Goal: Task Accomplishment & Management: Complete application form

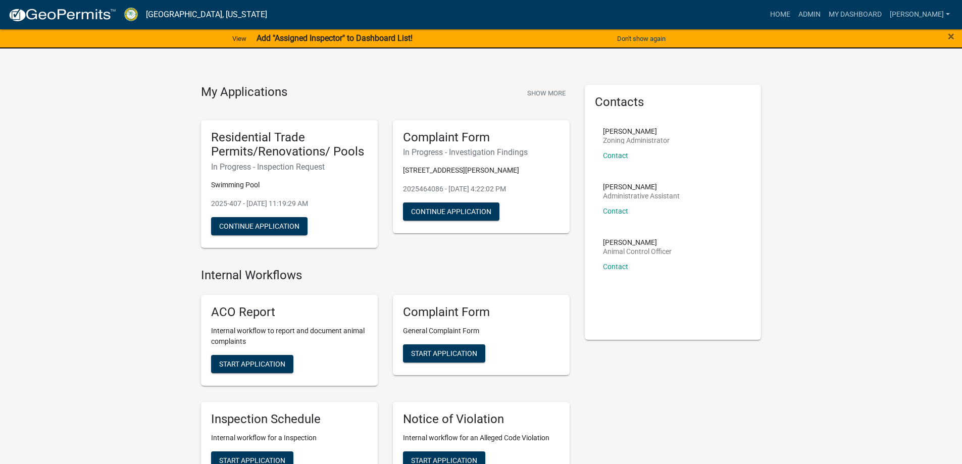
click at [958, 39] on div "×" at bounding box center [922, 38] width 80 height 21
click at [954, 40] on span "×" at bounding box center [951, 36] width 7 height 14
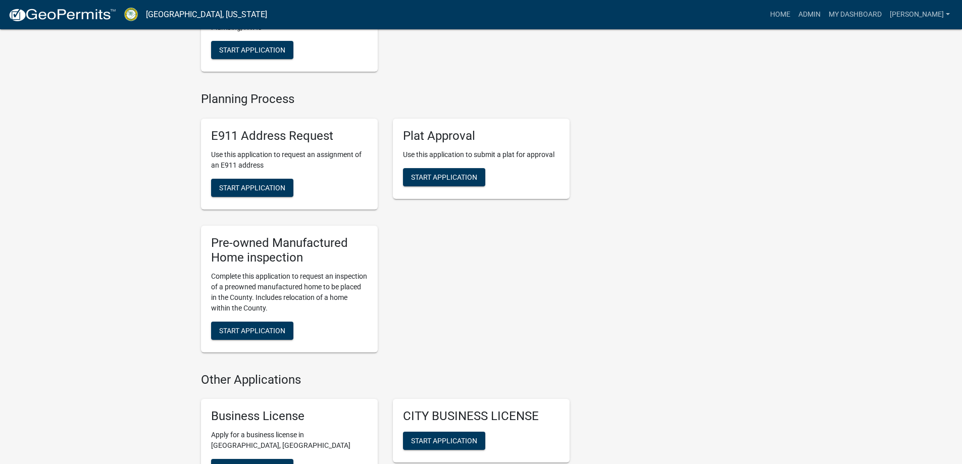
scroll to position [1263, 0]
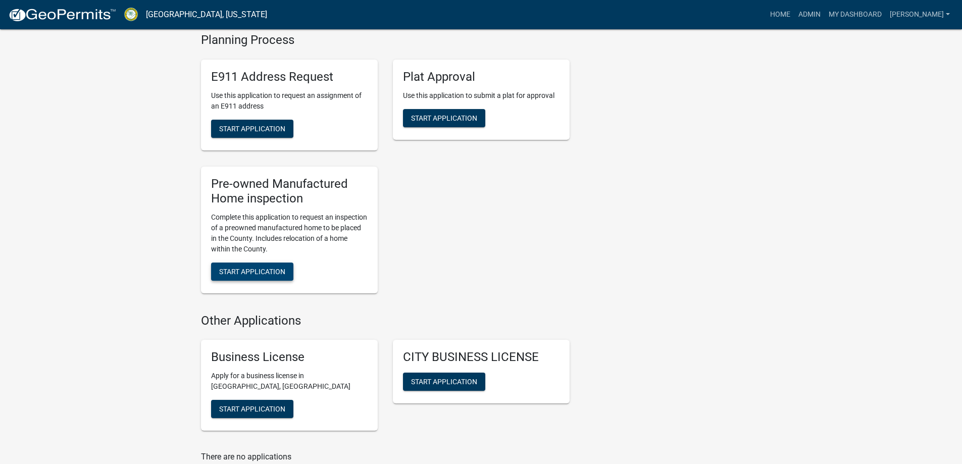
click at [266, 275] on span "Start Application" at bounding box center [252, 271] width 66 height 8
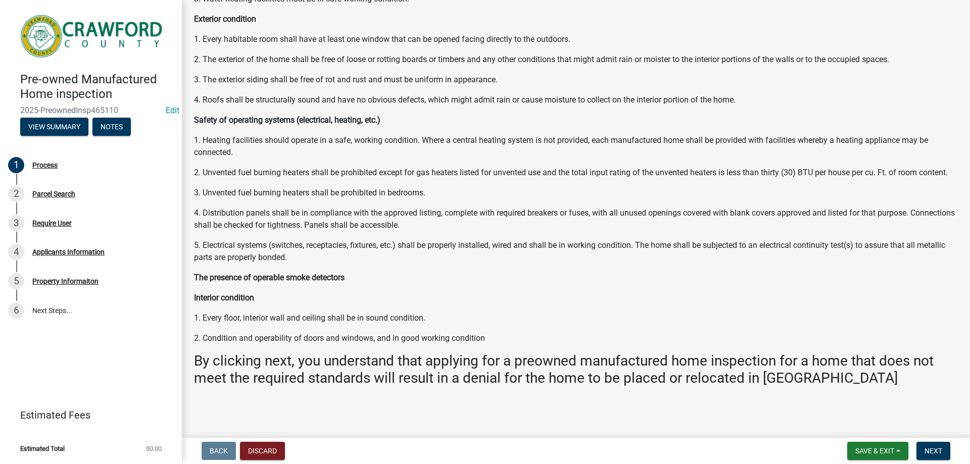
scroll to position [423, 0]
click at [934, 454] on span "Next" at bounding box center [933, 451] width 18 height 8
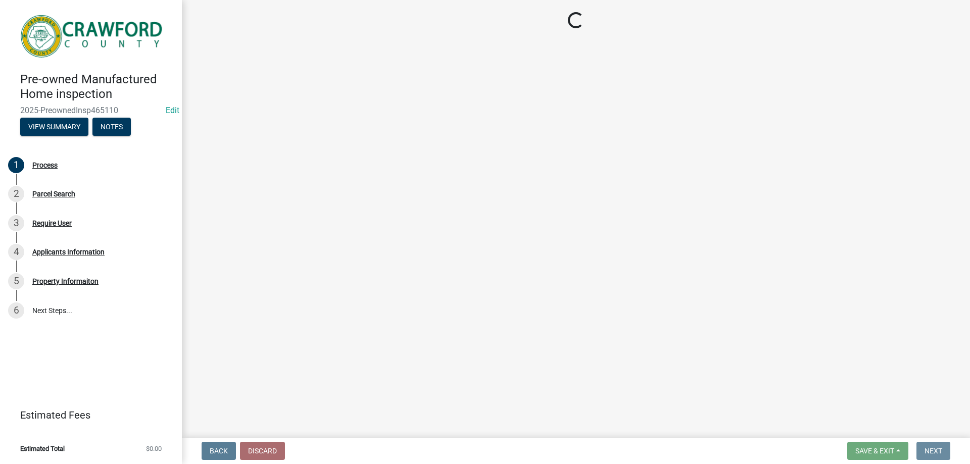
scroll to position [0, 0]
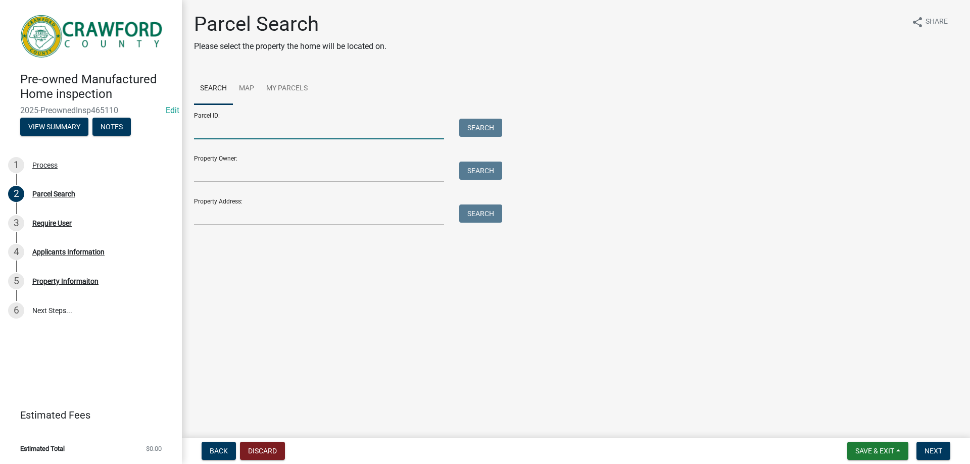
click at [239, 129] on input "Parcel ID:" at bounding box center [319, 129] width 250 height 21
click at [667, 379] on main "Parcel Search Please select the property the home will be located on. share Sha…" at bounding box center [576, 217] width 788 height 434
click at [247, 207] on input "Property Address:" at bounding box center [319, 215] width 250 height 21
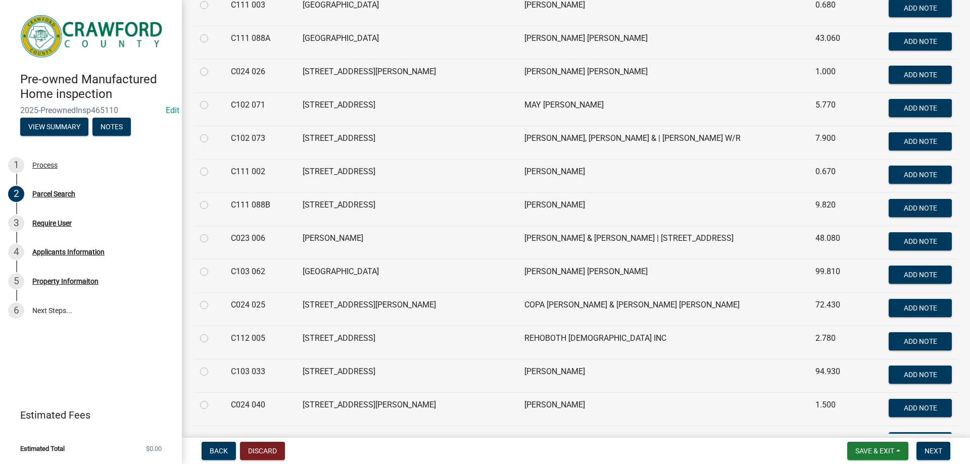
scroll to position [2374, 0]
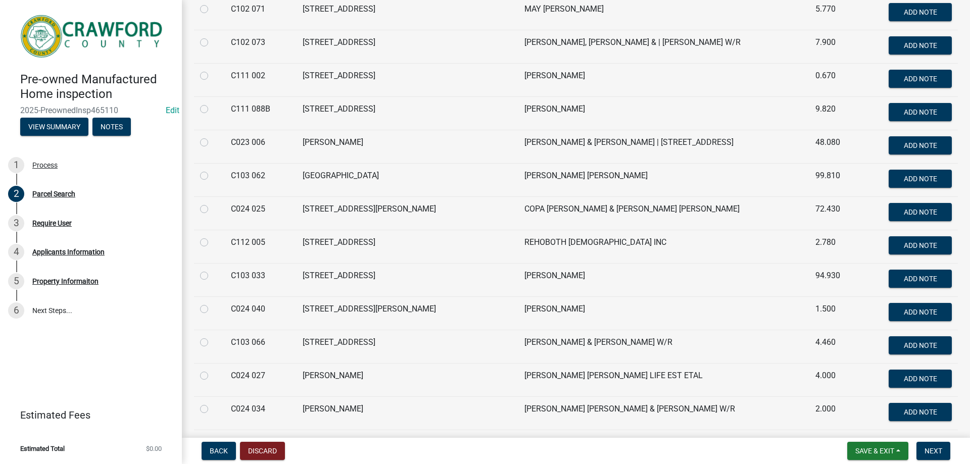
type input "taylor"
click at [212, 370] on label at bounding box center [212, 370] width 0 height 0
click at [212, 373] on 027 "radio" at bounding box center [215, 373] width 7 height 7
radio 027 "true"
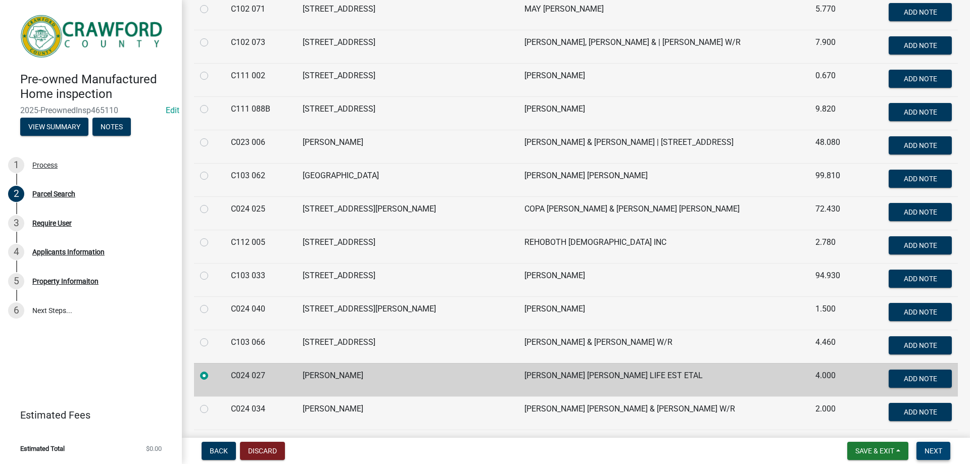
click at [941, 452] on span "Next" at bounding box center [933, 451] width 18 height 8
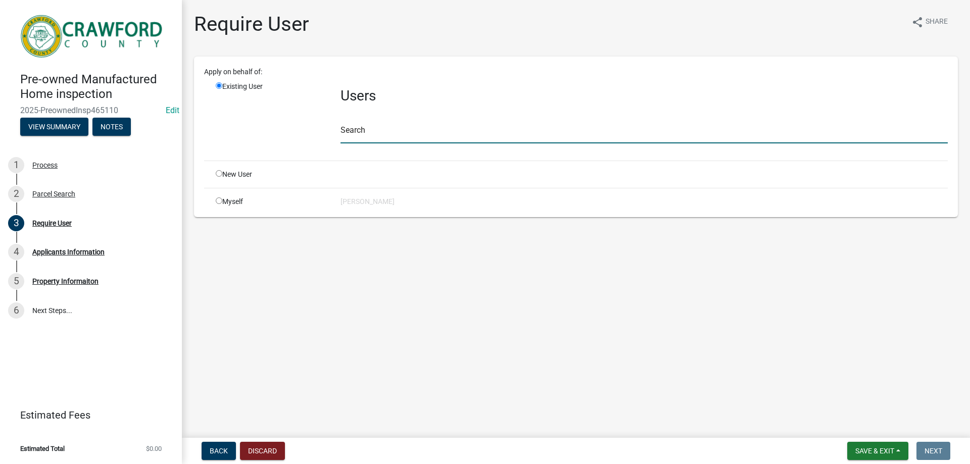
click at [358, 133] on input "text" at bounding box center [643, 133] width 607 height 21
type input "crawfordgu"
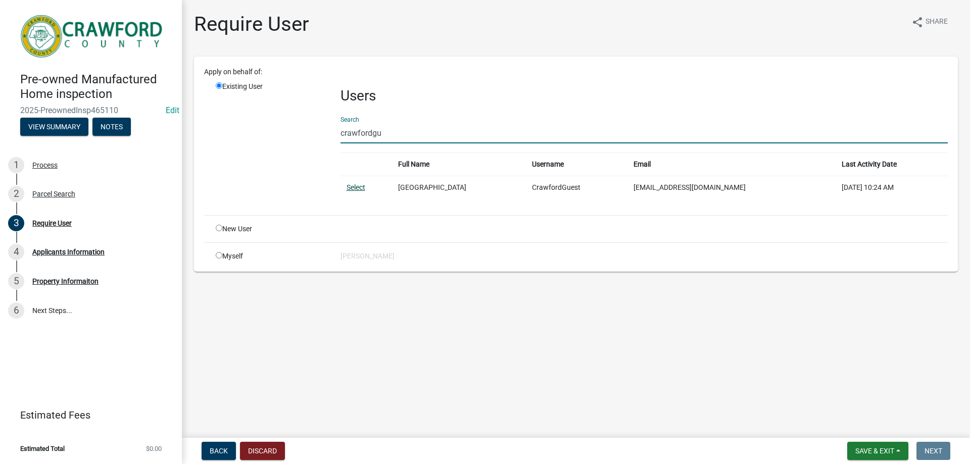
click at [365, 188] on link "Select" at bounding box center [355, 187] width 19 height 8
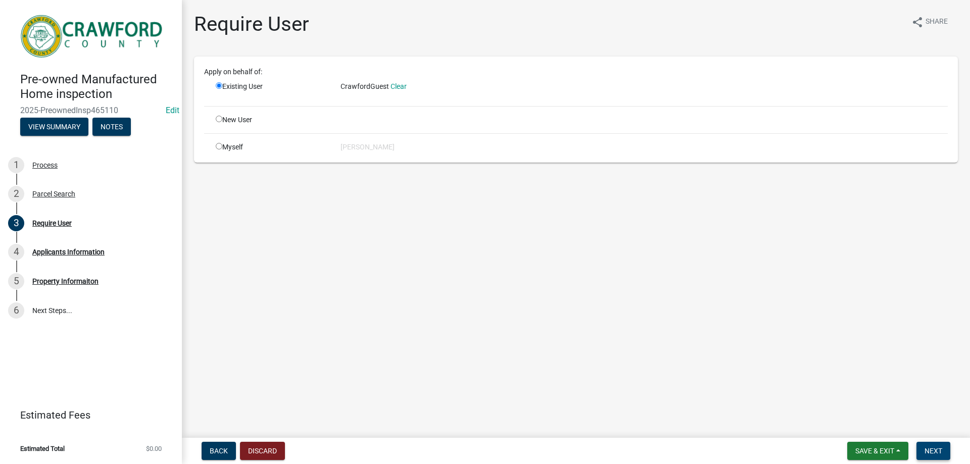
click at [939, 450] on span "Next" at bounding box center [933, 451] width 18 height 8
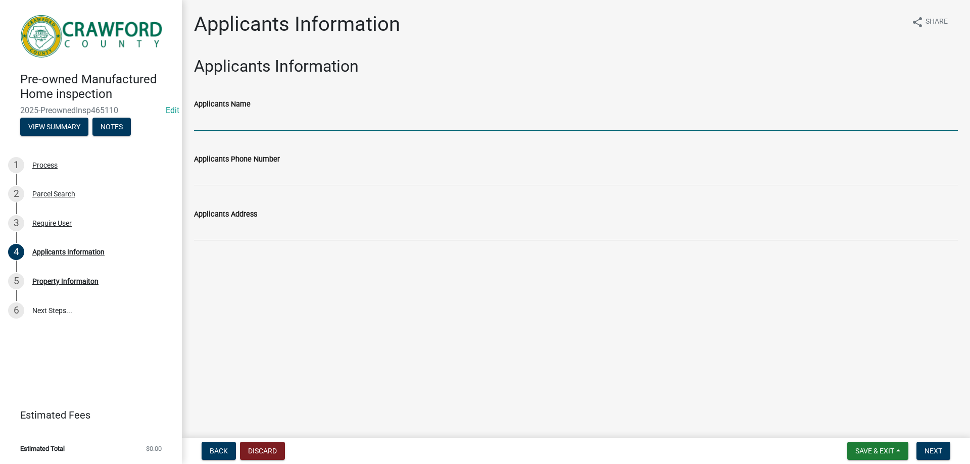
click at [220, 119] on input "Applicants Name" at bounding box center [576, 120] width 764 height 21
click at [346, 113] on input "Applicants Name" at bounding box center [576, 120] width 764 height 21
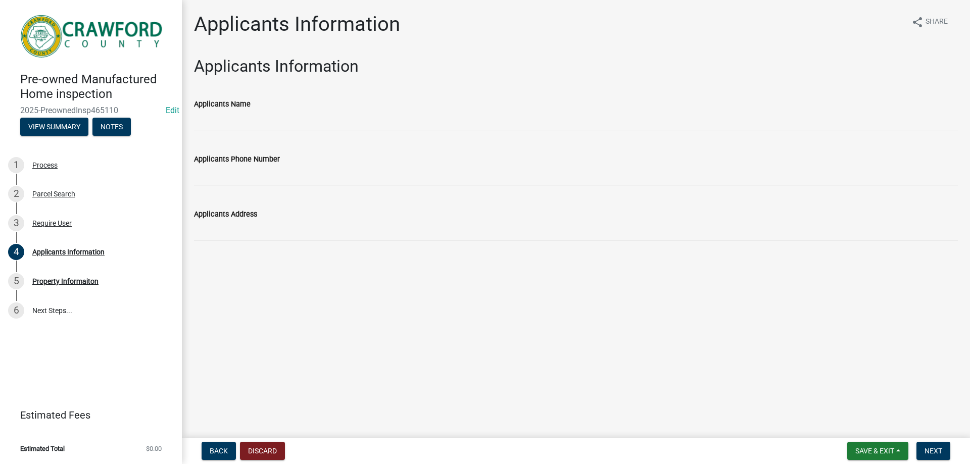
click at [356, 149] on div "Applicants Phone Number" at bounding box center [576, 162] width 764 height 47
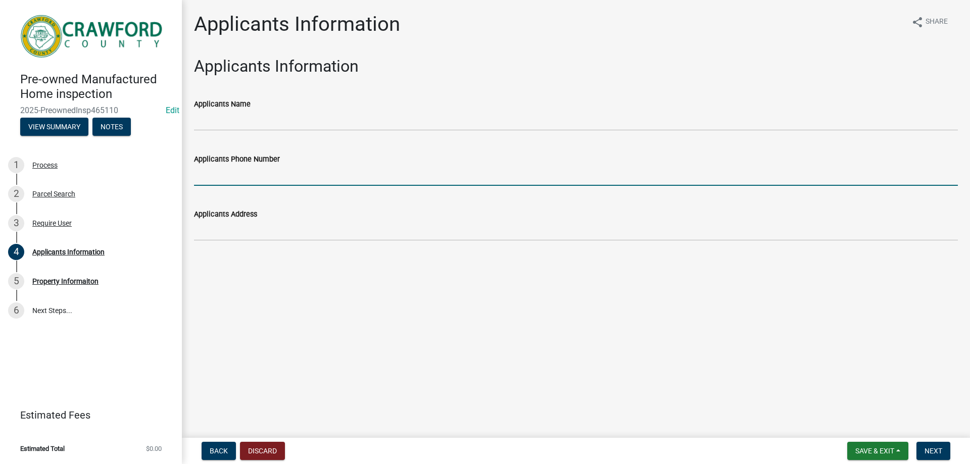
click at [370, 179] on input "Applicants Phone Number" at bounding box center [576, 175] width 764 height 21
click at [316, 147] on div "Applicants Phone Number" at bounding box center [576, 162] width 764 height 47
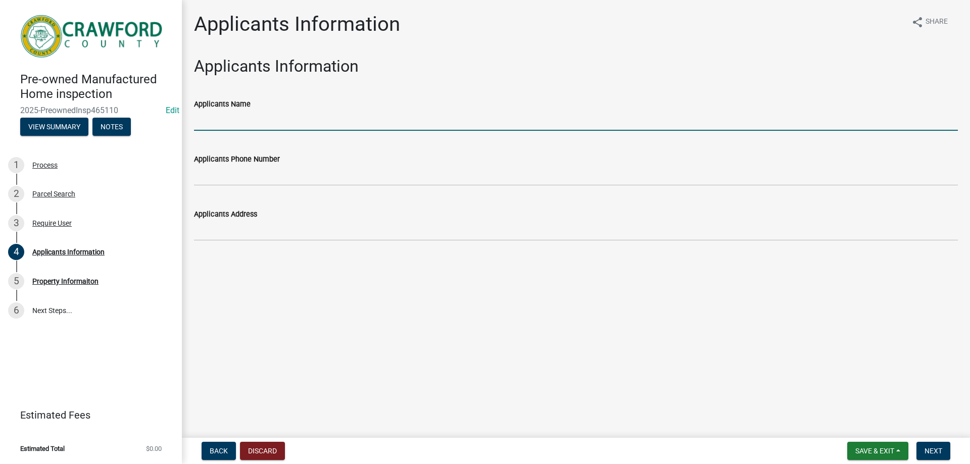
click at [308, 127] on input "Applicants Name" at bounding box center [576, 120] width 764 height 21
type input "E"
type input "Alton Hamlin"
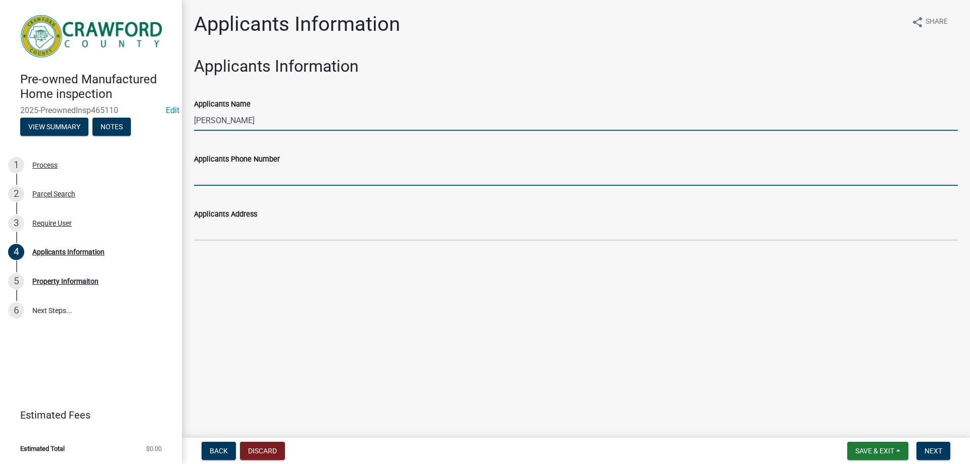
click at [275, 179] on input "Applicants Phone Number" at bounding box center [576, 175] width 764 height 21
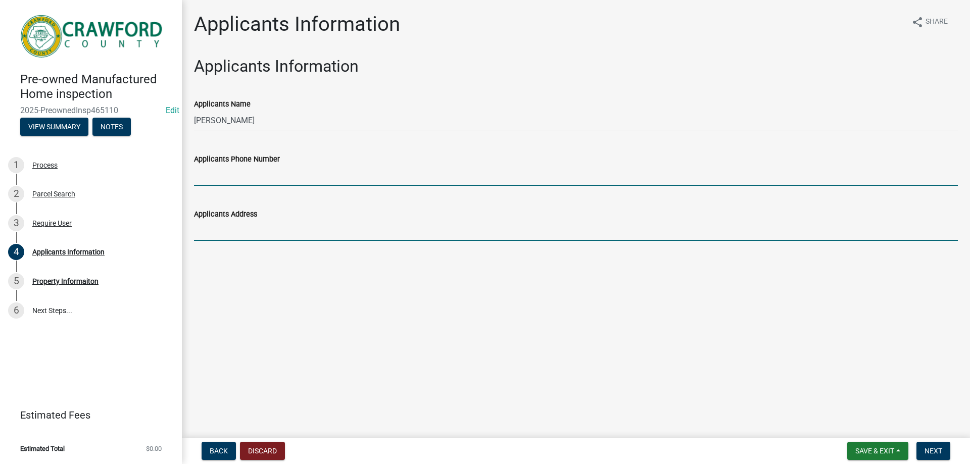
click at [410, 225] on input "Applicants Address" at bounding box center [576, 230] width 764 height 21
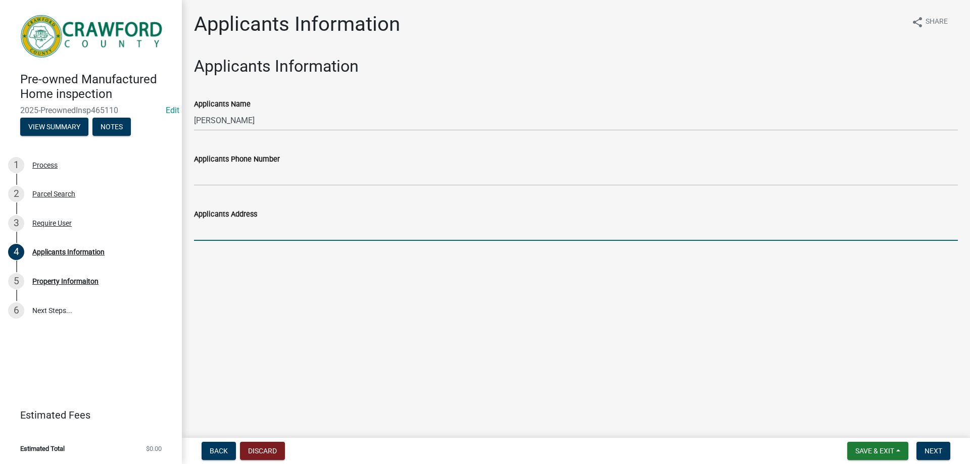
click at [291, 190] on wm-data-entity-input "Applicants Phone Number" at bounding box center [576, 166] width 764 height 55
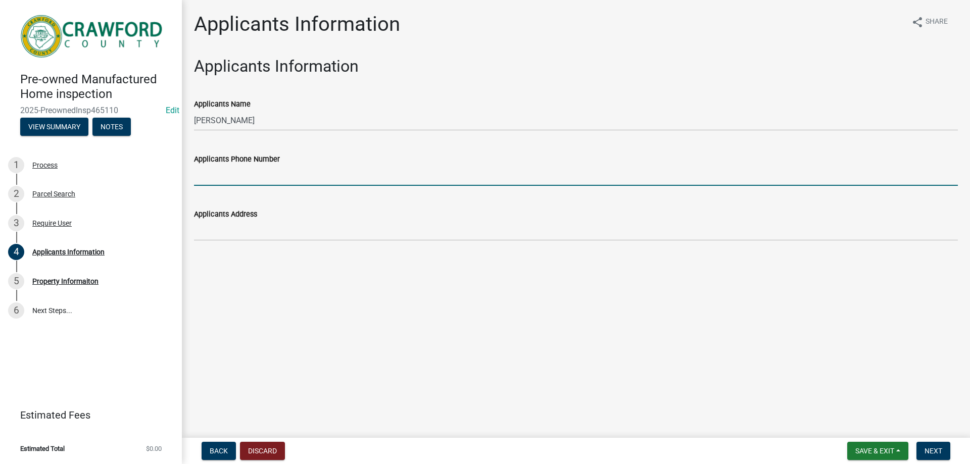
click at [292, 179] on input "Applicants Phone Number" at bounding box center [576, 175] width 764 height 21
click at [431, 215] on div "Applicants Address" at bounding box center [576, 214] width 764 height 12
click at [364, 174] on input "Applicants Phone Number" at bounding box center [576, 175] width 764 height 21
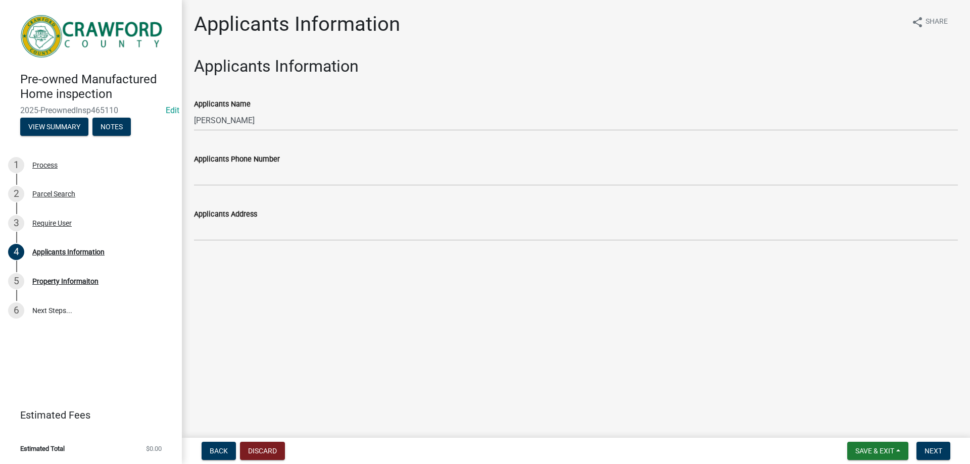
drag, startPoint x: 303, startPoint y: 160, endPoint x: 227, endPoint y: 143, distance: 77.1
click at [208, 141] on div "Applicants Phone Number" at bounding box center [576, 162] width 764 height 47
click at [228, 143] on div "Applicants Phone Number" at bounding box center [576, 162] width 764 height 47
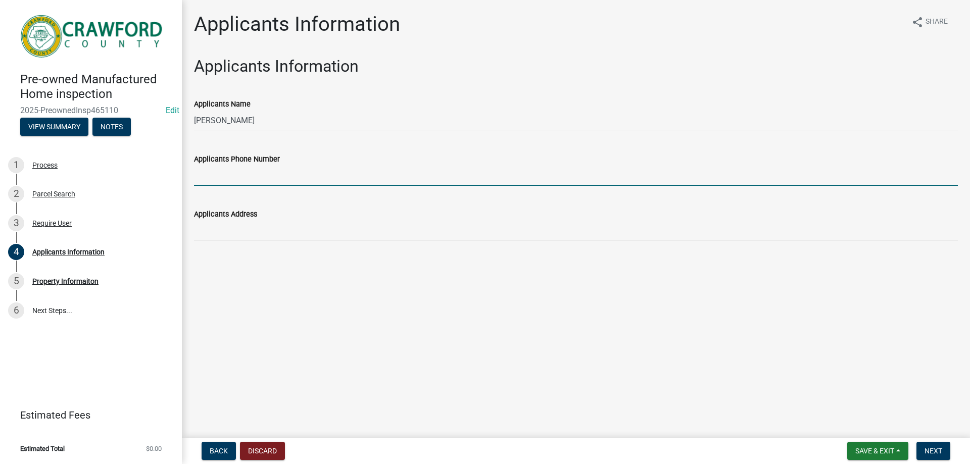
drag, startPoint x: 290, startPoint y: 169, endPoint x: 214, endPoint y: 146, distance: 79.1
click at [214, 146] on div "Applicants Phone Number" at bounding box center [576, 162] width 764 height 47
click at [299, 158] on div "Applicants Phone Number" at bounding box center [576, 159] width 764 height 12
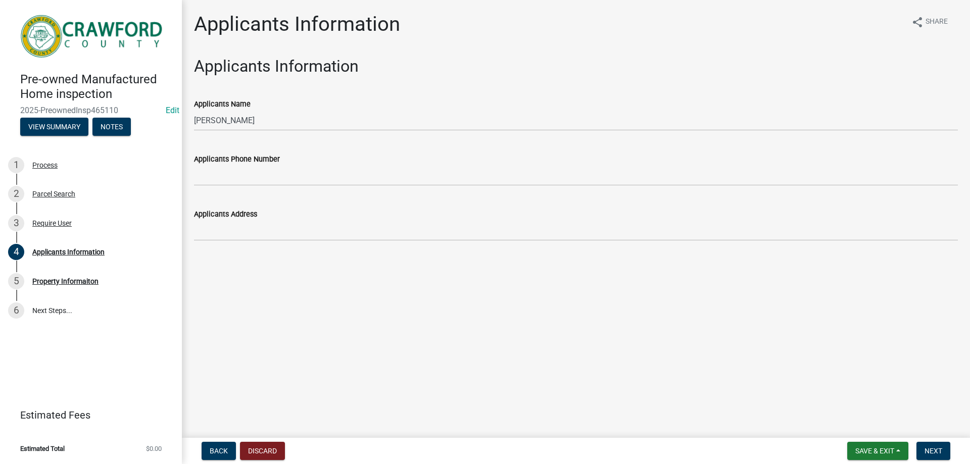
drag, startPoint x: 231, startPoint y: 138, endPoint x: 195, endPoint y: 150, distance: 38.0
click at [194, 150] on div "Applicants Phone Number" at bounding box center [576, 162] width 764 height 47
click at [288, 163] on div "Applicants Phone Number" at bounding box center [576, 159] width 764 height 12
drag, startPoint x: 233, startPoint y: 163, endPoint x: 233, endPoint y: 171, distance: 7.6
click at [233, 165] on div "Applicants Phone Number" at bounding box center [576, 159] width 764 height 12
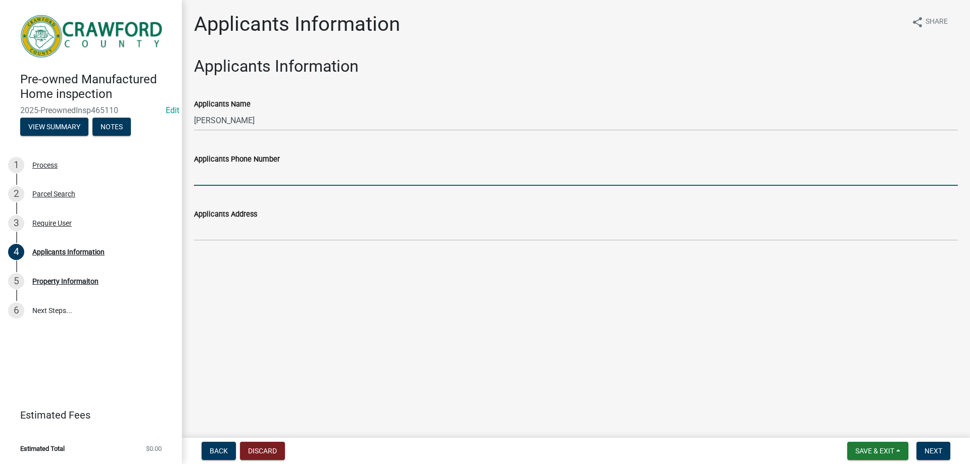
click at [233, 171] on input "Applicants Phone Number" at bounding box center [576, 175] width 764 height 21
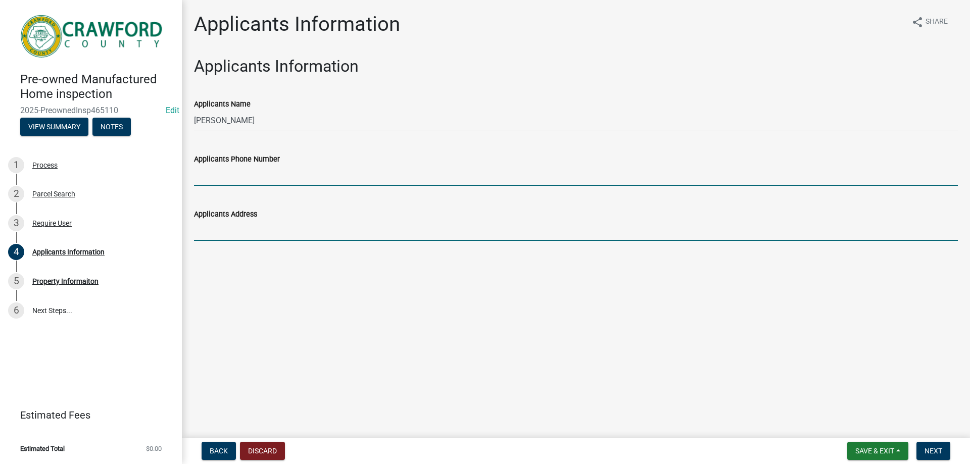
click at [197, 226] on input "Applicants Address" at bounding box center [576, 230] width 764 height 21
click at [236, 180] on input "Applicants Phone Number" at bounding box center [576, 175] width 764 height 21
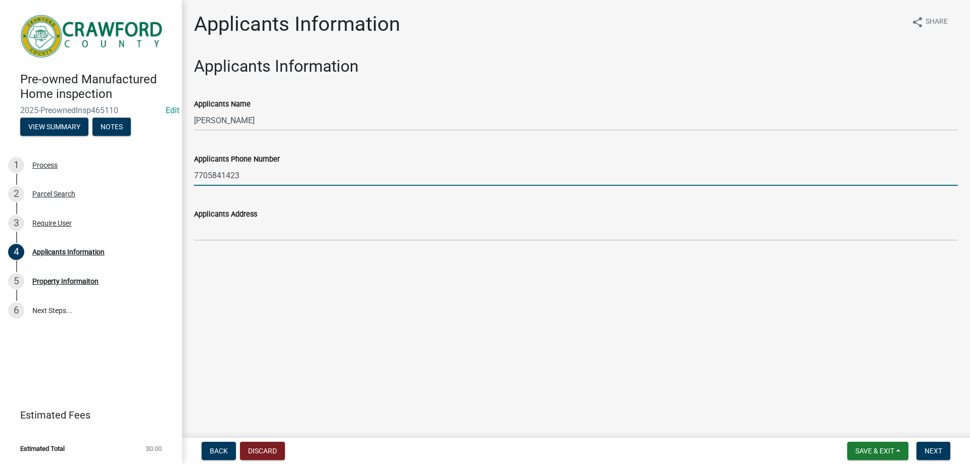
type input "7705841423"
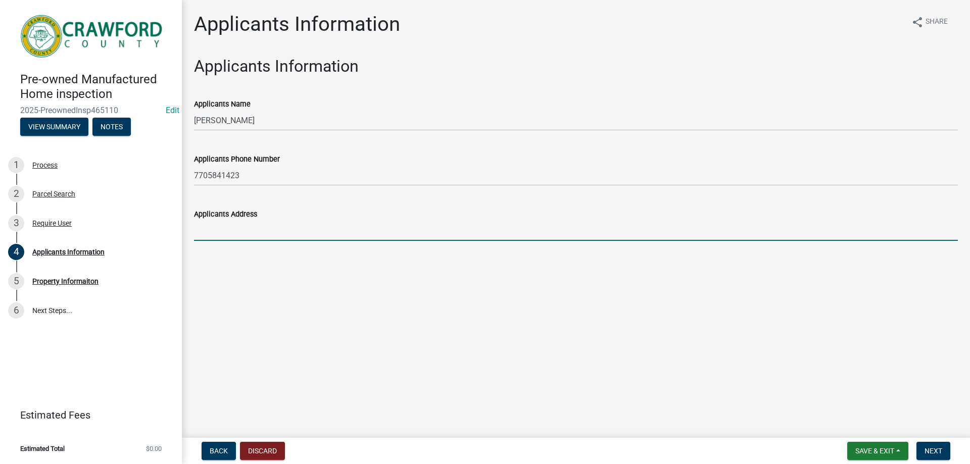
click at [260, 237] on input "Applicants Address" at bounding box center [576, 230] width 764 height 21
type input "538 pleasant hill church rd culloden"
click at [942, 450] on span "Next" at bounding box center [933, 451] width 18 height 8
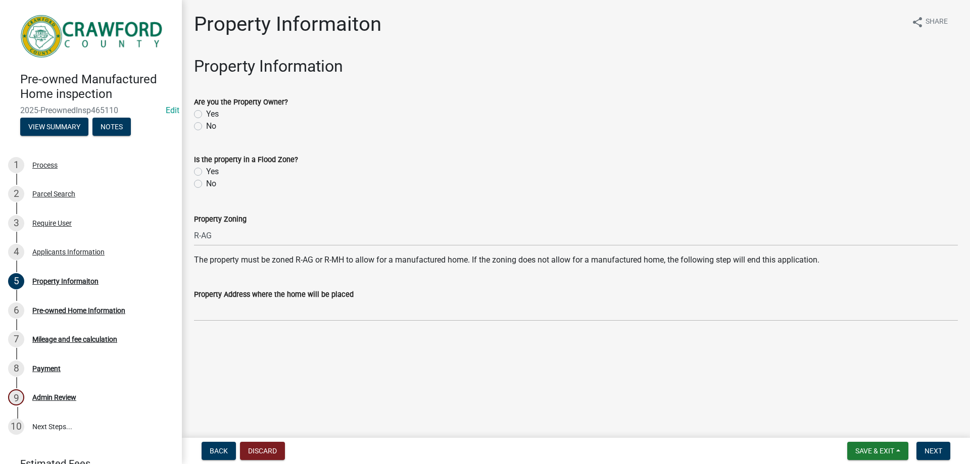
click at [206, 126] on label "No" at bounding box center [211, 126] width 10 height 12
click at [206, 126] on input "No" at bounding box center [209, 123] width 7 height 7
radio input "true"
click at [209, 184] on label "No" at bounding box center [211, 184] width 10 height 12
click at [209, 184] on input "No" at bounding box center [209, 181] width 7 height 7
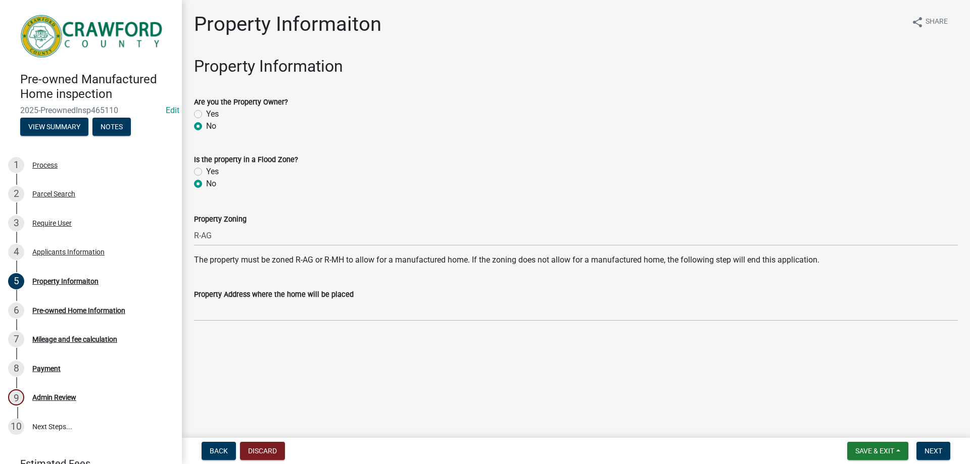
radio input "true"
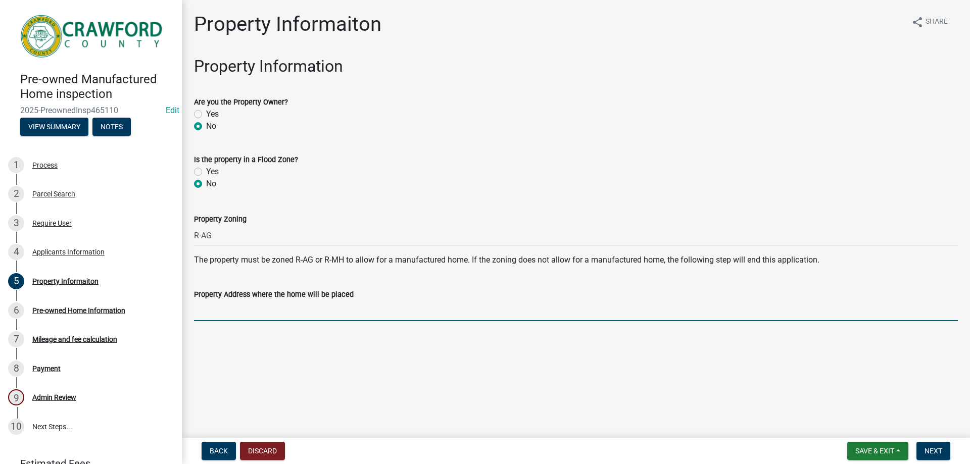
click at [263, 306] on input "Property Address where the home will be placed" at bounding box center [576, 310] width 764 height 21
type input "0 taylor rd"
click at [927, 451] on span "Next" at bounding box center [933, 451] width 18 height 8
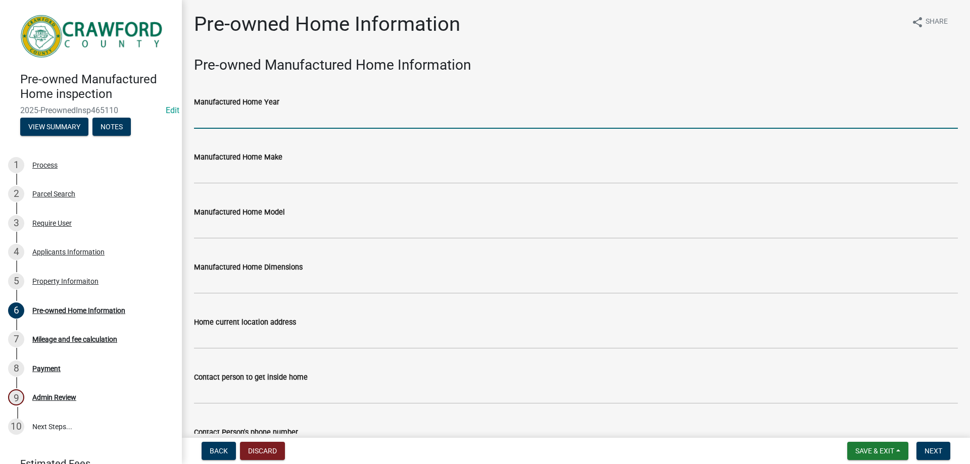
click at [253, 124] on input "Manufactured Home Year" at bounding box center [576, 118] width 764 height 21
click at [330, 125] on input "Manufactured Home Year" at bounding box center [576, 118] width 764 height 21
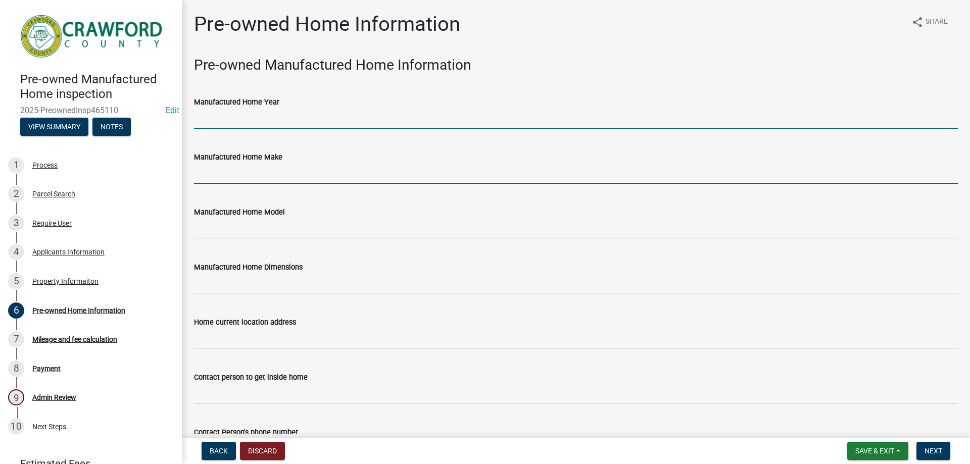
click at [398, 173] on input "Manufactured Home Make" at bounding box center [576, 173] width 764 height 21
click at [371, 127] on input "Manufactured Home Year" at bounding box center [576, 118] width 764 height 21
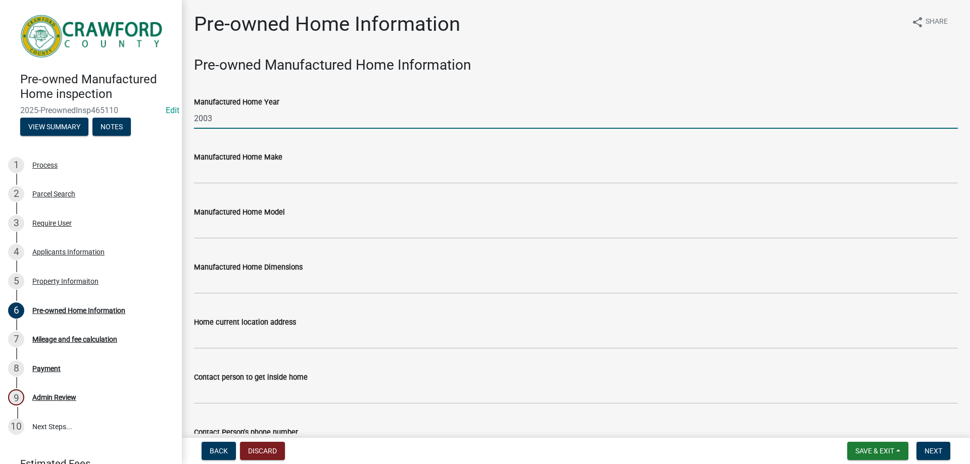
type input "2003"
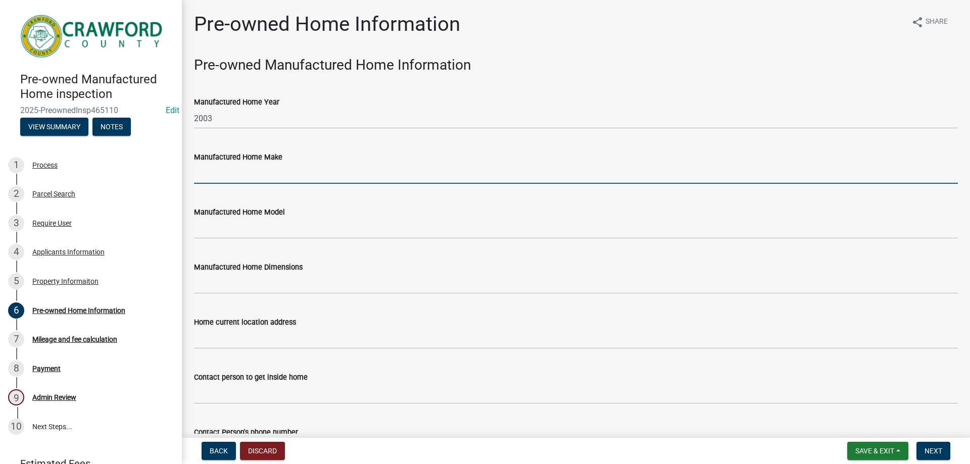
click at [263, 180] on input "Manufactured Home Make" at bounding box center [576, 173] width 764 height 21
type input "horton homes inc"
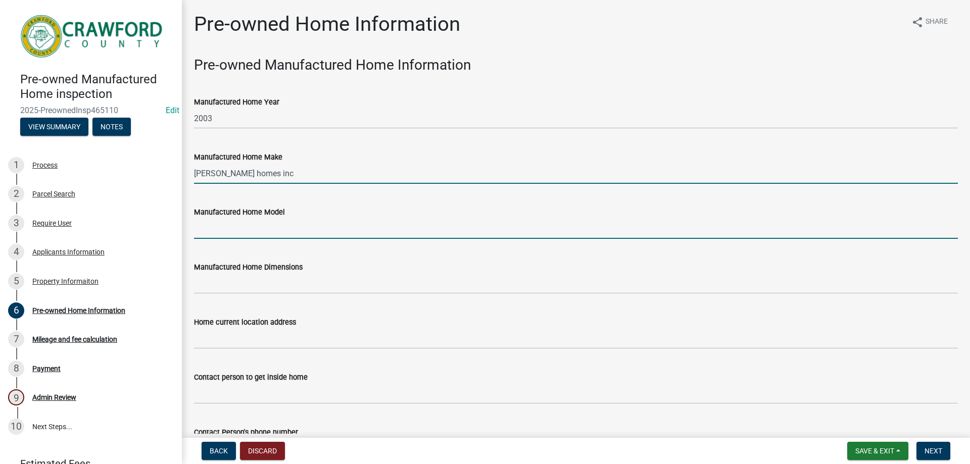
click at [259, 227] on input "Manufactured Home Model" at bounding box center [576, 228] width 764 height 21
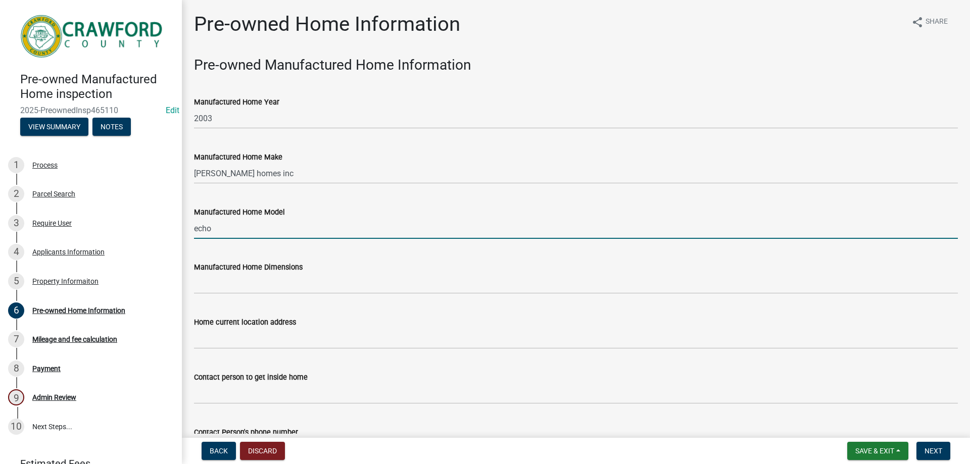
type input "echo"
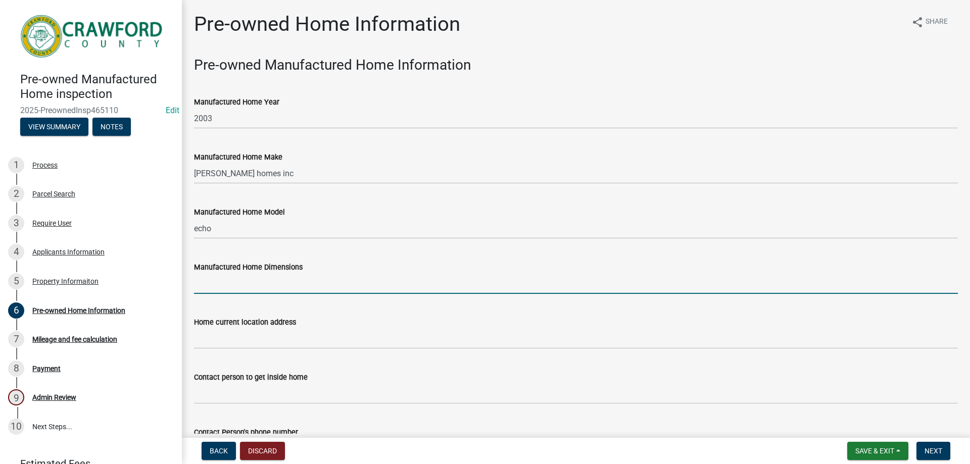
click at [281, 284] on input "Manufactured Home Dimensions" at bounding box center [576, 283] width 764 height 21
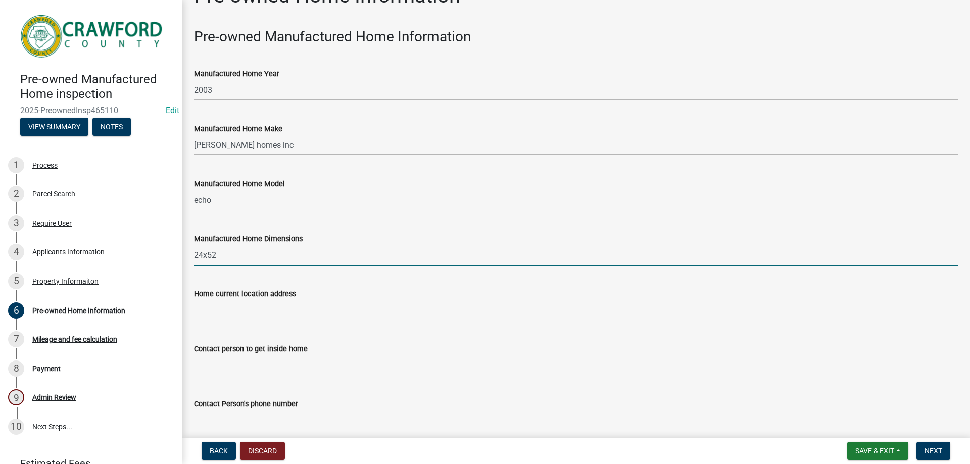
scroll to position [51, 0]
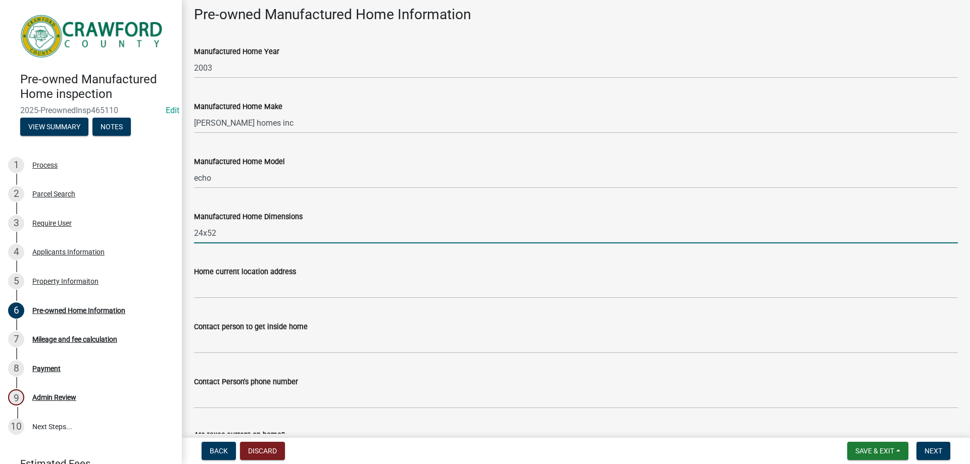
type input "24x52"
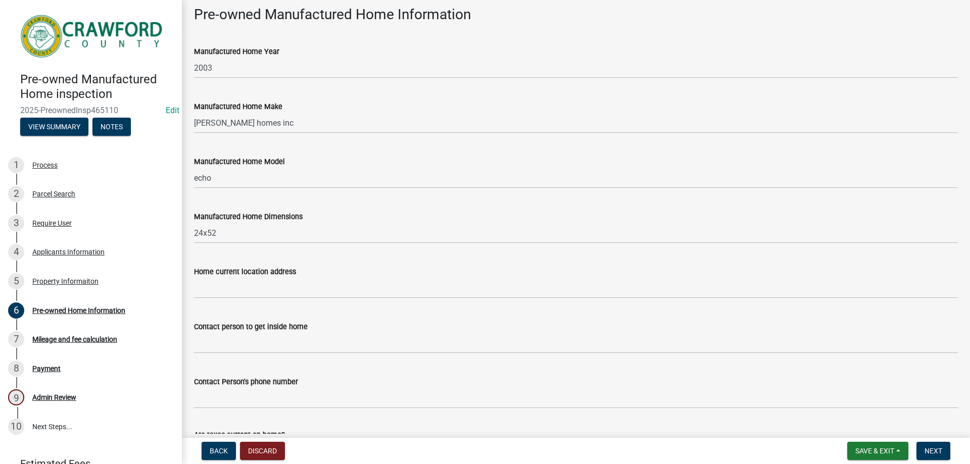
click at [264, 299] on wm-data-entity-input "Home current location address" at bounding box center [576, 279] width 764 height 55
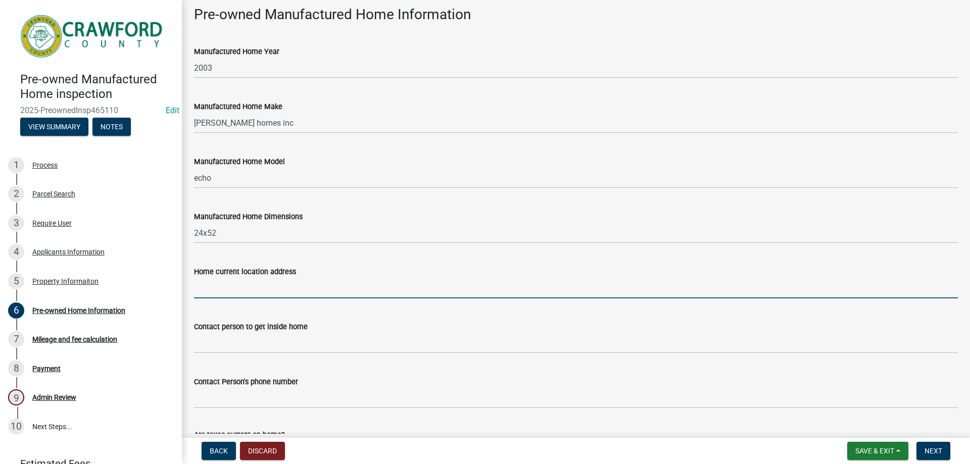
click at [271, 294] on input "Home current location address" at bounding box center [576, 288] width 764 height 21
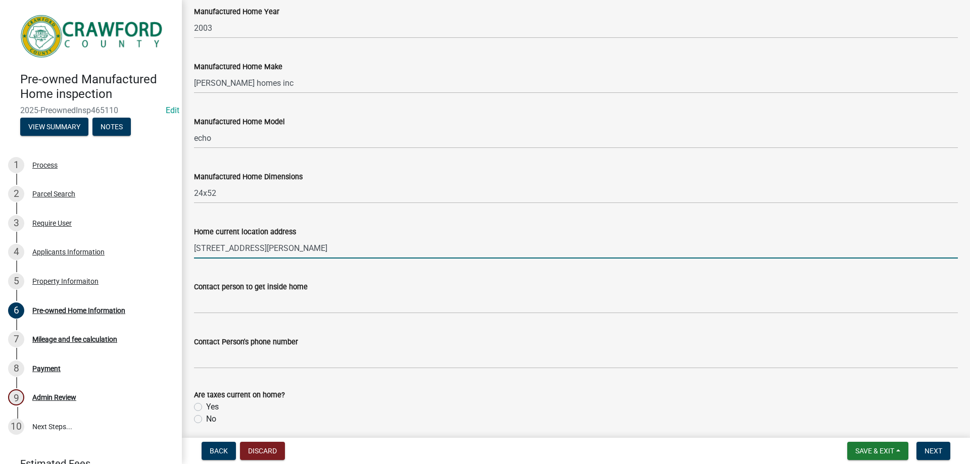
scroll to position [152, 0]
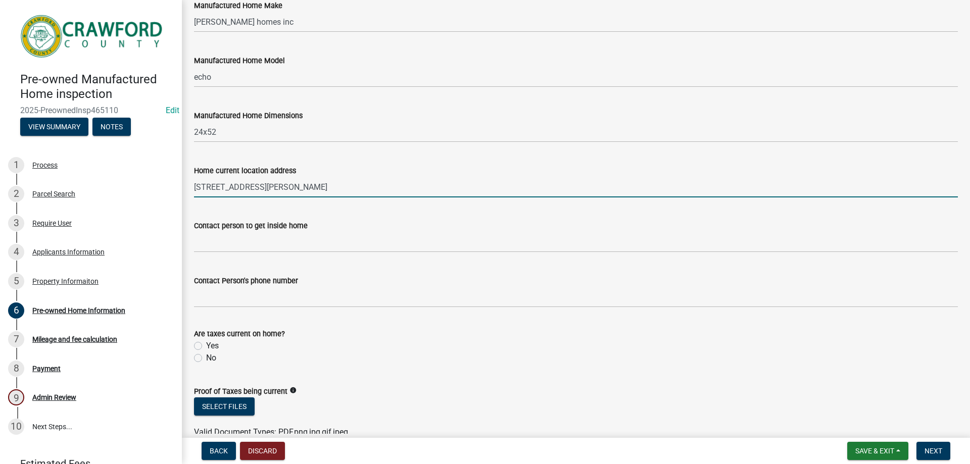
type input "1230 allen rd"
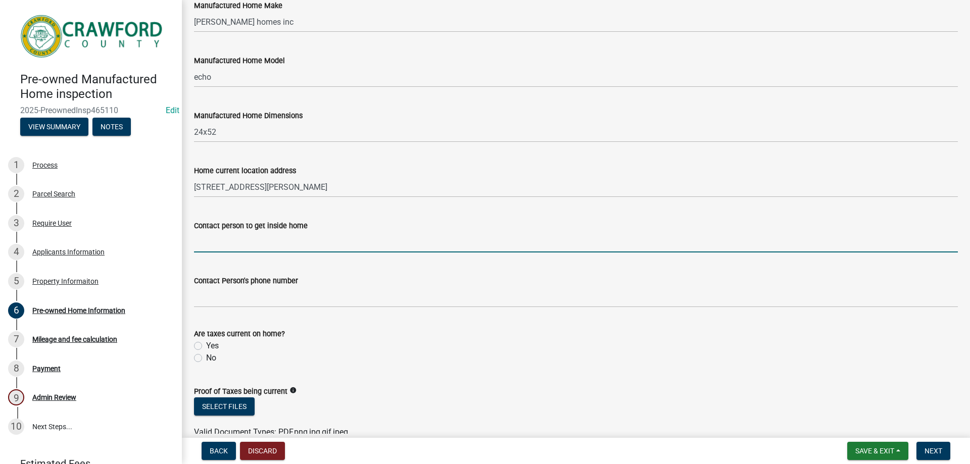
click at [241, 243] on input "Contact person to get inside home" at bounding box center [576, 242] width 764 height 21
click at [225, 245] on input "Contact person to get inside home" at bounding box center [576, 242] width 764 height 21
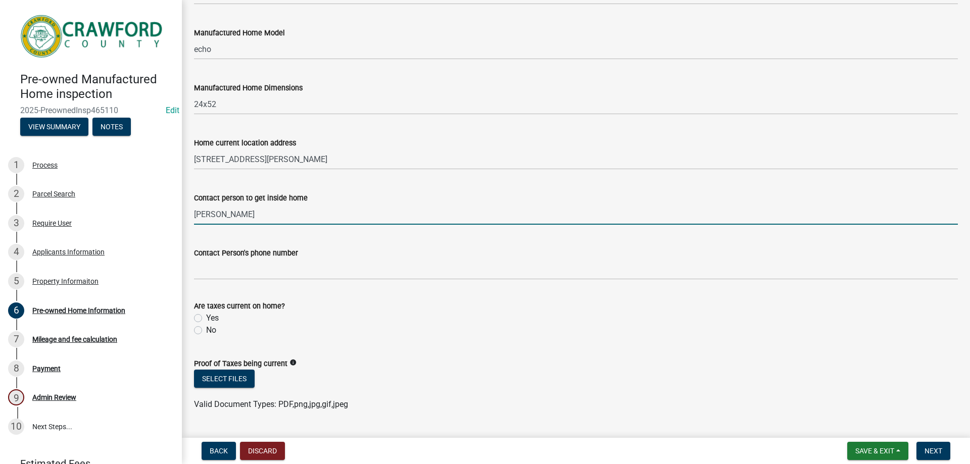
scroll to position [205, 0]
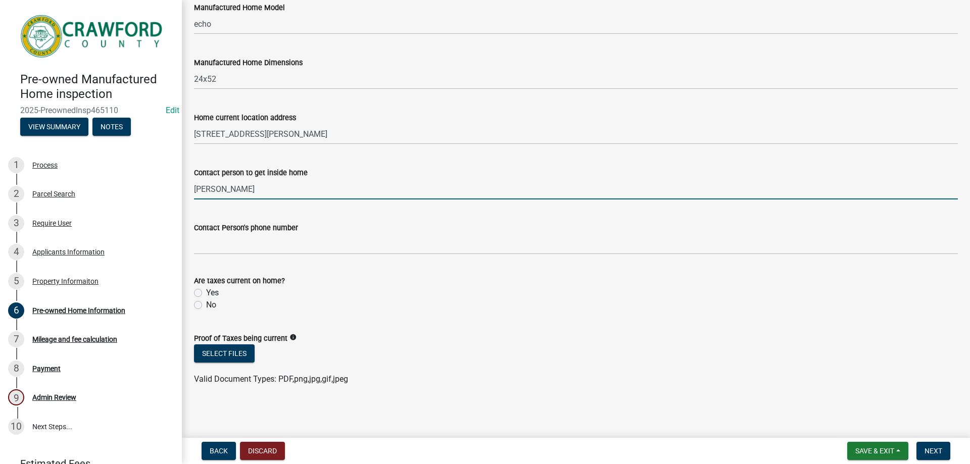
type input "Alton Hamlin"
click at [234, 233] on div "Contact Person's phone number" at bounding box center [576, 228] width 764 height 12
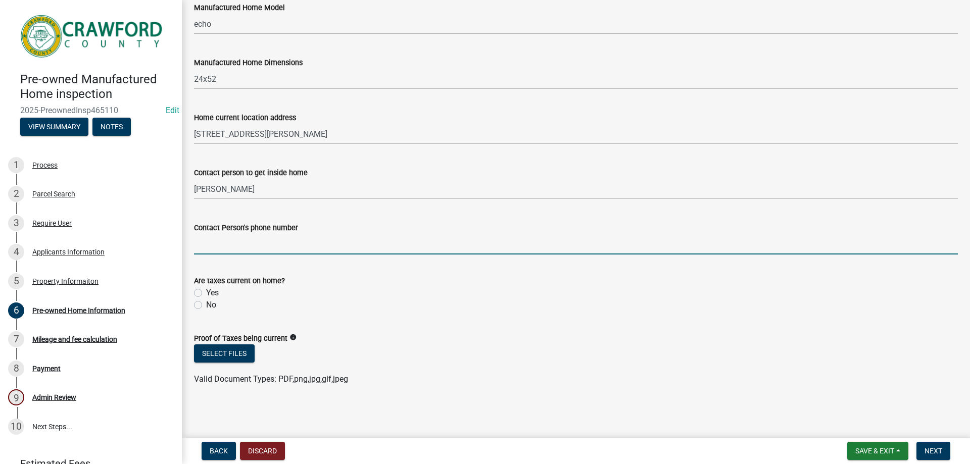
click at [234, 237] on input "Contact Person's phone number" at bounding box center [576, 244] width 764 height 21
type input "7"
click at [233, 237] on input "7" at bounding box center [576, 244] width 764 height 21
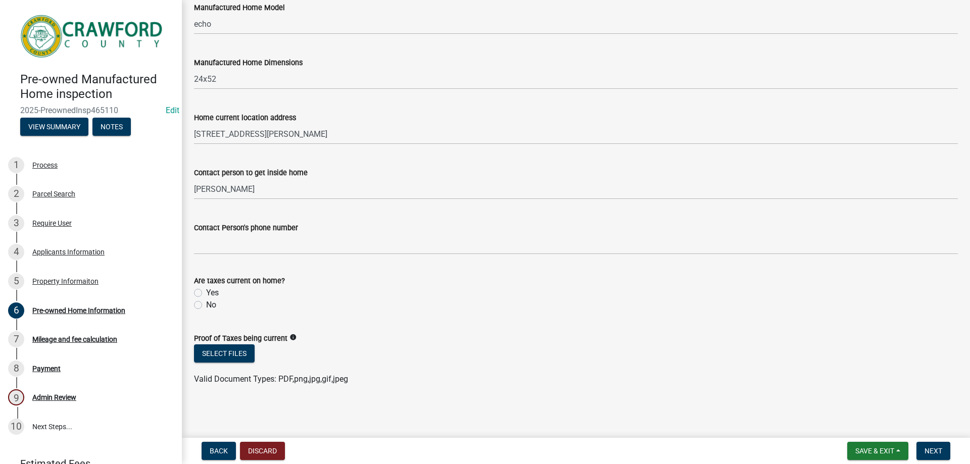
drag, startPoint x: 223, startPoint y: 256, endPoint x: 226, endPoint y: 250, distance: 6.6
click at [226, 250] on wm-data-entity-input "Contact Person's phone number" at bounding box center [576, 235] width 764 height 55
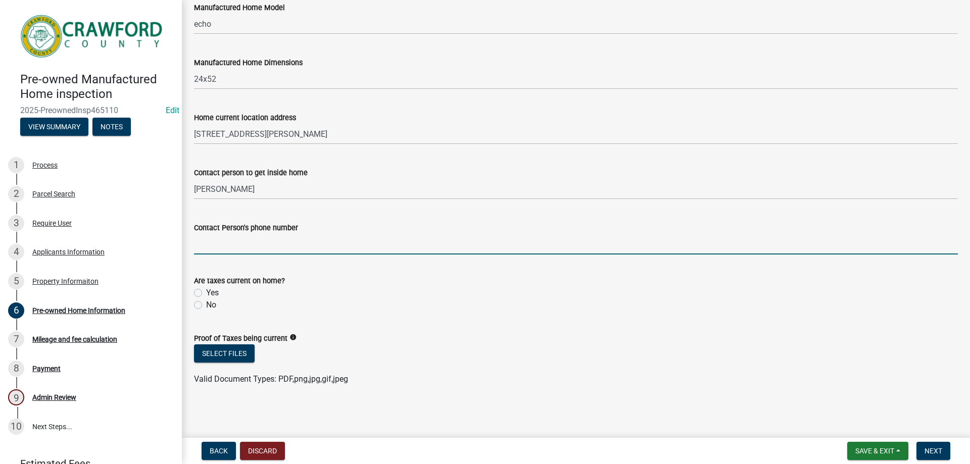
click at [226, 250] on input "Contact Person's phone number" at bounding box center [576, 244] width 764 height 21
type input "7705841423"
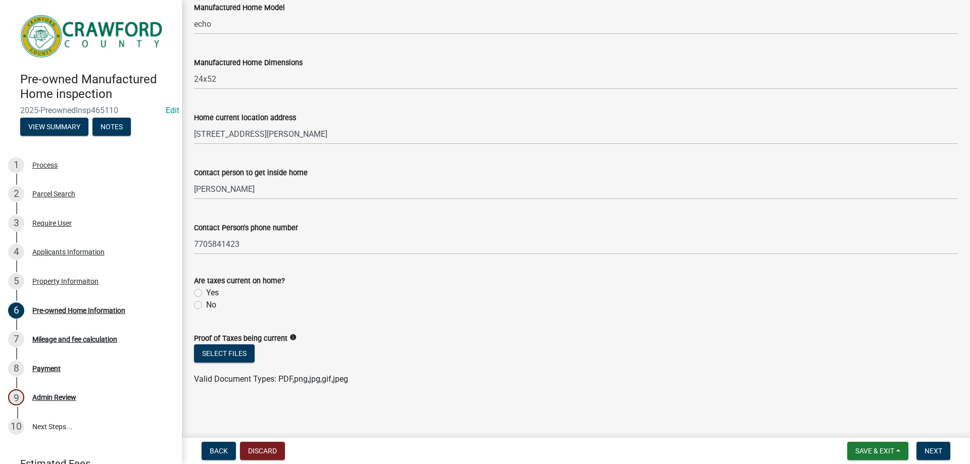
click at [208, 290] on label "Yes" at bounding box center [212, 293] width 13 height 12
click at [208, 290] on input "Yes" at bounding box center [209, 290] width 7 height 7
radio input "true"
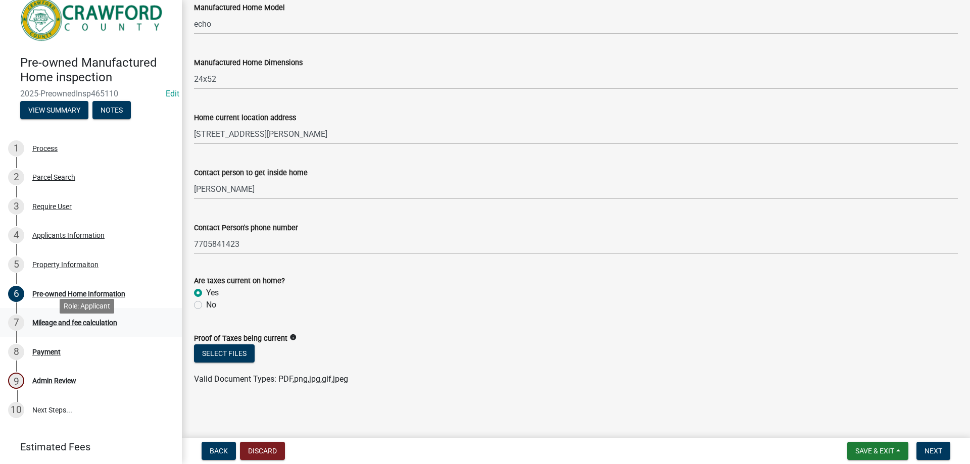
scroll to position [46, 0]
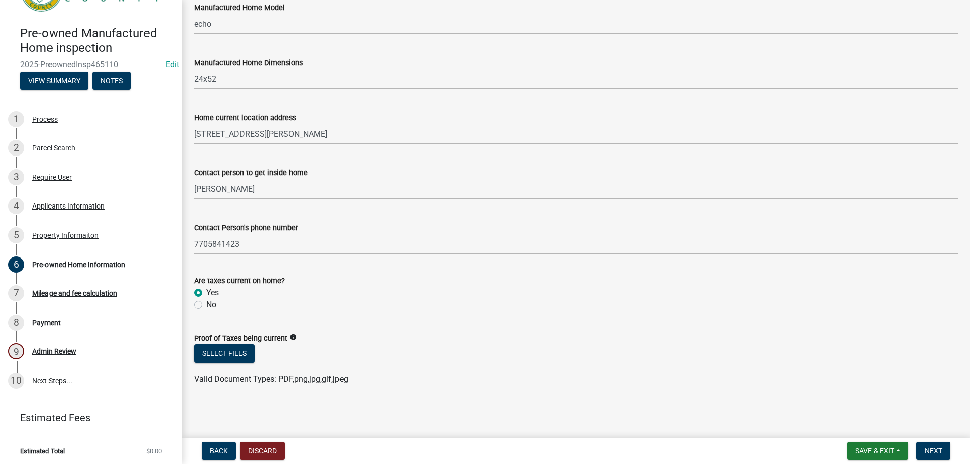
click at [294, 335] on icon "info" at bounding box center [292, 337] width 7 height 7
click at [292, 337] on icon "info" at bounding box center [292, 337] width 7 height 7
click at [379, 312] on wm-data-entity-input "Are taxes current on home? Yes No" at bounding box center [576, 292] width 764 height 58
click at [941, 456] on button "Next" at bounding box center [933, 451] width 34 height 18
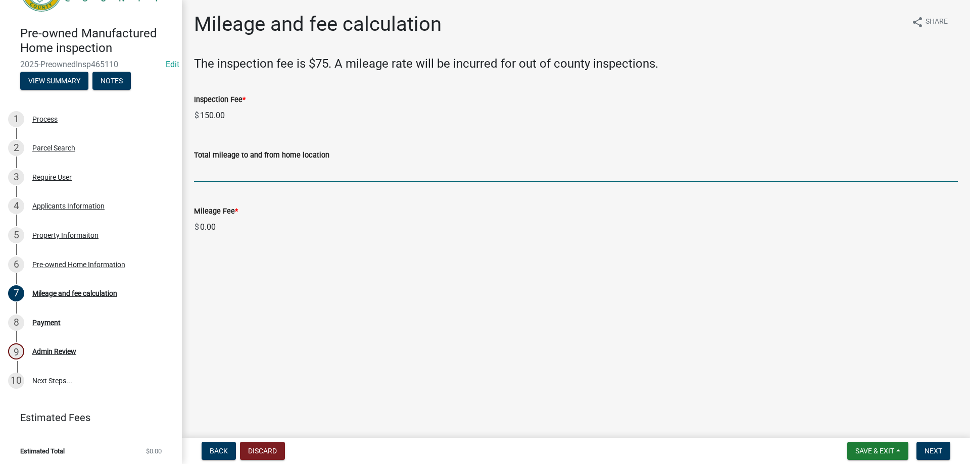
click at [314, 176] on input "text" at bounding box center [576, 171] width 764 height 21
click at [481, 255] on div "Mileage and fee calculation share Share The inspection fee is $75. A mileage ra…" at bounding box center [575, 133] width 779 height 243
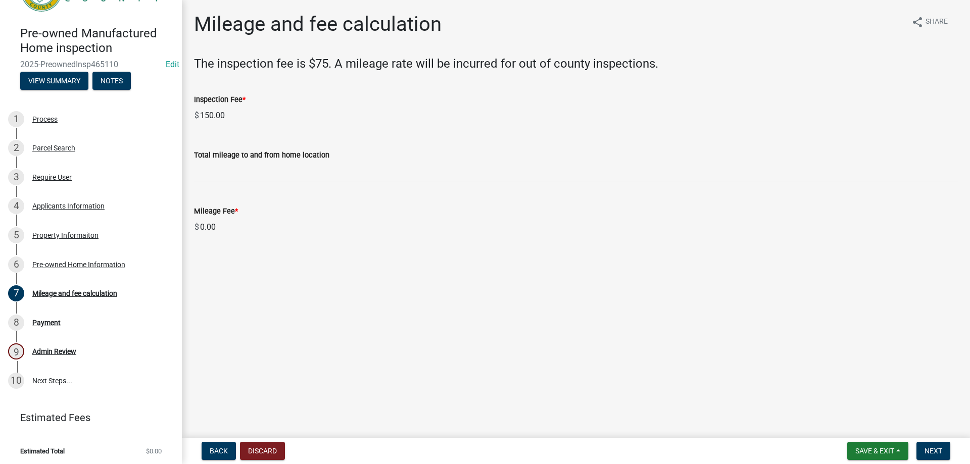
click at [213, 231] on input "0.00" at bounding box center [578, 227] width 759 height 20
click at [232, 235] on input "0.00" at bounding box center [578, 227] width 759 height 20
click at [220, 231] on input "0.00" at bounding box center [578, 227] width 759 height 20
click at [217, 236] on input "0.00" at bounding box center [578, 227] width 759 height 20
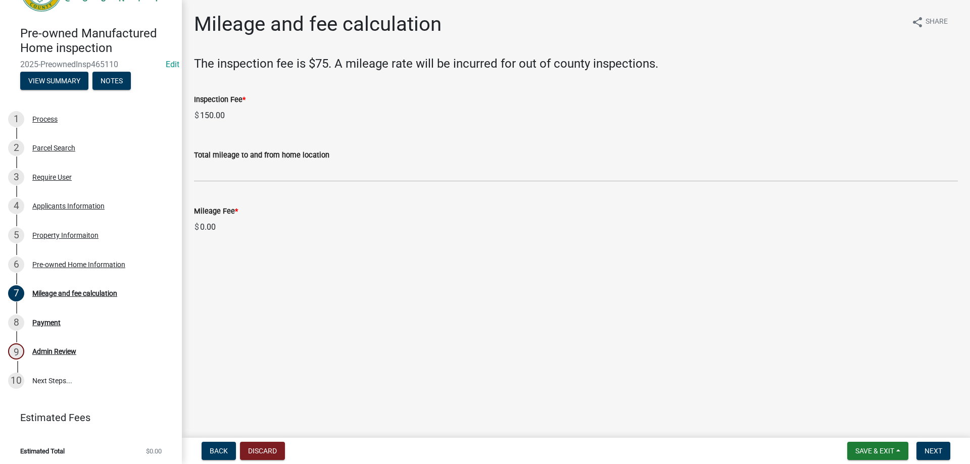
click at [223, 232] on input "0.00" at bounding box center [578, 227] width 759 height 20
drag, startPoint x: 224, startPoint y: 231, endPoint x: 216, endPoint y: 227, distance: 8.6
click at [221, 228] on input "0.00" at bounding box center [578, 227] width 759 height 20
drag, startPoint x: 216, startPoint y: 227, endPoint x: 195, endPoint y: 227, distance: 20.7
click at [195, 227] on div "$ 0.00" at bounding box center [576, 227] width 764 height 20
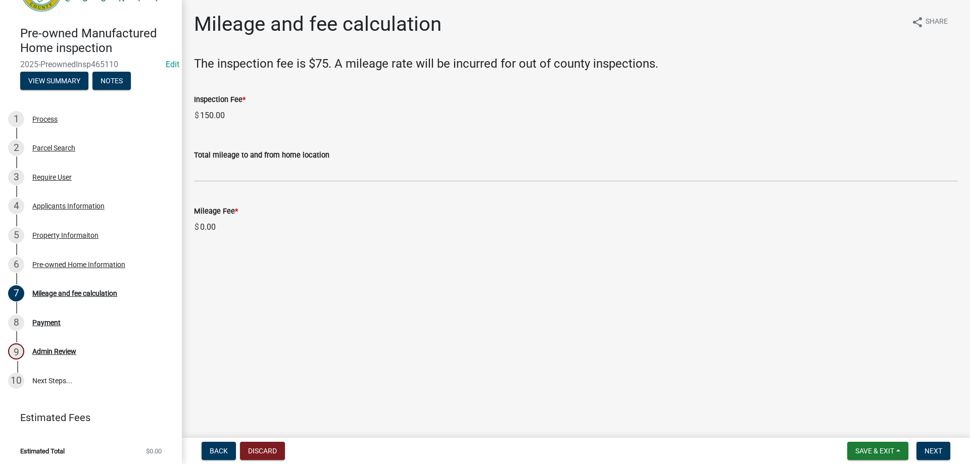
click at [248, 186] on wm-data-entity-input "Total mileage to and from home location" at bounding box center [576, 163] width 764 height 56
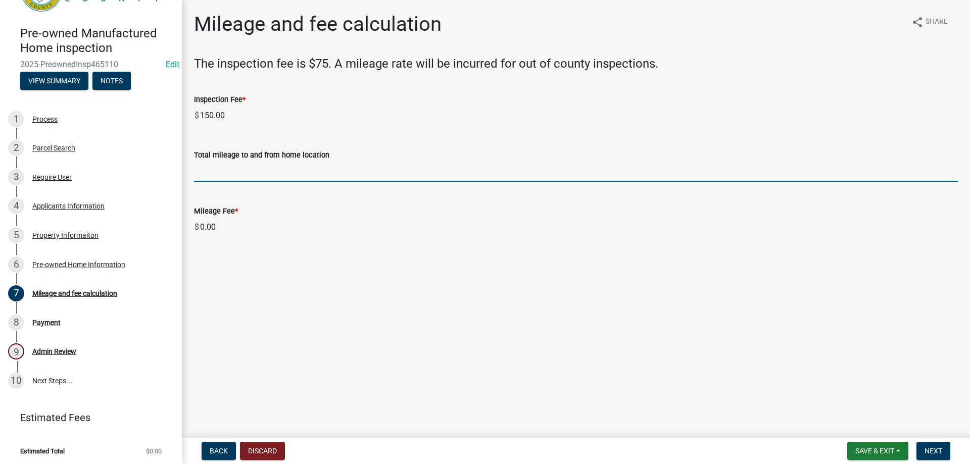
click at [241, 176] on input "text" at bounding box center [576, 171] width 764 height 21
drag, startPoint x: 275, startPoint y: 173, endPoint x: 172, endPoint y: 166, distance: 103.7
click at [172, 166] on div "Pre-owned Manufactured Home inspection 2025-PreownedInsp465110 Edit View Summar…" at bounding box center [485, 232] width 970 height 464
type input "25"
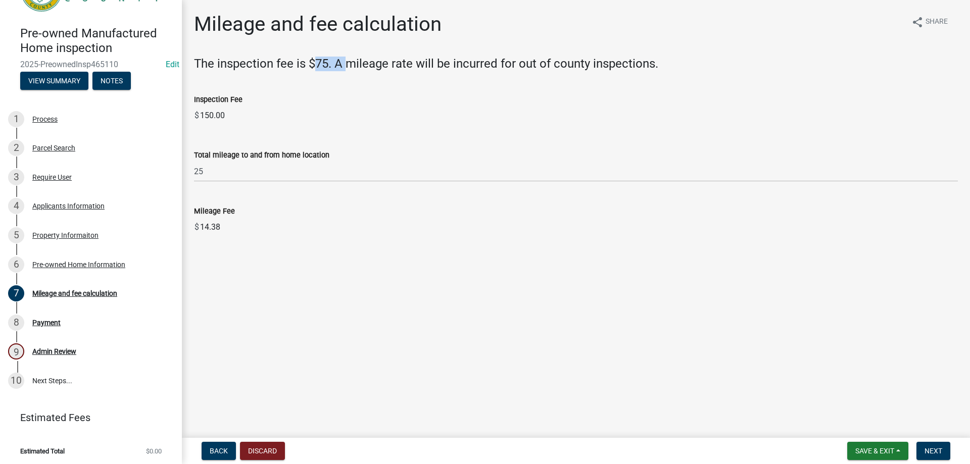
drag, startPoint x: 318, startPoint y: 63, endPoint x: 337, endPoint y: 77, distance: 23.8
click at [347, 75] on wm-data-entity-input "The inspection fee is $75. A mileage rate will be incurred for out of county in…" at bounding box center [576, 68] width 764 height 23
click at [438, 110] on input "150.00" at bounding box center [578, 116] width 759 height 20
click at [819, 350] on main "Mileage and fee calculation share Share The inspection fee is $75. A mileage ra…" at bounding box center [576, 217] width 788 height 434
click at [935, 448] on span "Next" at bounding box center [933, 451] width 18 height 8
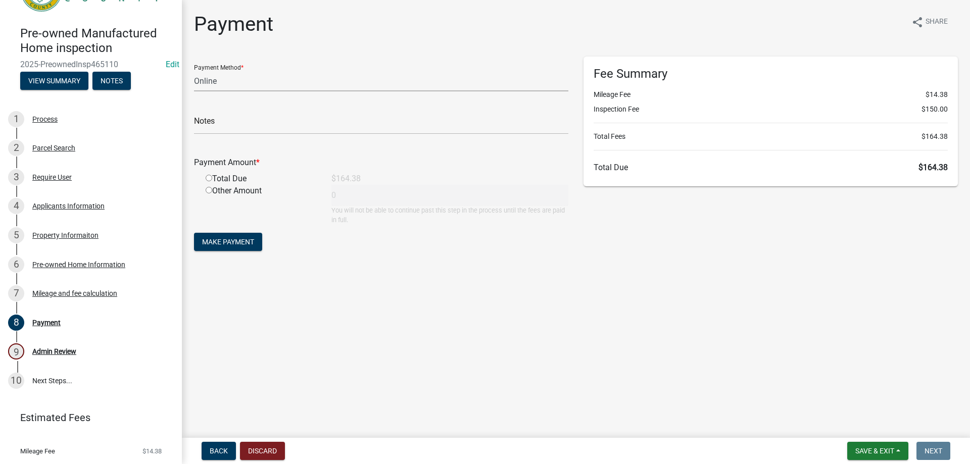
click at [269, 83] on select "Credit Card POS Check Cash Online" at bounding box center [381, 81] width 374 height 21
click at [266, 83] on select "Credit Card POS Check Cash Online" at bounding box center [381, 81] width 374 height 21
click at [214, 83] on select "Credit Card POS Check Cash Online" at bounding box center [381, 81] width 374 height 21
select select "2: 1"
click at [194, 71] on select "Credit Card POS Check Cash Online" at bounding box center [381, 81] width 374 height 21
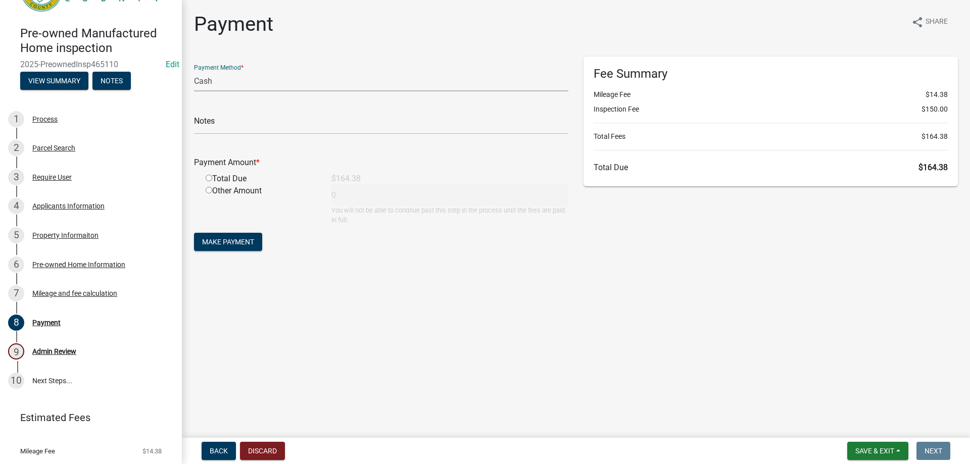
click at [229, 179] on div "Total Due" at bounding box center [261, 179] width 126 height 12
click at [212, 178] on div "Total Due" at bounding box center [261, 179] width 126 height 12
click at [206, 177] on input "radio" at bounding box center [209, 178] width 7 height 7
radio input "true"
type input "164.38"
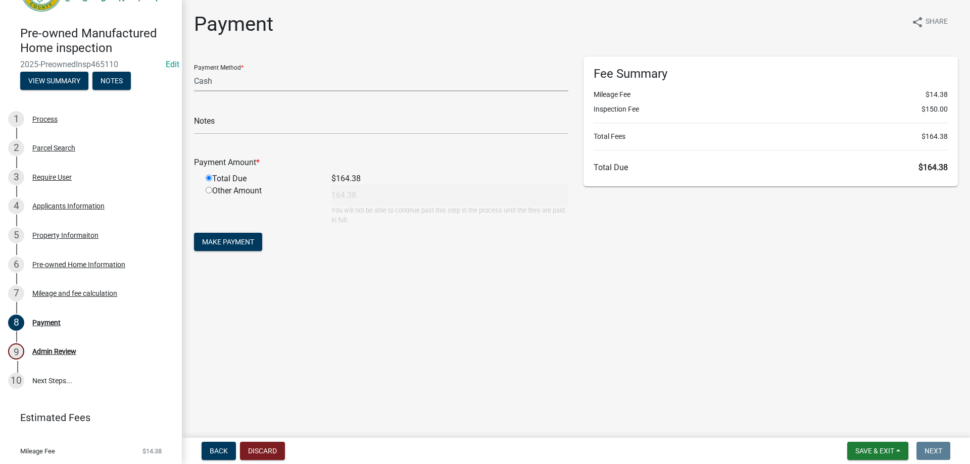
click at [218, 84] on select "Credit Card POS Check Cash Online" at bounding box center [381, 81] width 374 height 21
click at [194, 71] on select "Credit Card POS Check Cash Online" at bounding box center [381, 81] width 374 height 21
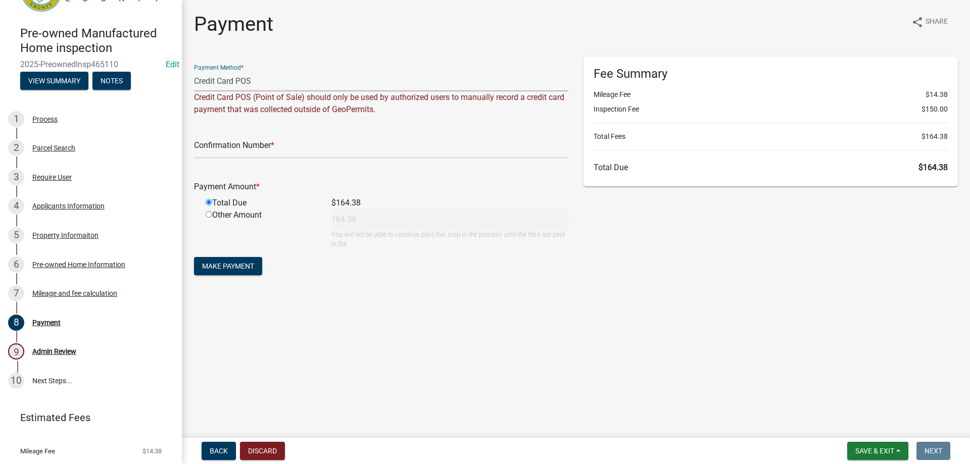
click at [256, 90] on select "Credit Card POS Check Cash Online" at bounding box center [381, 81] width 374 height 21
select select "3: 3"
click at [194, 71] on select "Credit Card POS Check Cash Online" at bounding box center [381, 81] width 374 height 21
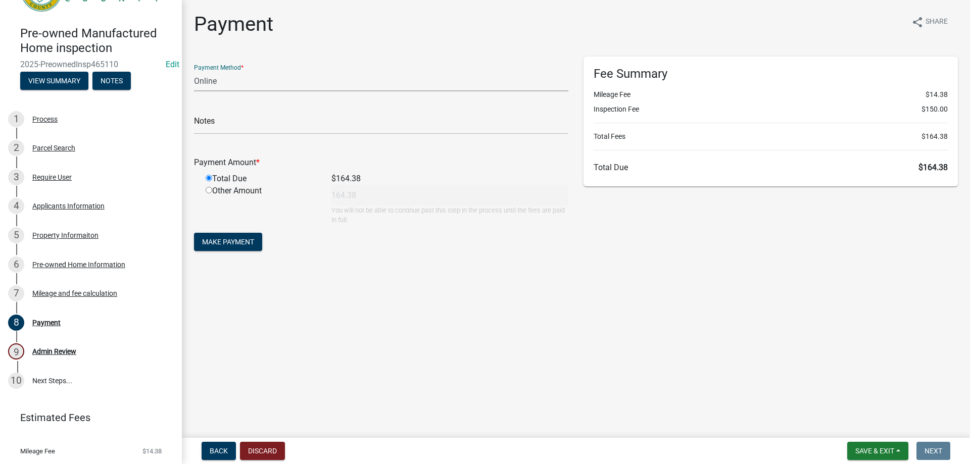
drag, startPoint x: 243, startPoint y: 87, endPoint x: 236, endPoint y: 90, distance: 8.4
click at [243, 87] on select "Credit Card POS Check Cash Online" at bounding box center [381, 81] width 374 height 21
click at [194, 71] on select "Credit Card POS Check Cash Online" at bounding box center [381, 81] width 374 height 21
click at [233, 246] on button "Make Payment" at bounding box center [228, 242] width 68 height 18
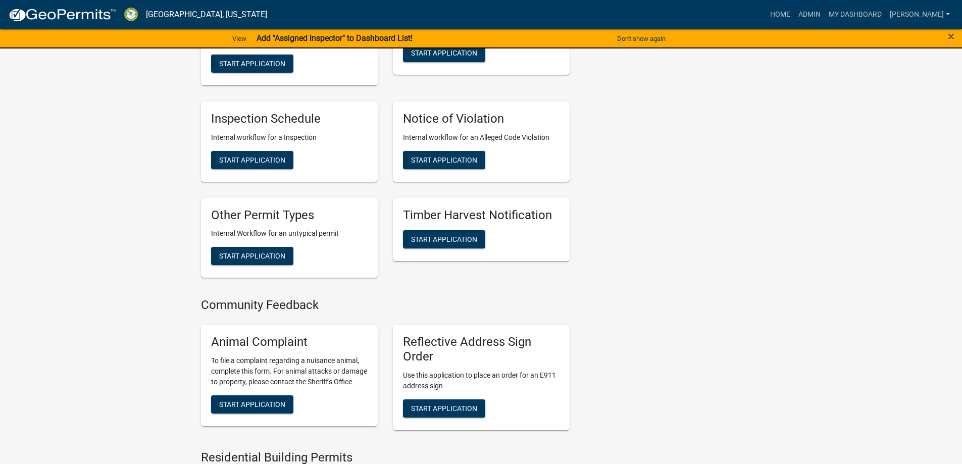
scroll to position [354, 0]
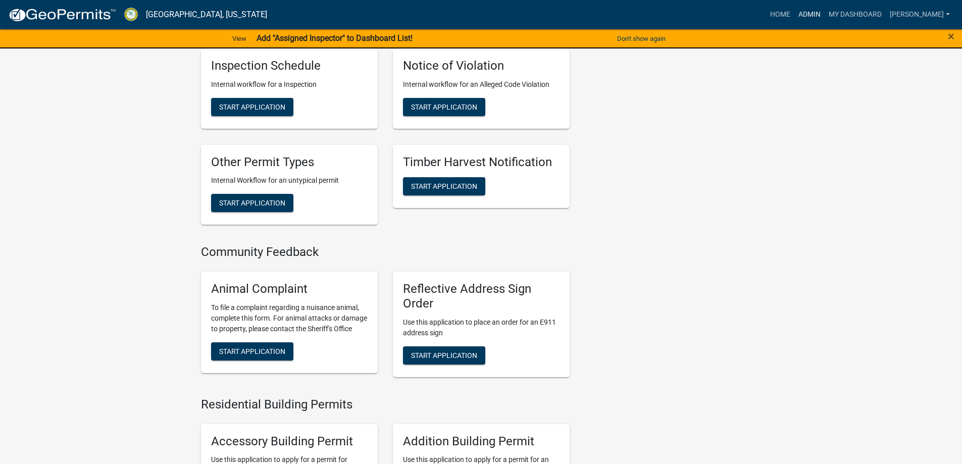
click at [815, 14] on link "Admin" at bounding box center [809, 14] width 30 height 19
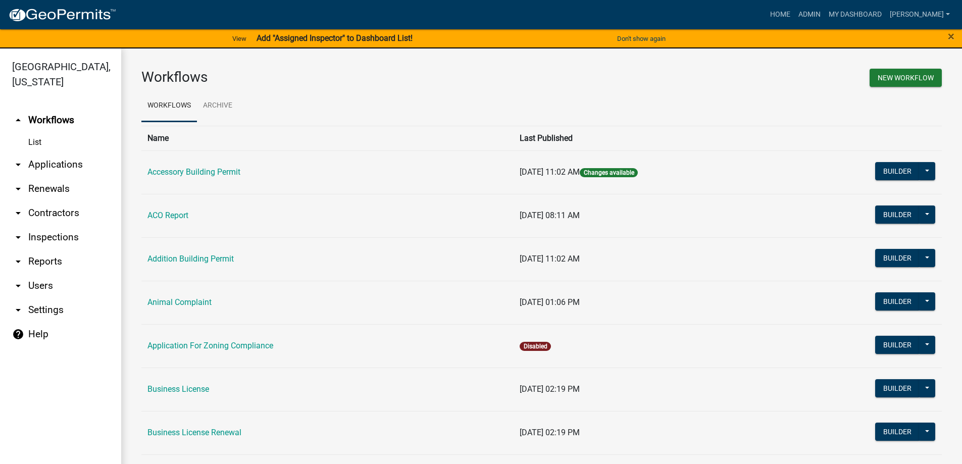
click at [55, 168] on link "arrow_drop_down Applications" at bounding box center [60, 165] width 121 height 24
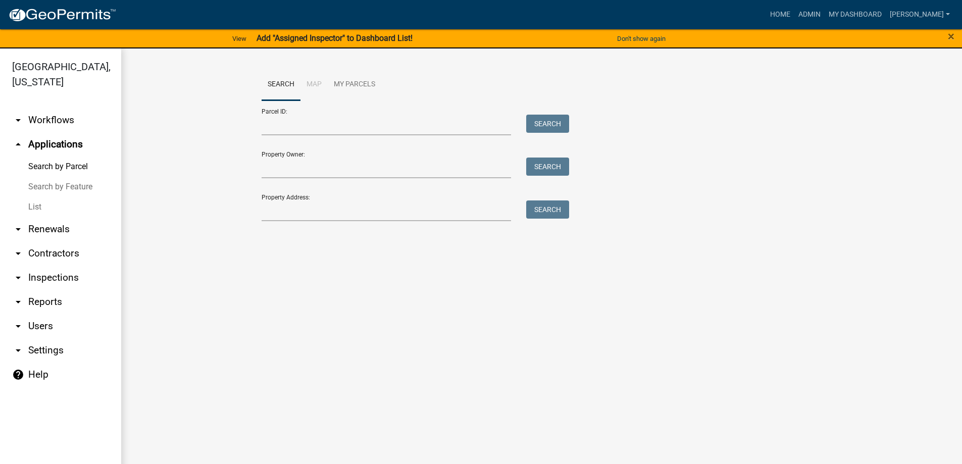
click at [50, 212] on link "List" at bounding box center [60, 207] width 121 height 20
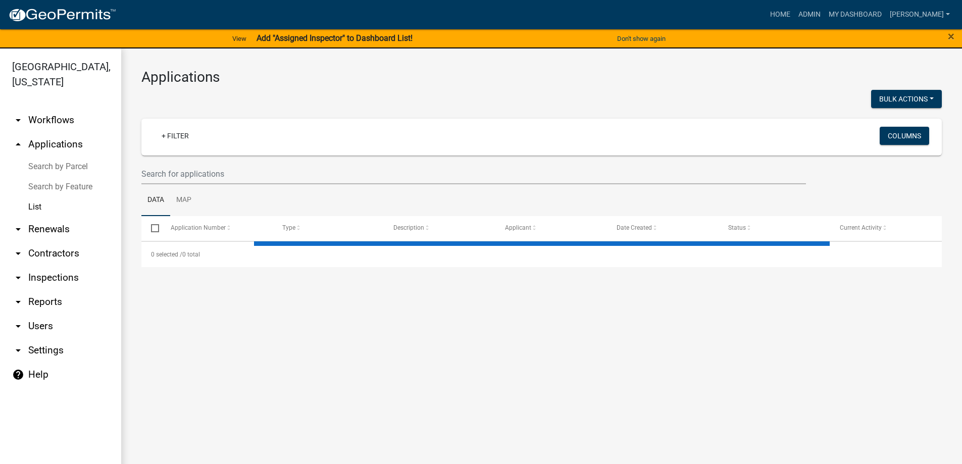
select select "3: 100"
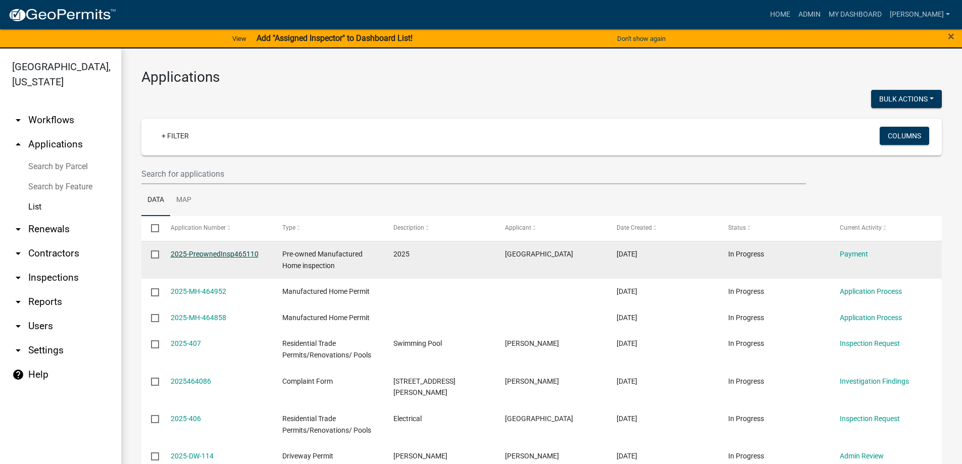
click at [203, 256] on link "2025-PreownedInsp465110" at bounding box center [215, 254] width 88 height 8
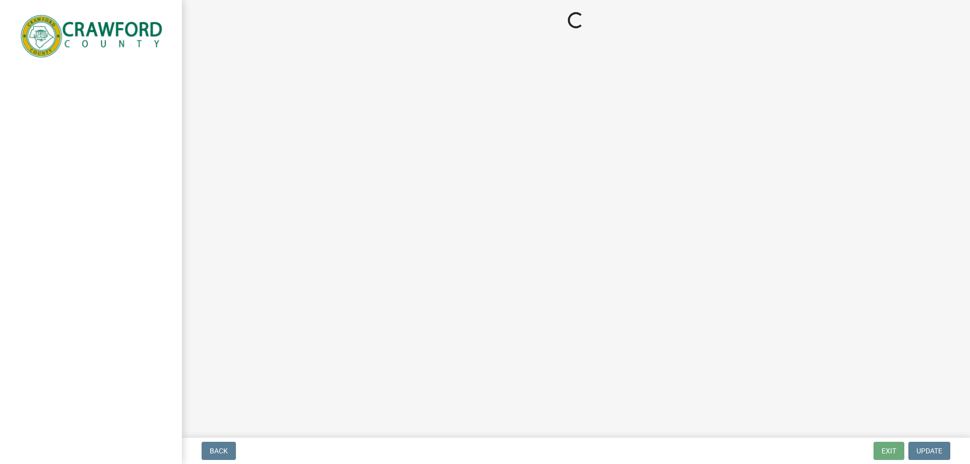
select select "3: 3"
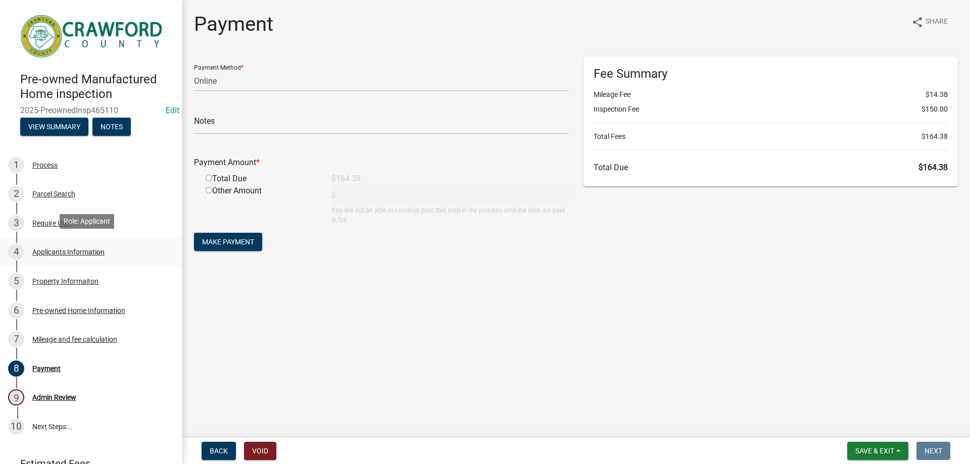
click at [85, 251] on div "Applicants Information" at bounding box center [68, 251] width 72 height 7
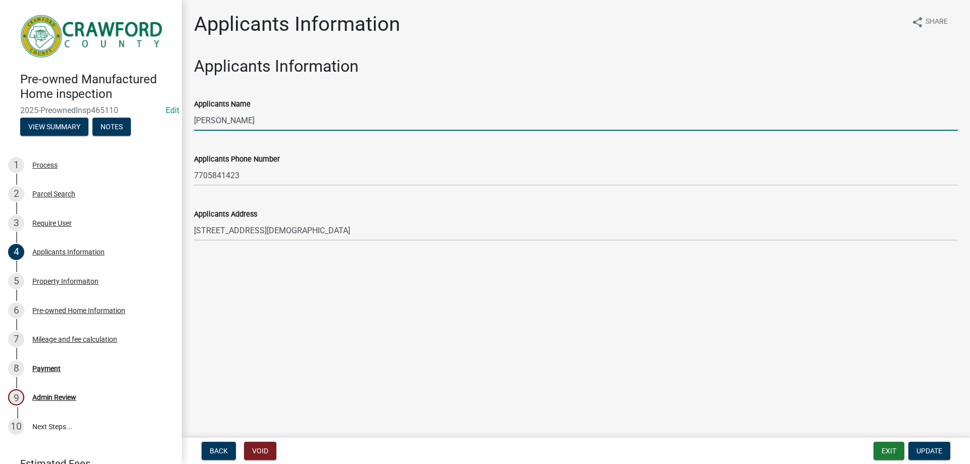
click at [244, 120] on input "Alton Hamlin" at bounding box center [576, 120] width 764 height 21
type input "[PERSON_NAME]"
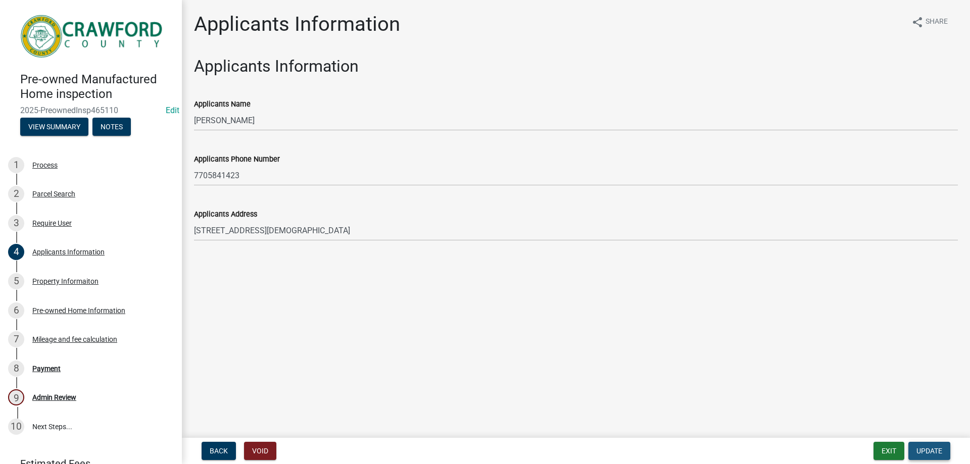
click at [925, 447] on span "Update" at bounding box center [929, 451] width 26 height 8
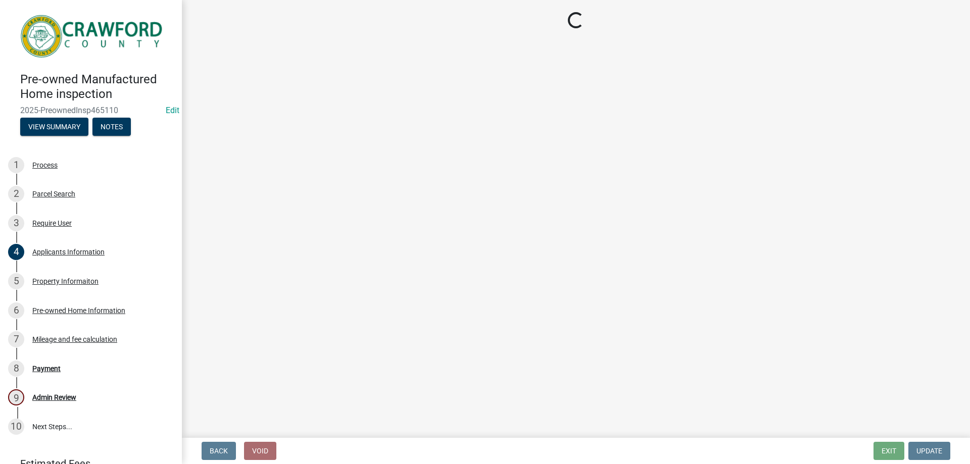
select select "3: 3"
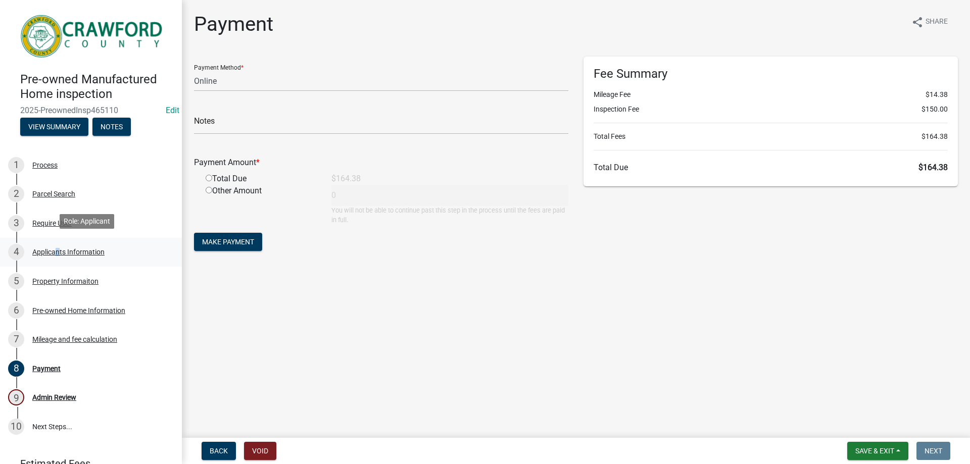
click at [54, 257] on div "4 Applicants Information" at bounding box center [87, 252] width 158 height 16
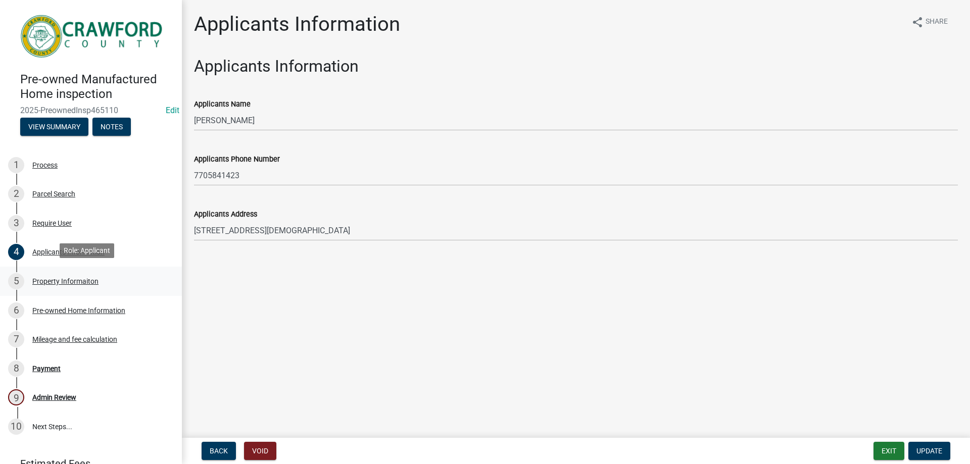
click at [63, 273] on div "5 Property Informaiton" at bounding box center [87, 281] width 158 height 16
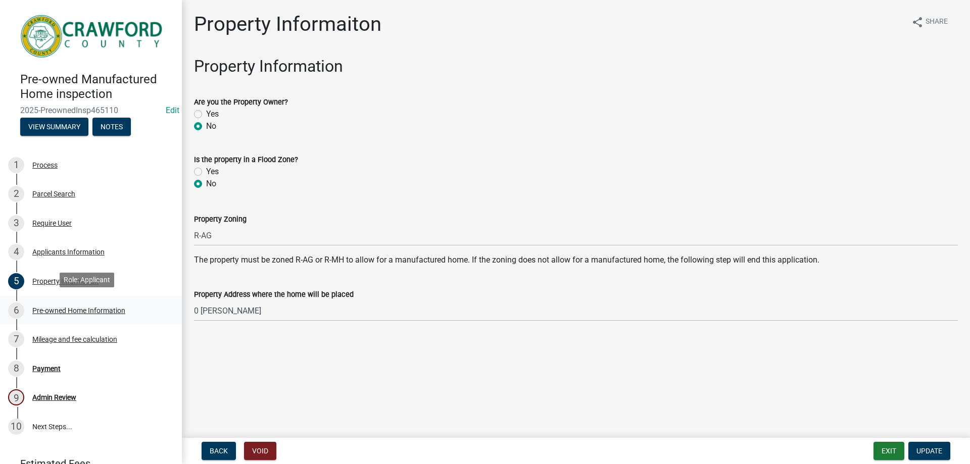
click at [78, 303] on div "6 Pre-owned Home Information" at bounding box center [87, 311] width 158 height 16
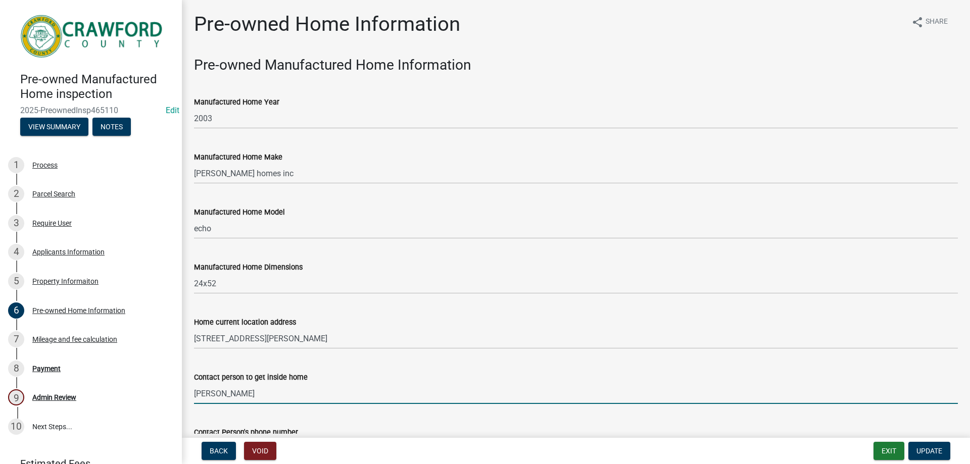
click at [253, 389] on input "Alton Hamlin" at bounding box center [576, 393] width 764 height 21
type input "[PERSON_NAME]"
click at [922, 450] on span "Update" at bounding box center [929, 451] width 26 height 8
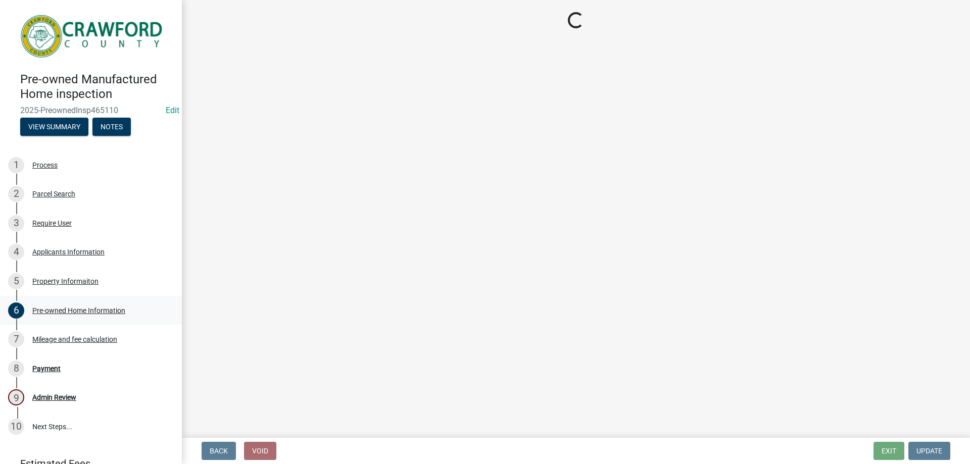
select select "3: 3"
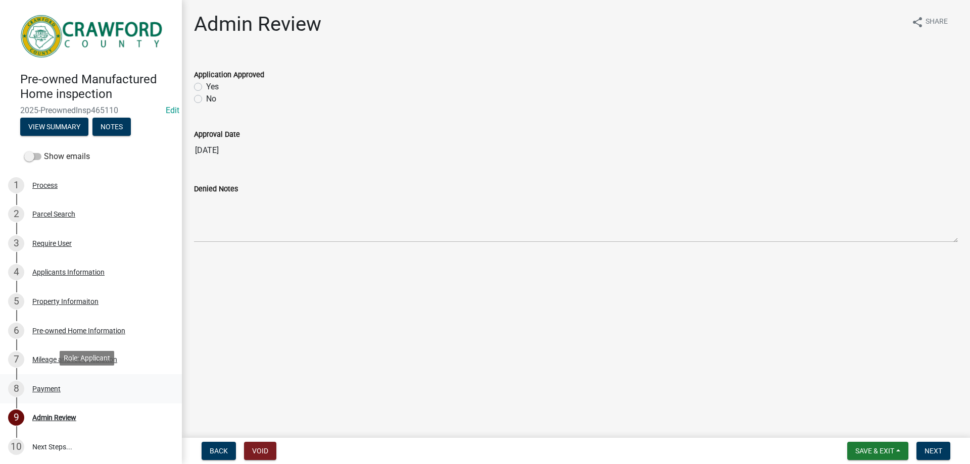
click at [104, 386] on div "8 Payment" at bounding box center [87, 389] width 158 height 16
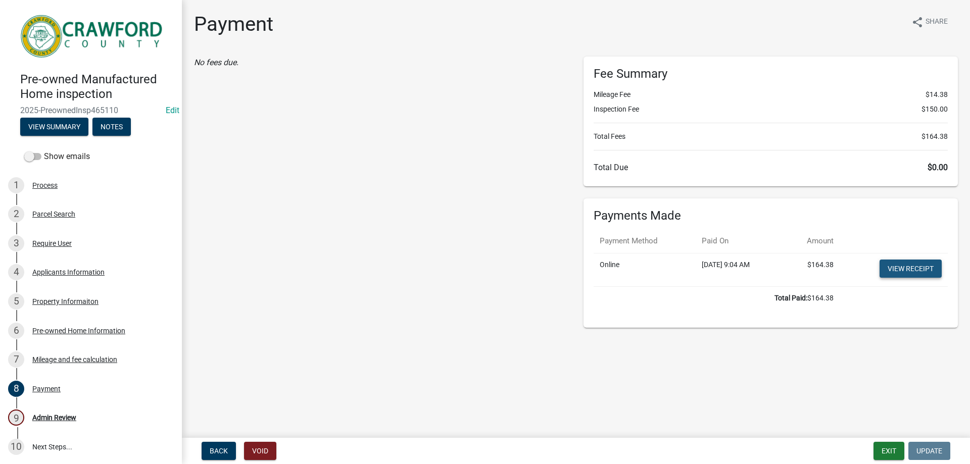
click at [916, 277] on link "View receipt" at bounding box center [910, 269] width 62 height 18
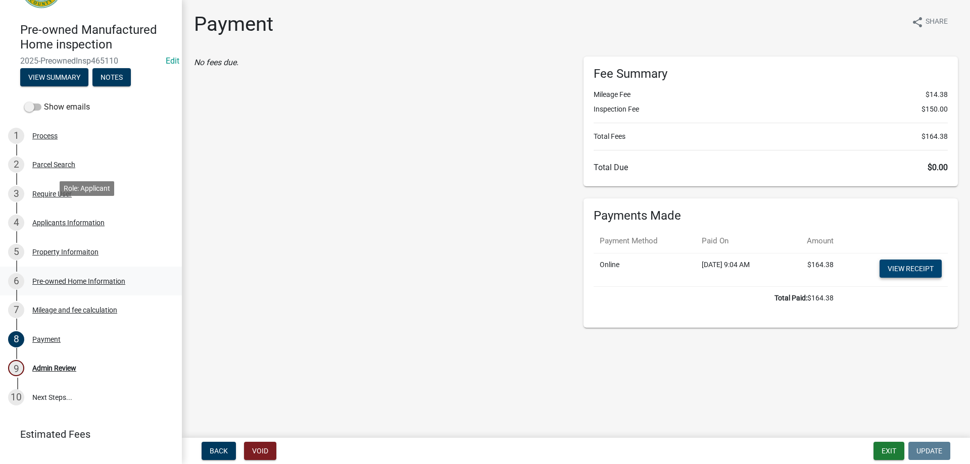
scroll to position [112, 0]
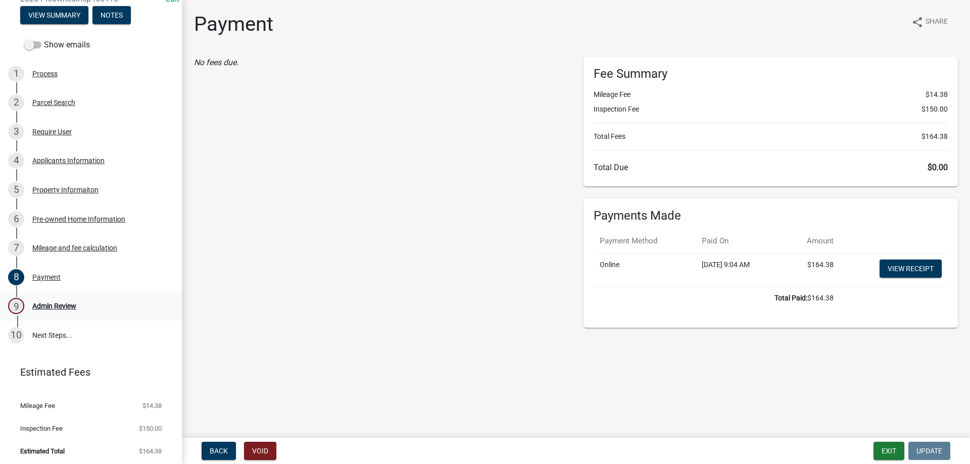
click at [104, 303] on div "9 Admin Review" at bounding box center [87, 306] width 158 height 16
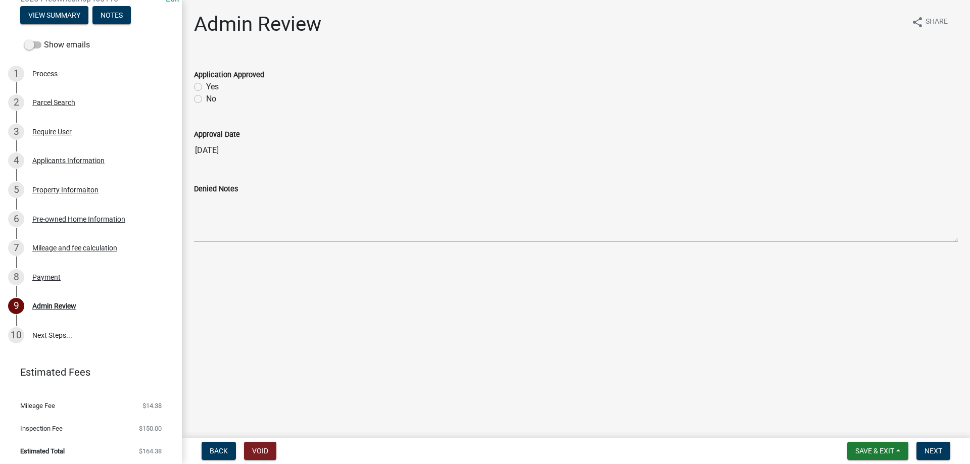
click at [209, 88] on label "Yes" at bounding box center [212, 87] width 13 height 12
click at [209, 87] on input "Yes" at bounding box center [209, 84] width 7 height 7
radio input "true"
click at [935, 448] on span "Next" at bounding box center [933, 451] width 18 height 8
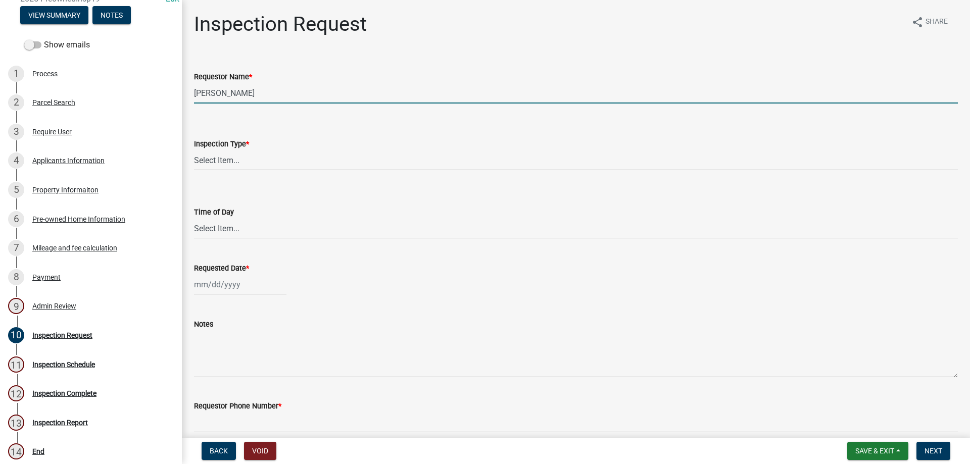
drag, startPoint x: 202, startPoint y: 82, endPoint x: 186, endPoint y: 82, distance: 15.7
click at [186, 82] on div "Requestor Name * [PERSON_NAME]" at bounding box center [575, 80] width 779 height 47
click at [275, 98] on input "[PERSON_NAME]" at bounding box center [576, 93] width 764 height 21
click at [254, 163] on select "Select Item... Pre-owned Manufactured Home" at bounding box center [576, 160] width 764 height 21
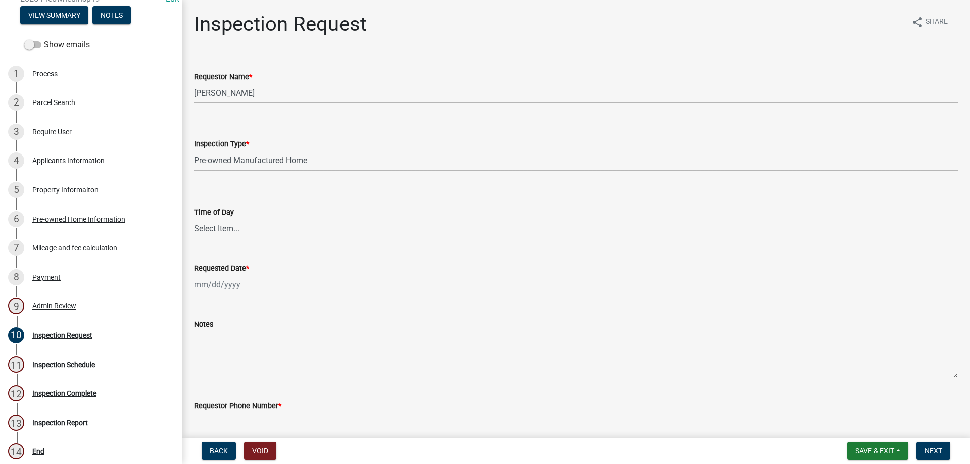
click at [194, 150] on select "Select Item... Pre-owned Manufactured Home" at bounding box center [576, 160] width 764 height 21
select select "13f6862a-c27d-4c94-b4f1-3675446ab572"
click at [232, 228] on select "Select Item... AM PM" at bounding box center [576, 228] width 764 height 21
click at [194, 218] on select "Select Item... AM PM" at bounding box center [576, 228] width 764 height 21
select select "6378c68a-e5b4-45a8-b436-411a89bbacc3"
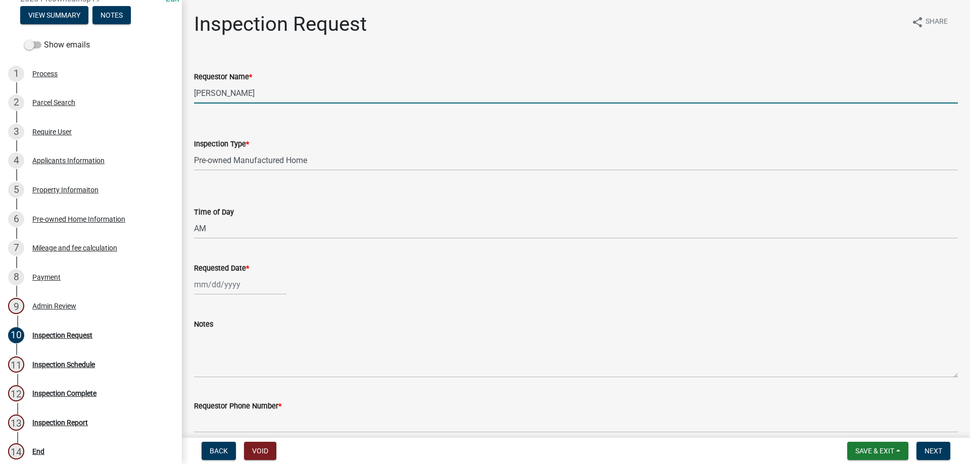
drag, startPoint x: 235, startPoint y: 98, endPoint x: 176, endPoint y: 89, distance: 59.3
click at [176, 89] on div "Pre-owned Manufactured Home inspection 2025-PreownedInsp19 Edit View Summary No…" at bounding box center [485, 232] width 970 height 464
type input "L"
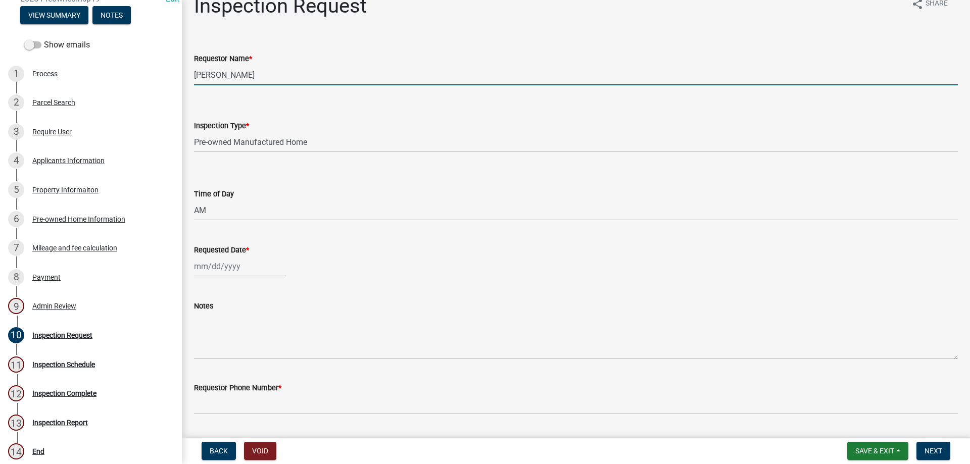
scroll to position [51, 0]
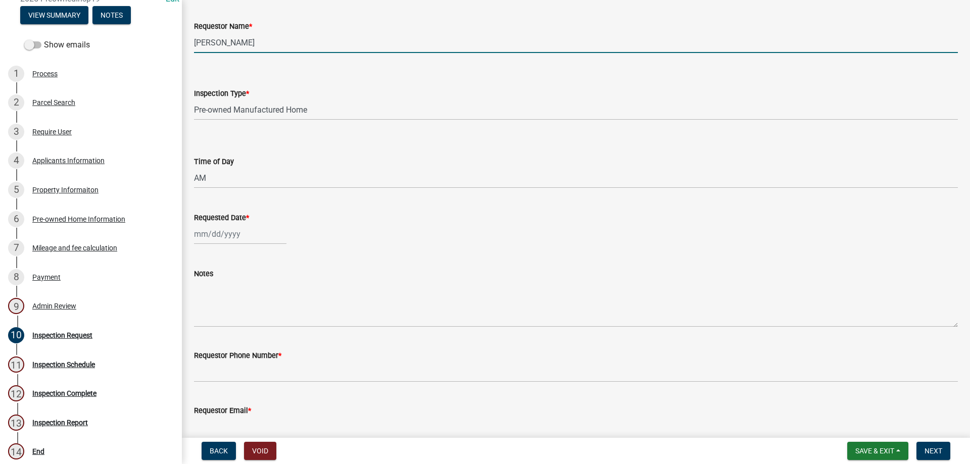
type input "Alton Hammond"
click at [231, 241] on div at bounding box center [240, 234] width 92 height 21
select select "8"
select select "2025"
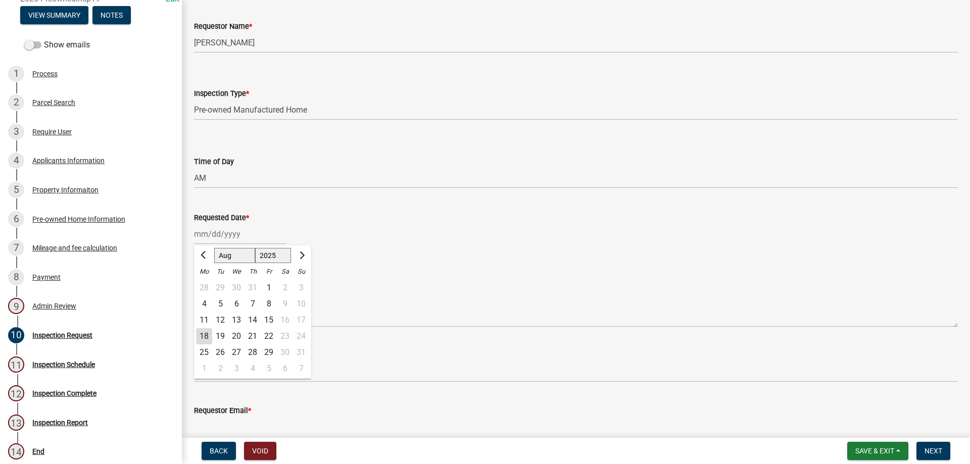
click at [202, 335] on div "18" at bounding box center [204, 336] width 16 height 16
type input "08/18/2025"
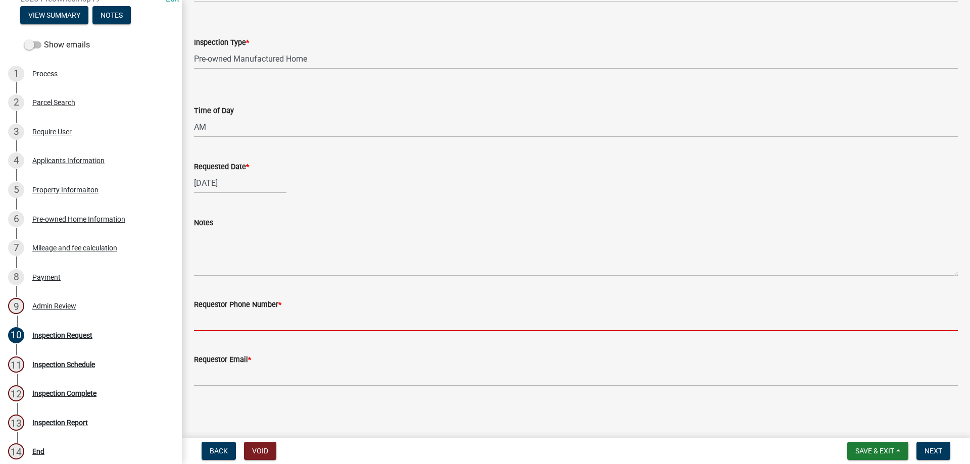
click at [260, 326] on input "Requestor Phone Number *" at bounding box center [576, 321] width 764 height 21
type input "478-836-3199"
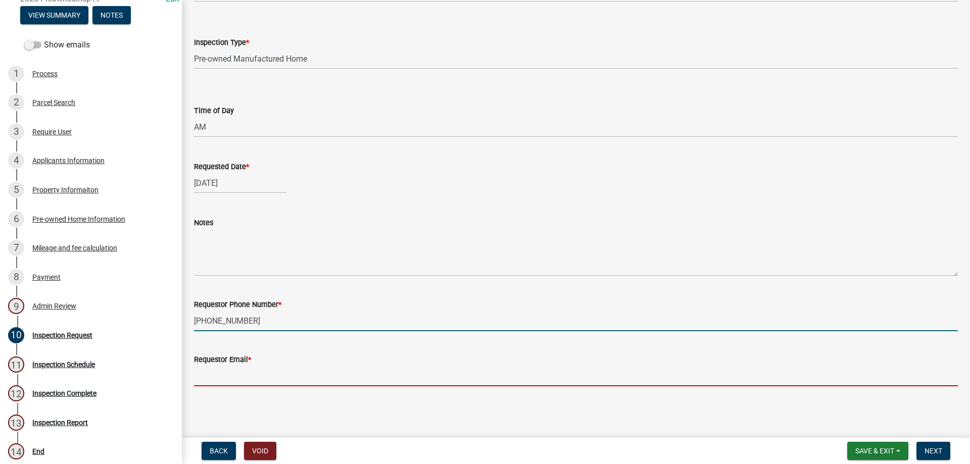
click at [306, 383] on input "Requestor Email *" at bounding box center [576, 376] width 764 height 21
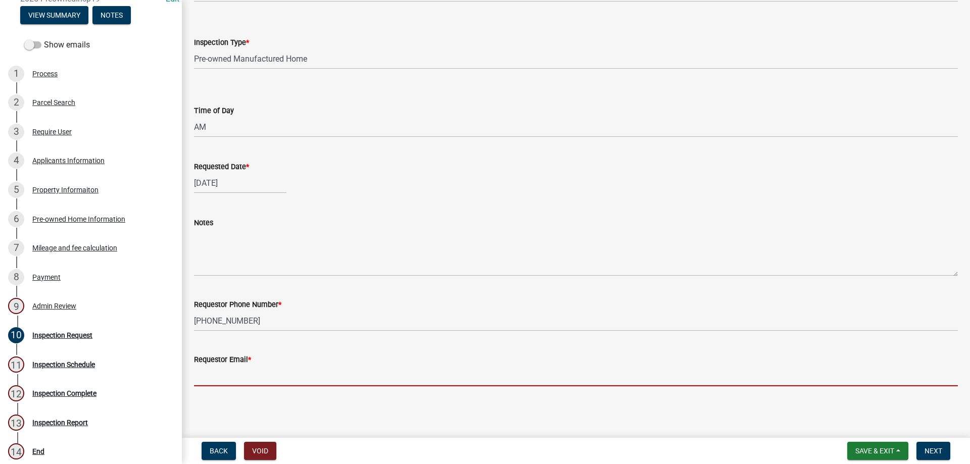
type input "sample@gmail.com"
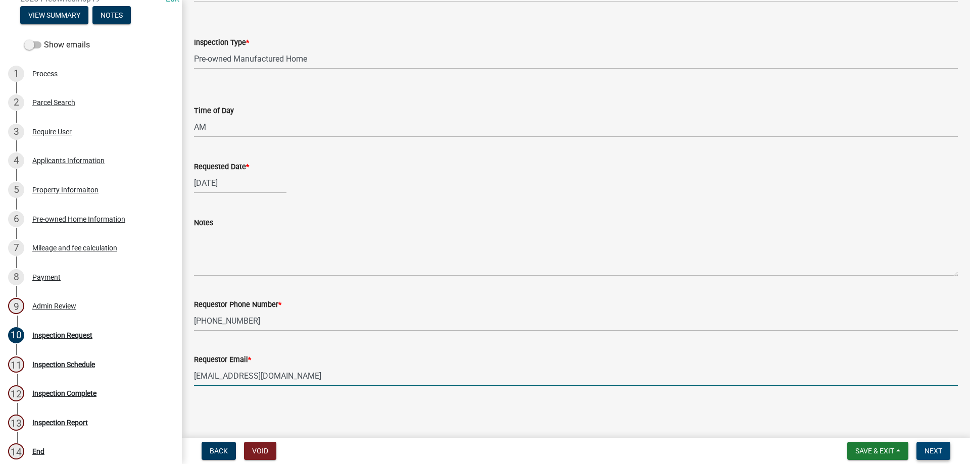
click at [932, 453] on span "Next" at bounding box center [933, 451] width 18 height 8
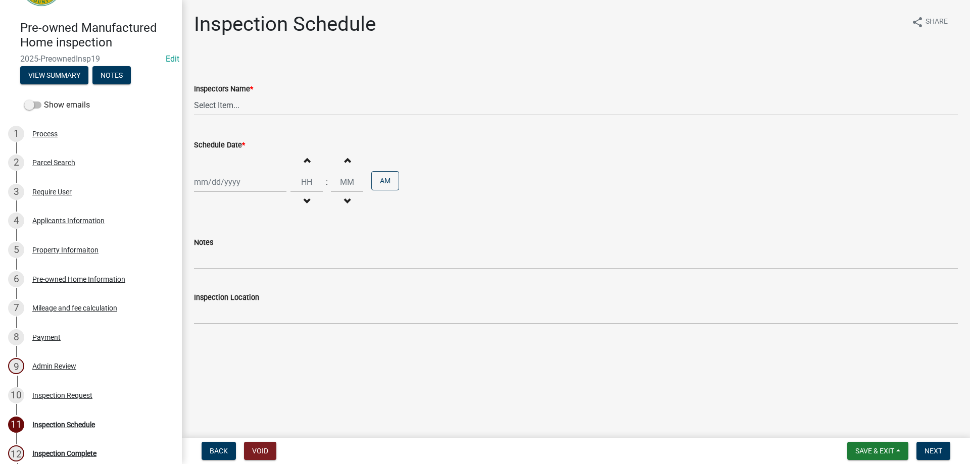
scroll to position [0, 0]
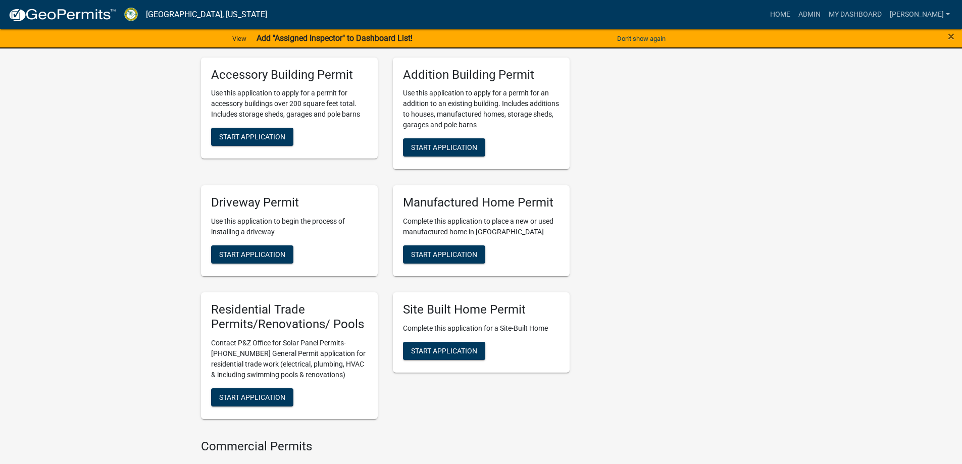
scroll to position [657, 0]
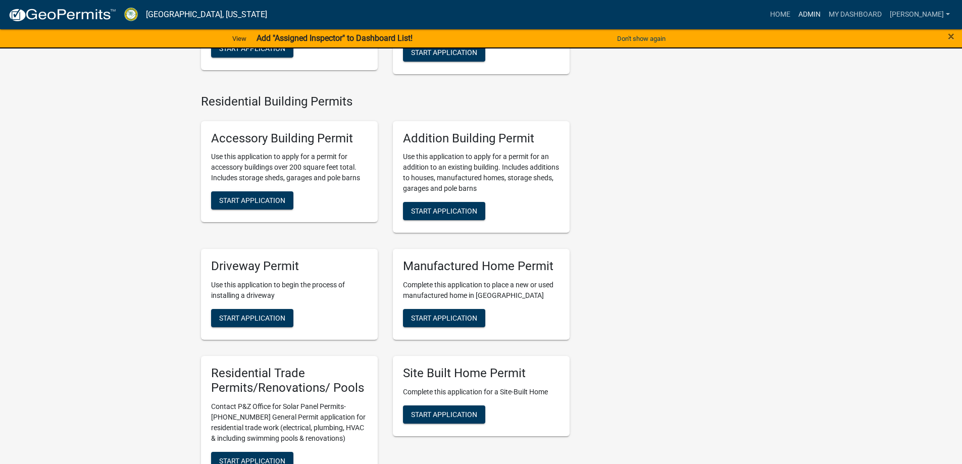
click at [820, 13] on link "Admin" at bounding box center [809, 14] width 30 height 19
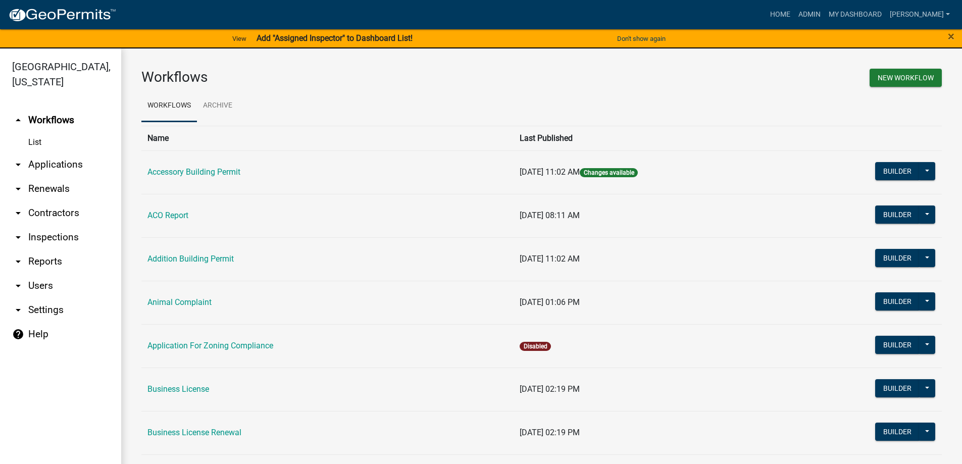
click at [58, 170] on link "arrow_drop_down Applications" at bounding box center [60, 165] width 121 height 24
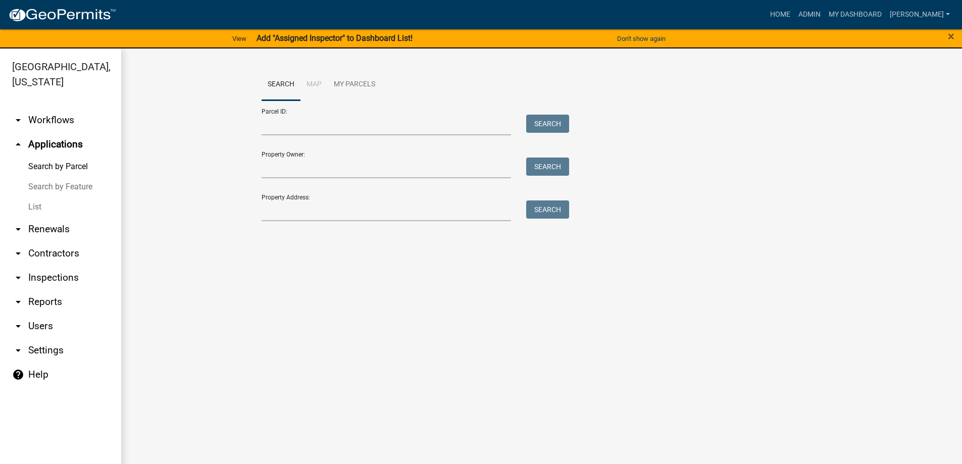
click at [28, 205] on link "List" at bounding box center [60, 207] width 121 height 20
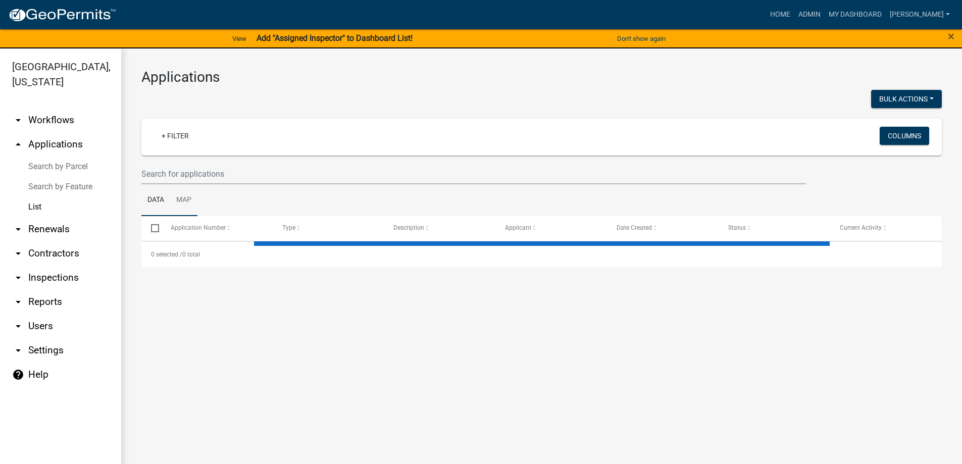
select select "3: 100"
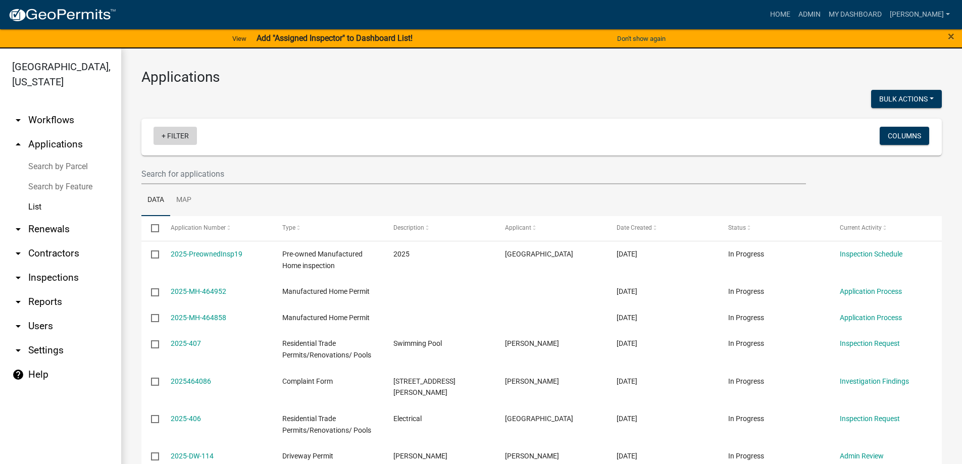
click at [176, 130] on link "+ Filter" at bounding box center [175, 136] width 43 height 18
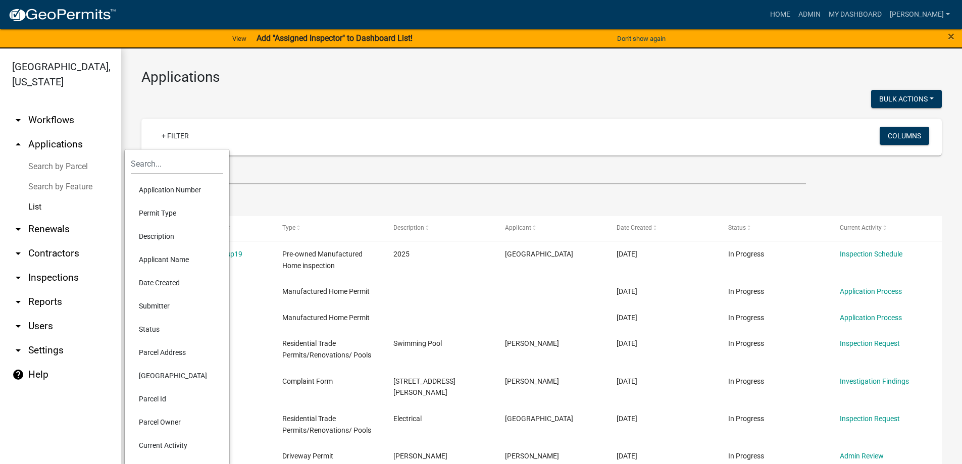
click at [150, 216] on li "Permit Type" at bounding box center [177, 213] width 92 height 23
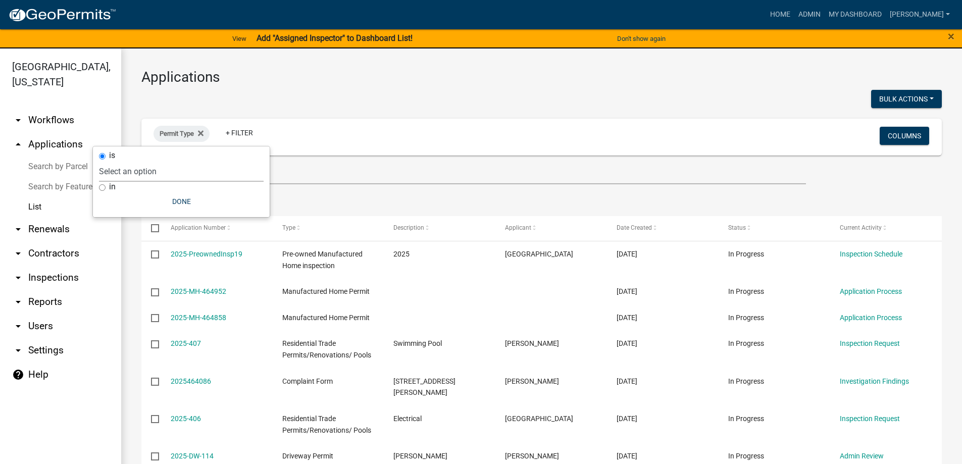
click at [157, 169] on select "Select an option Accessory Building Permit ACO Report Addition Building Permit …" at bounding box center [181, 171] width 165 height 21
select select "e04db0a7-8e7a-467b-b107-35b2294511b4"
click at [143, 161] on select "Select an option Accessory Building Permit ACO Report Addition Building Permit …" at bounding box center [181, 171] width 165 height 21
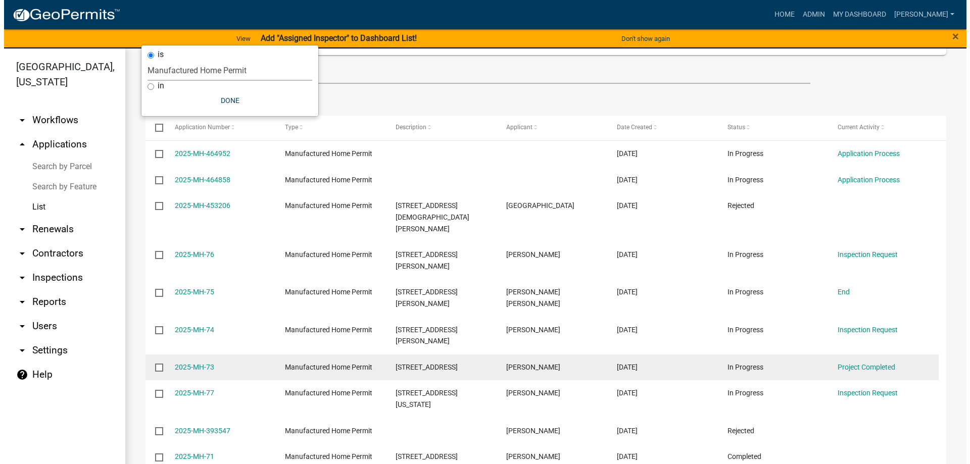
scroll to position [101, 0]
click at [199, 363] on link "2025-MH-73" at bounding box center [190, 367] width 39 height 8
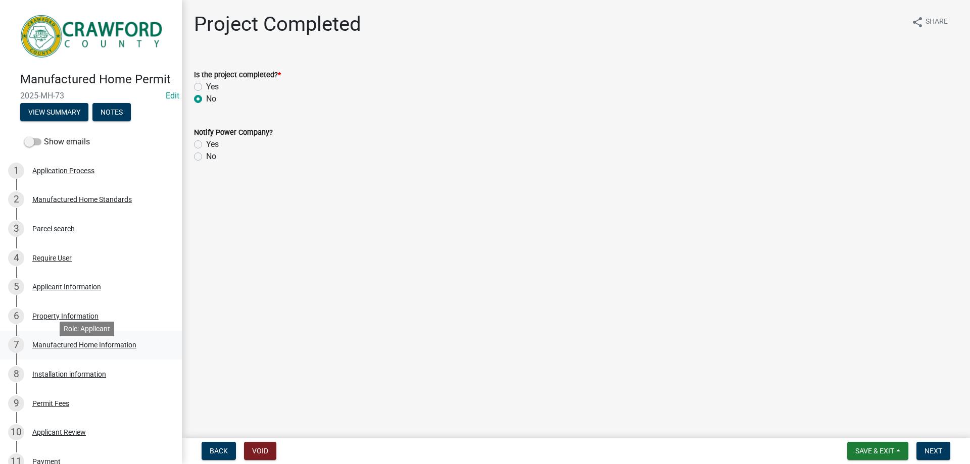
click at [79, 348] on div "Manufactured Home Information" at bounding box center [84, 344] width 104 height 7
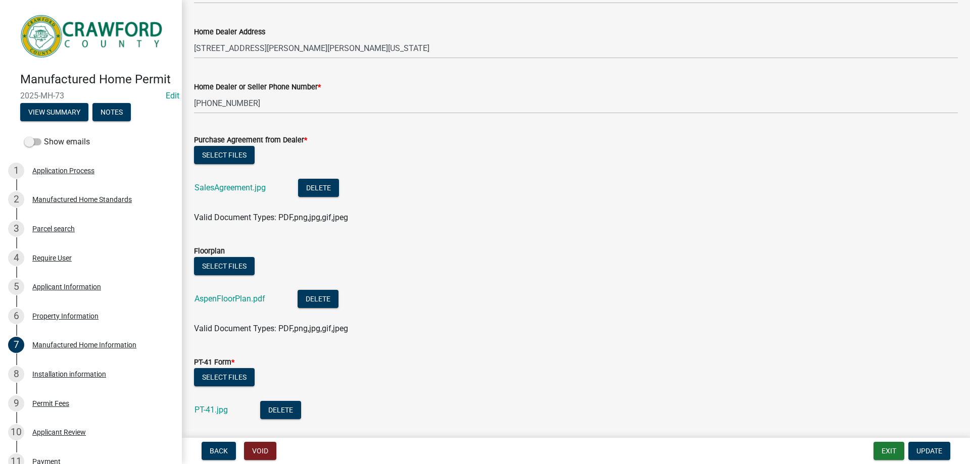
scroll to position [501, 0]
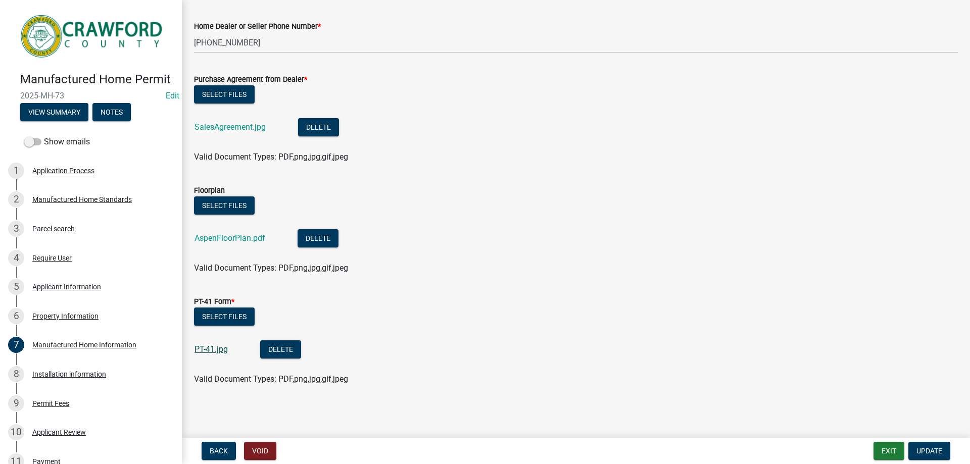
click at [208, 350] on link "PT-41.jpg" at bounding box center [210, 349] width 33 height 10
click at [219, 349] on link "PT-41.jpg" at bounding box center [210, 349] width 33 height 10
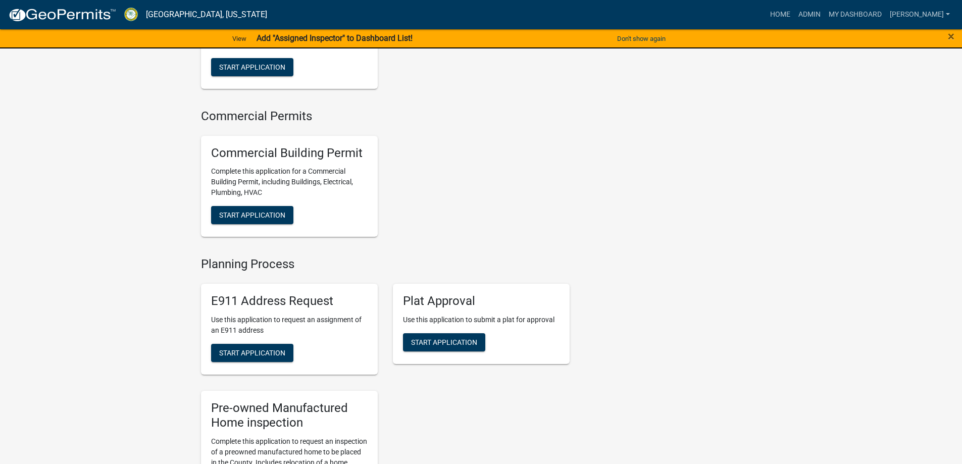
scroll to position [1061, 0]
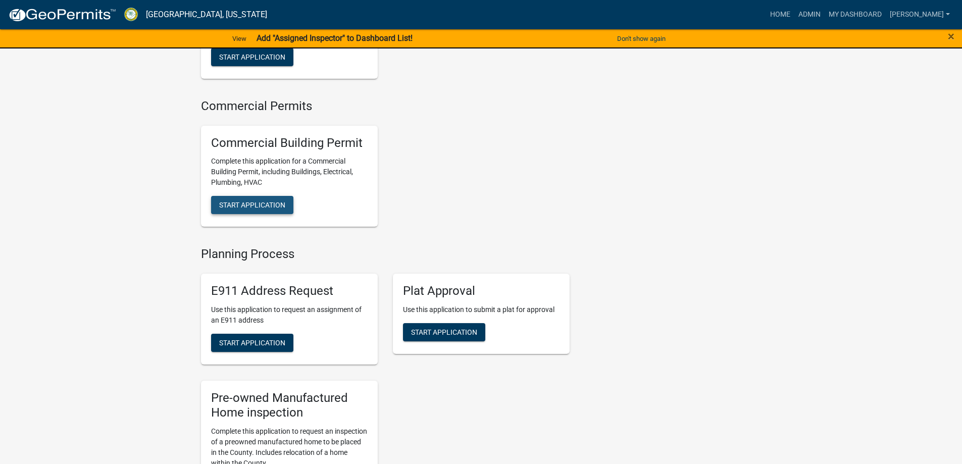
click at [249, 209] on span "Start Application" at bounding box center [252, 205] width 66 height 8
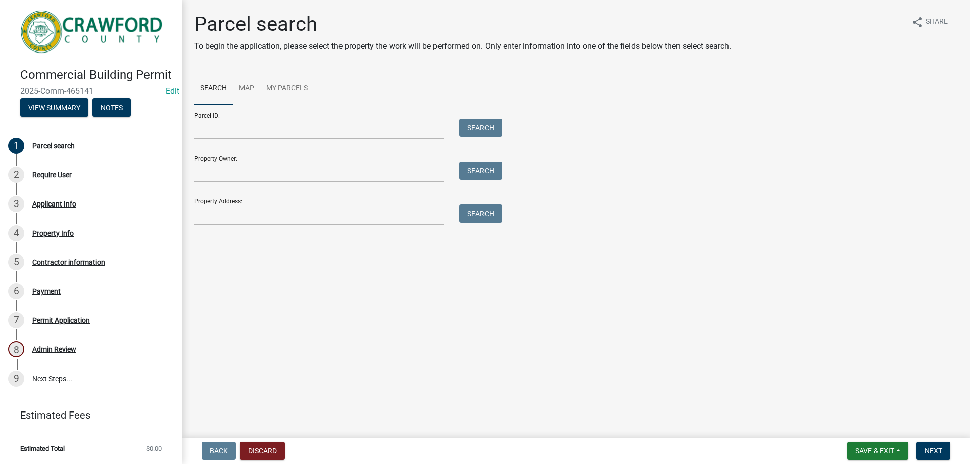
scroll to position [17, 0]
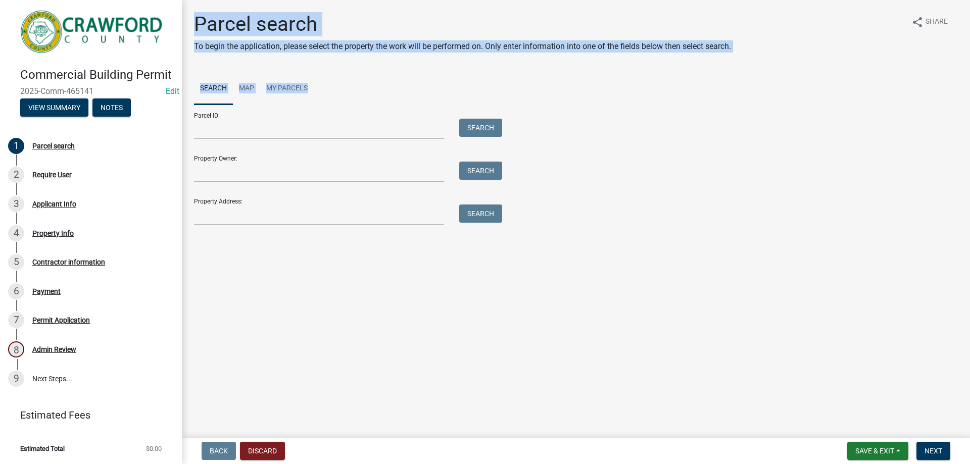
drag, startPoint x: 197, startPoint y: 26, endPoint x: 780, endPoint y: 68, distance: 584.3
click at [788, 68] on div "Parcel search To begin the application, please select the property the work wil…" at bounding box center [575, 123] width 779 height 222
click at [780, 68] on div "Parcel search To begin the application, please select the property the work wil…" at bounding box center [575, 123] width 779 height 222
drag, startPoint x: 755, startPoint y: 43, endPoint x: 292, endPoint y: 23, distance: 463.1
click at [340, 5] on main "Parcel search To begin the application, please select the property the work wil…" at bounding box center [576, 217] width 788 height 434
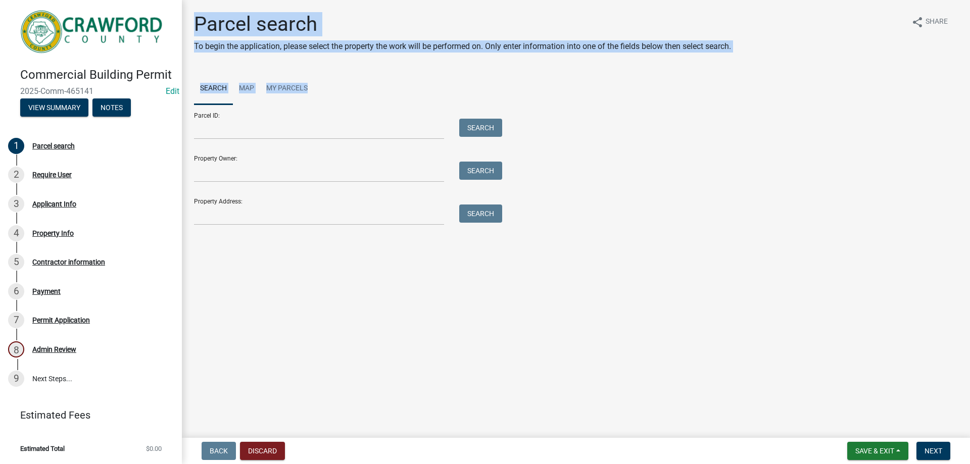
drag, startPoint x: 195, startPoint y: 25, endPoint x: 808, endPoint y: 95, distance: 616.6
click at [811, 96] on div "Parcel search To begin the application, please select the property the work wil…" at bounding box center [575, 123] width 779 height 222
click at [780, 92] on ul "Search Map My Parcels" at bounding box center [576, 89] width 764 height 32
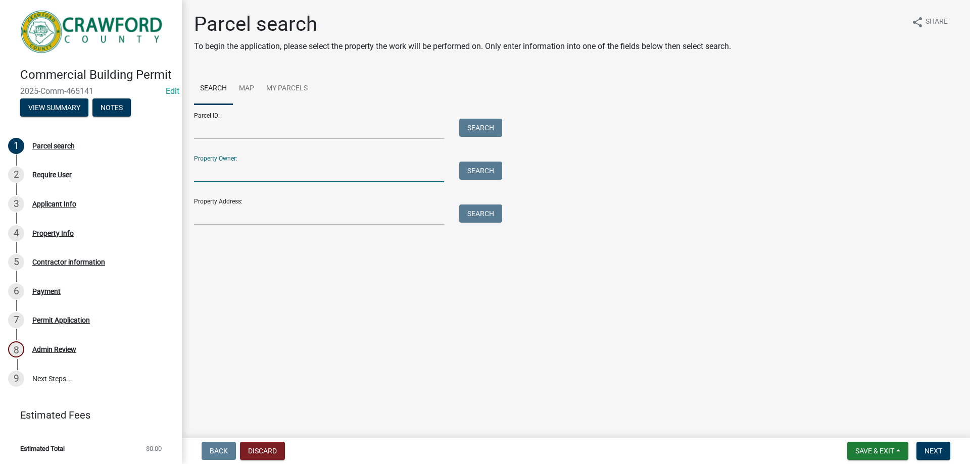
drag, startPoint x: 292, startPoint y: 174, endPoint x: 292, endPoint y: 166, distance: 8.1
click at [292, 174] on input "Property Owner:" at bounding box center [319, 172] width 250 height 21
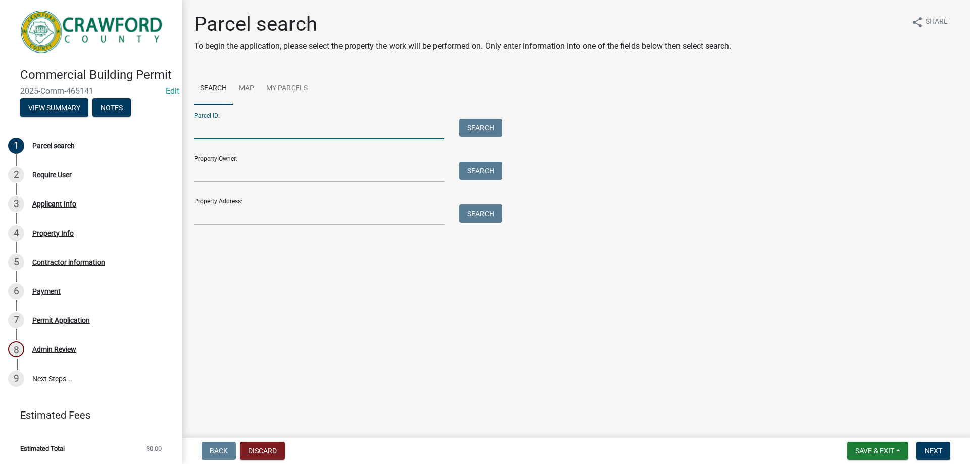
click at [277, 131] on input "Parcel ID:" at bounding box center [319, 129] width 250 height 21
click at [277, 132] on input "Parcel ID:" at bounding box center [319, 129] width 250 height 21
drag, startPoint x: 228, startPoint y: 120, endPoint x: 191, endPoint y: 113, distance: 38.0
click at [191, 113] on div "Parcel search To begin the application, please select the property the work wil…" at bounding box center [575, 123] width 779 height 222
drag, startPoint x: 191, startPoint y: 113, endPoint x: 223, endPoint y: 119, distance: 32.3
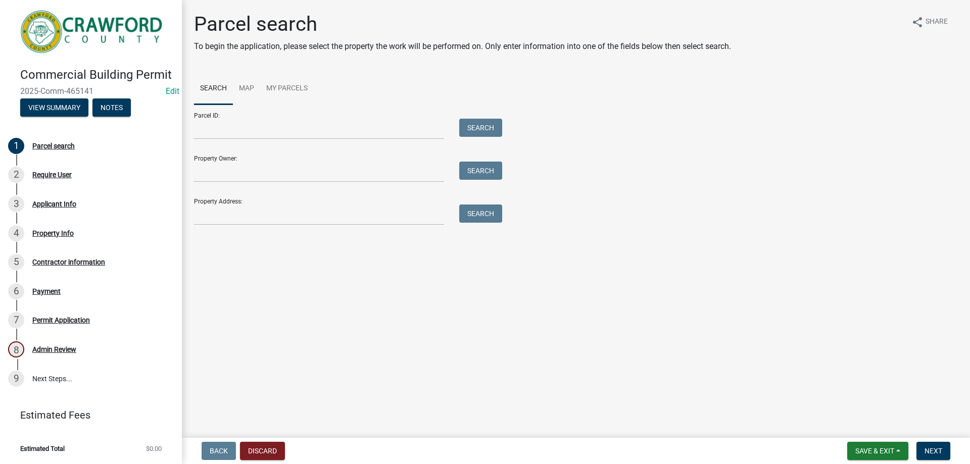
click at [223, 119] on div "Parcel search To begin the application, please select the property the work wil…" at bounding box center [575, 123] width 779 height 222
drag, startPoint x: 222, startPoint y: 119, endPoint x: 182, endPoint y: 114, distance: 40.3
click at [182, 114] on div "Parcel search To begin the application, please select the property the work wil…" at bounding box center [576, 123] width 788 height 222
click at [281, 130] on input "Parcel ID:" at bounding box center [319, 129] width 250 height 21
click at [598, 116] on div "Parcel ID: Search Property Owner: Search Property Address: Search" at bounding box center [576, 165] width 764 height 121
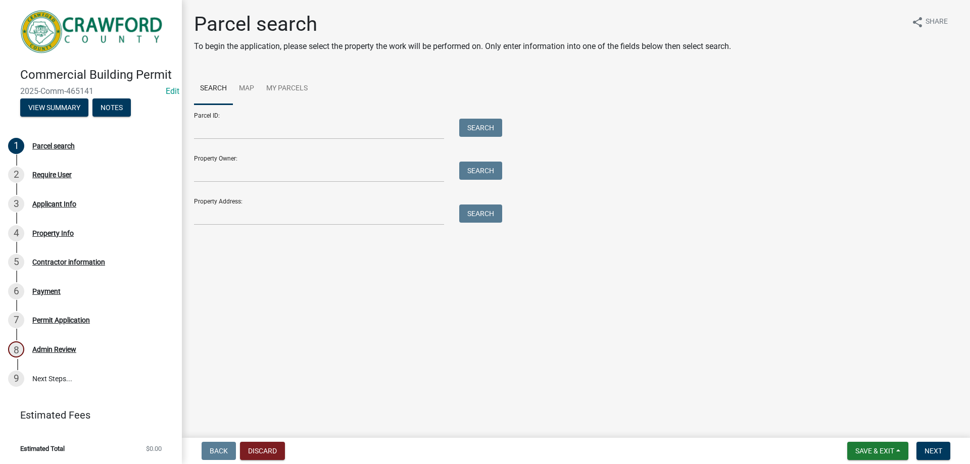
drag, startPoint x: 262, startPoint y: 195, endPoint x: 265, endPoint y: 178, distance: 17.4
click at [264, 193] on div "Property Address: Search" at bounding box center [345, 207] width 303 height 35
click at [265, 177] on input "Property Owner:" at bounding box center [319, 172] width 250 height 21
click at [205, 212] on input "Property Address:" at bounding box center [319, 215] width 250 height 21
click at [490, 210] on button "Search" at bounding box center [480, 214] width 43 height 18
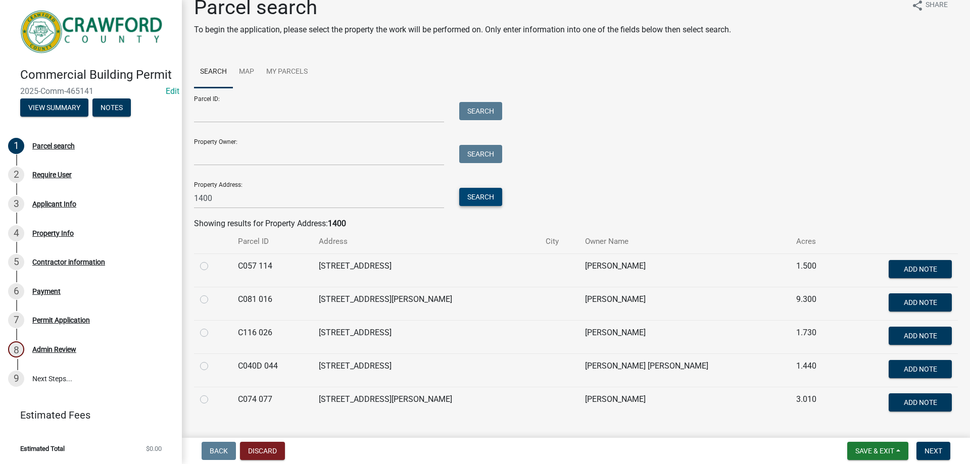
scroll to position [42, 0]
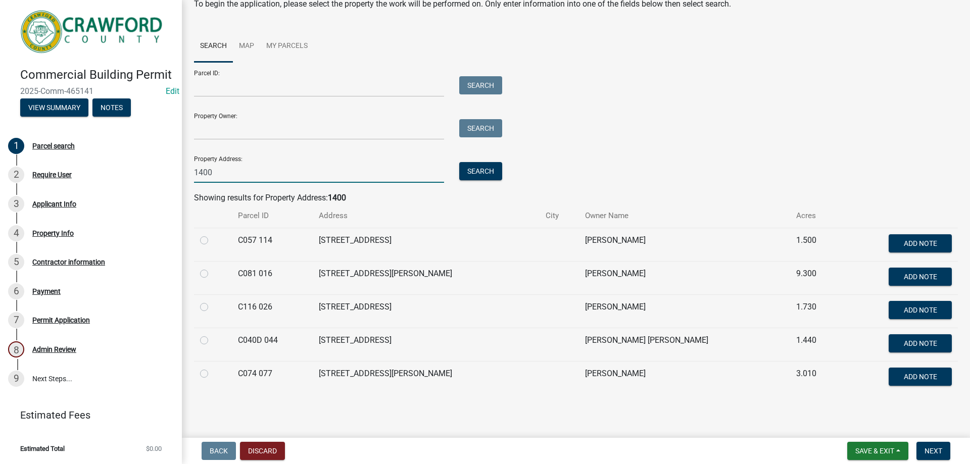
click at [230, 167] on input "1400" at bounding box center [319, 172] width 250 height 21
type input "1400 hwy 341"
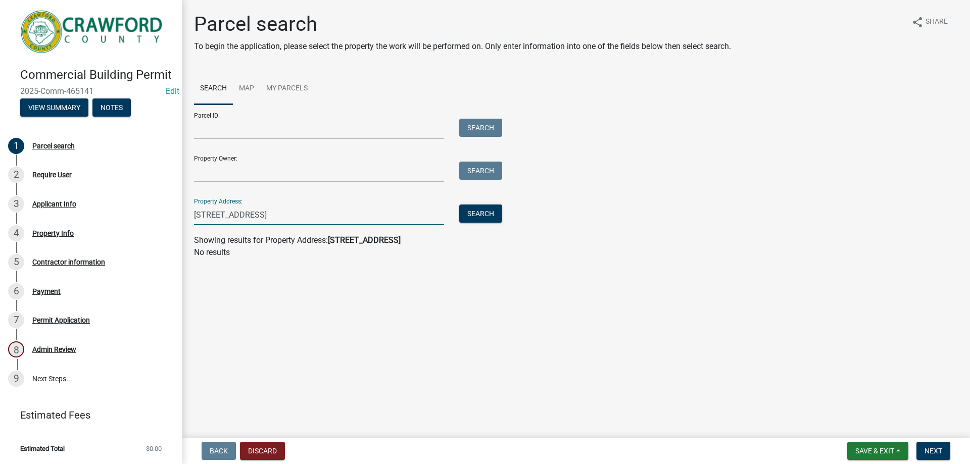
click at [191, 205] on div "1400 hwy 341" at bounding box center [318, 215] width 265 height 21
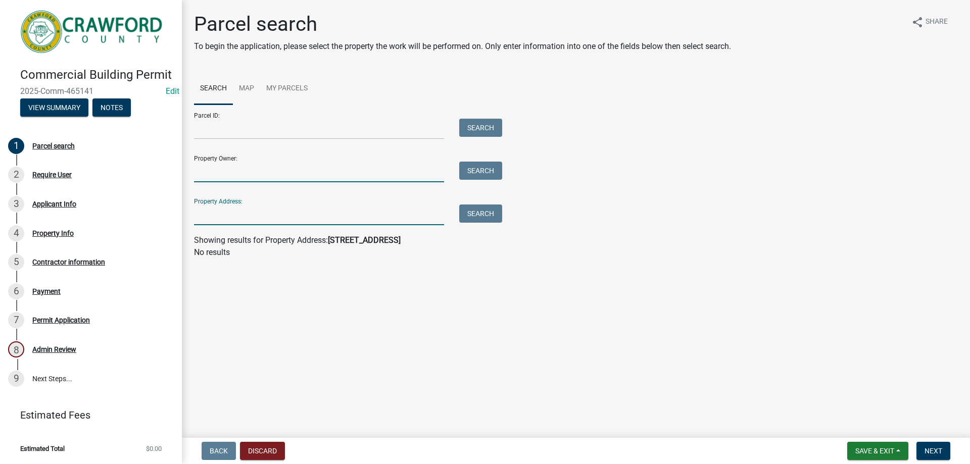
click at [222, 169] on input "Property Owner:" at bounding box center [319, 172] width 250 height 21
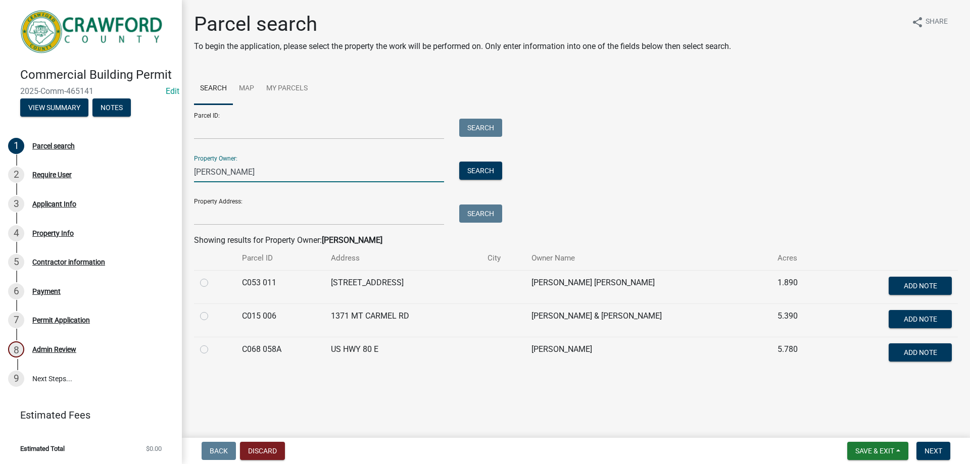
type input "langford"
drag, startPoint x: 235, startPoint y: 169, endPoint x: 186, endPoint y: 163, distance: 48.9
click at [186, 163] on div "langford" at bounding box center [318, 172] width 265 height 21
drag, startPoint x: 230, startPoint y: 171, endPoint x: 191, endPoint y: 169, distance: 38.9
click at [191, 169] on div "langford" at bounding box center [318, 172] width 265 height 21
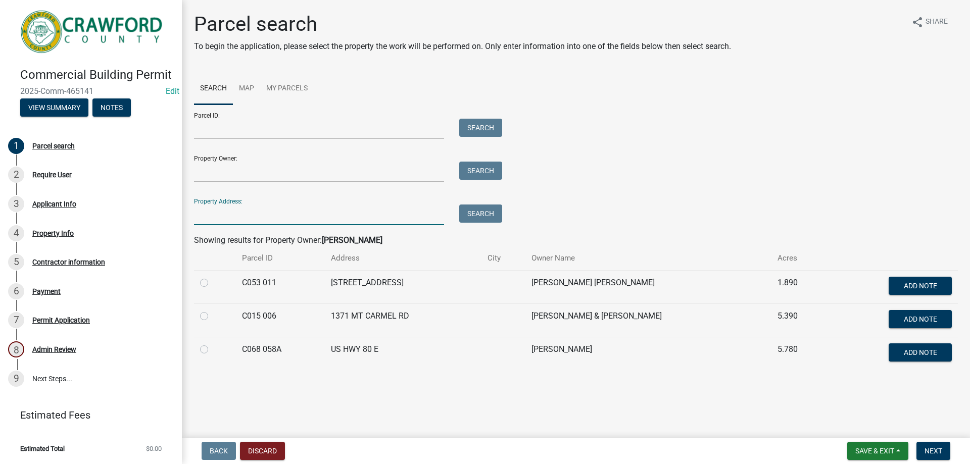
click at [233, 213] on input "Property Address:" at bounding box center [319, 215] width 250 height 21
type input "us hwy 341 s"
click at [477, 211] on button "Search" at bounding box center [480, 214] width 43 height 18
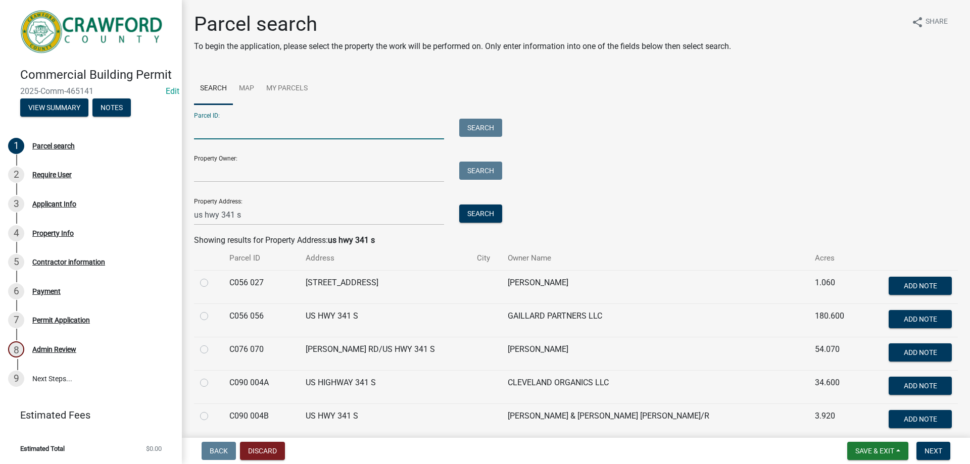
click at [261, 130] on input "Parcel ID:" at bounding box center [319, 129] width 250 height 21
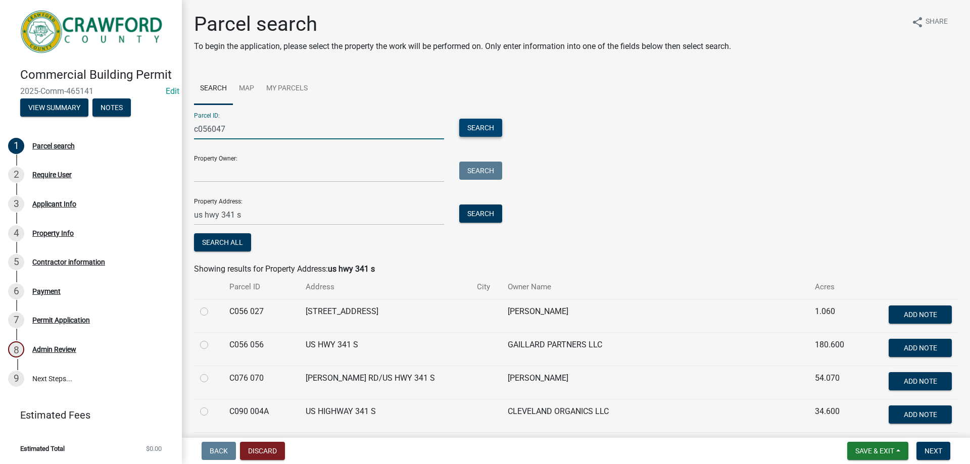
type input "c056047"
click at [474, 132] on button "Search" at bounding box center [480, 128] width 43 height 18
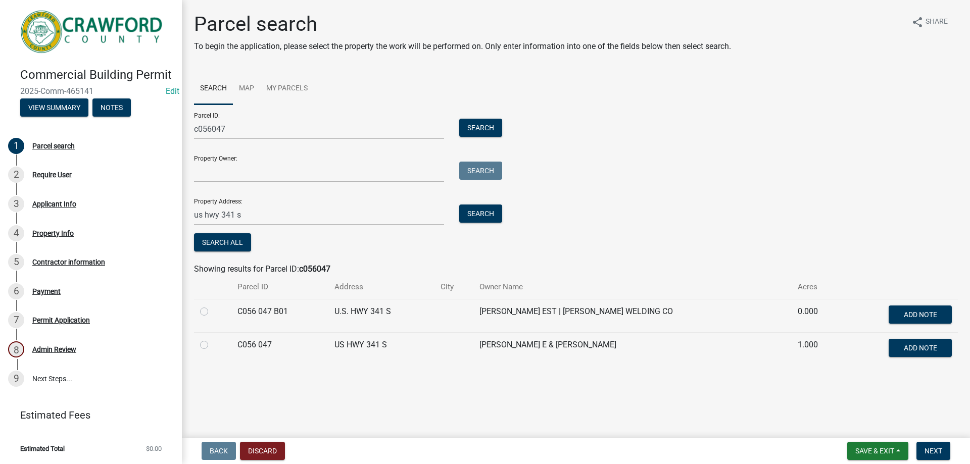
click at [212, 339] on label at bounding box center [212, 339] width 0 height 0
click at [212, 345] on 047 "radio" at bounding box center [215, 342] width 7 height 7
radio 047 "true"
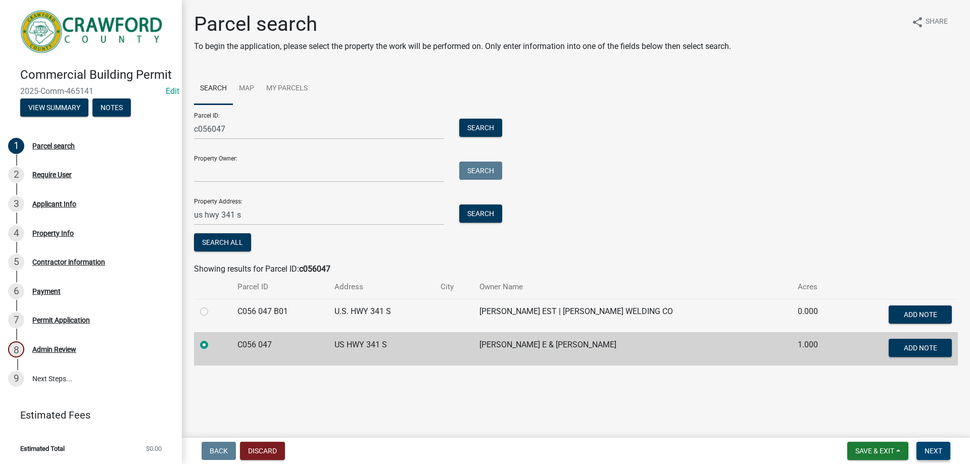
click at [927, 447] on span "Next" at bounding box center [933, 451] width 18 height 8
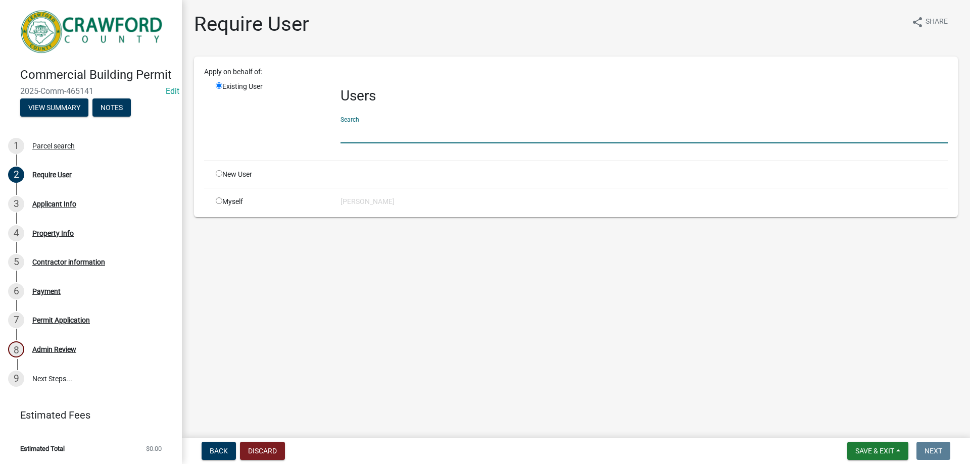
click at [402, 132] on input "text" at bounding box center [643, 133] width 607 height 21
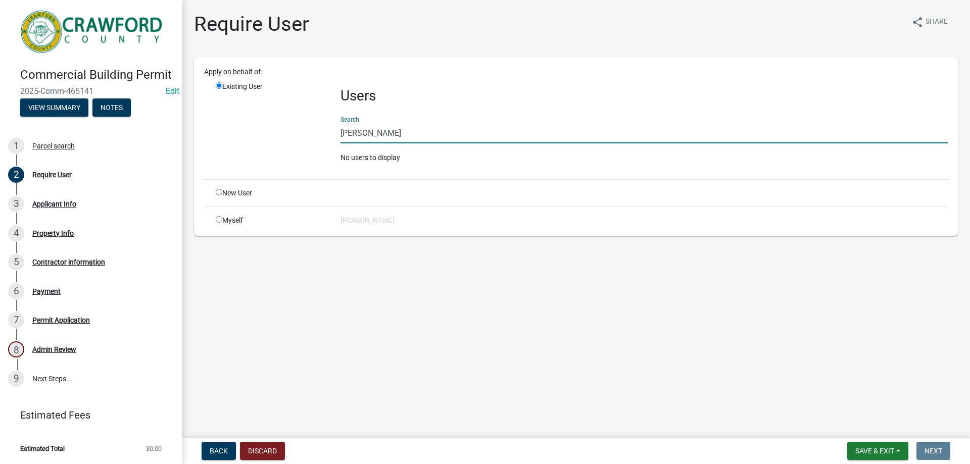
drag, startPoint x: 408, startPoint y: 135, endPoint x: 316, endPoint y: 129, distance: 92.6
click at [316, 129] on div "Existing User Users Search julian hortman No users to display" at bounding box center [581, 126] width 747 height 90
drag, startPoint x: 362, startPoint y: 134, endPoint x: 328, endPoint y: 129, distance: 34.3
click at [328, 129] on div "Existing User Users Search bruice@bmkelectric.com No users to display" at bounding box center [581, 126] width 747 height 90
type input "bruce@bmkelectric.com"
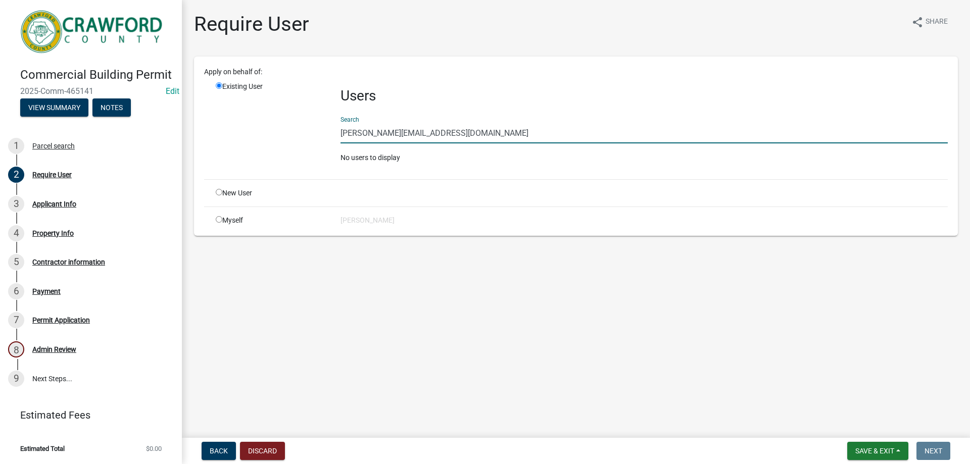
drag, startPoint x: 340, startPoint y: 134, endPoint x: 440, endPoint y: 134, distance: 100.0
click at [440, 134] on input "bruce@bmkelectric.com" at bounding box center [643, 133] width 607 height 21
click at [223, 194] on div "New User" at bounding box center [270, 193] width 125 height 11
click at [216, 192] on input "radio" at bounding box center [219, 192] width 7 height 7
radio input "true"
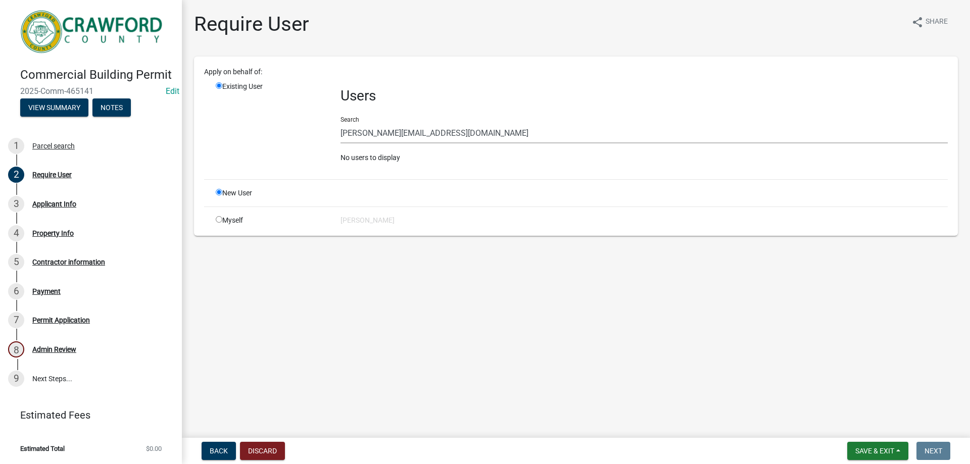
radio input "false"
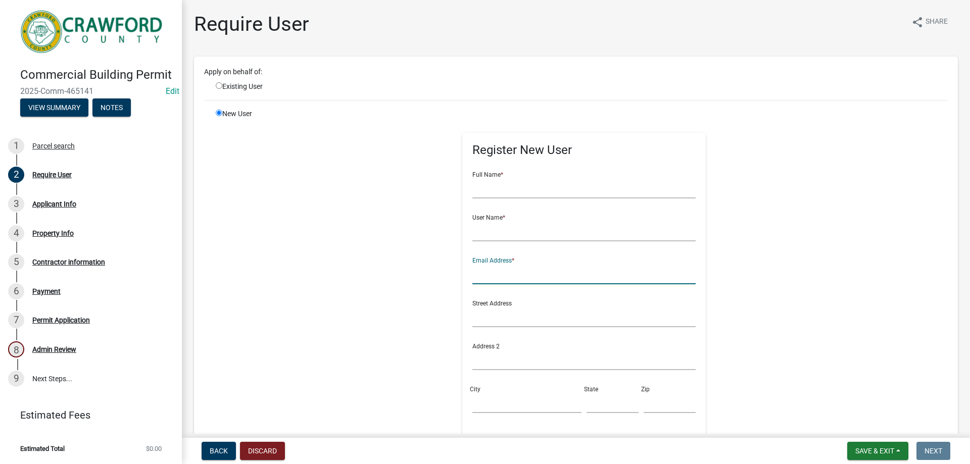
paste input "bruce@bmkelectric.com"
type input "bruce@bmkelectric.com"
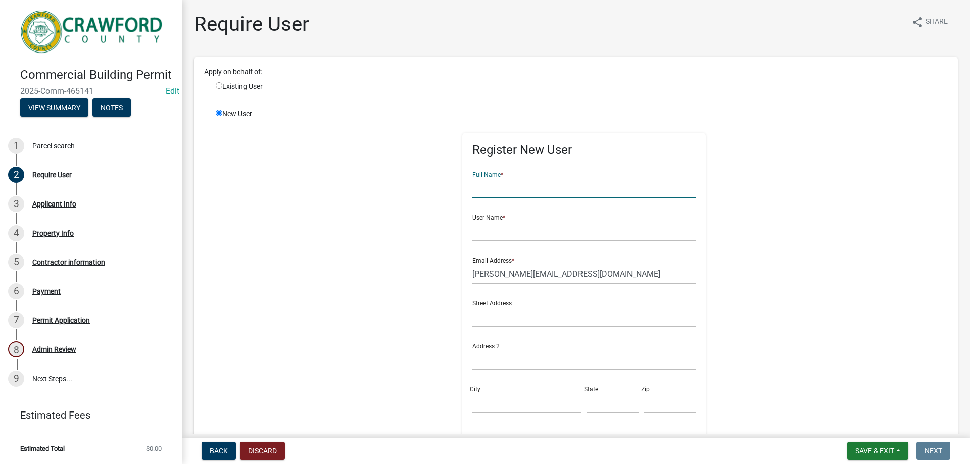
click at [496, 189] on input "text" at bounding box center [584, 188] width 224 height 21
click at [497, 231] on input "text" at bounding box center [584, 231] width 224 height 21
drag, startPoint x: 495, startPoint y: 186, endPoint x: 556, endPoint y: 180, distance: 61.0
click at [556, 180] on input "Bruce HOrtman" at bounding box center [584, 188] width 224 height 21
type input "Bruce Hortman"
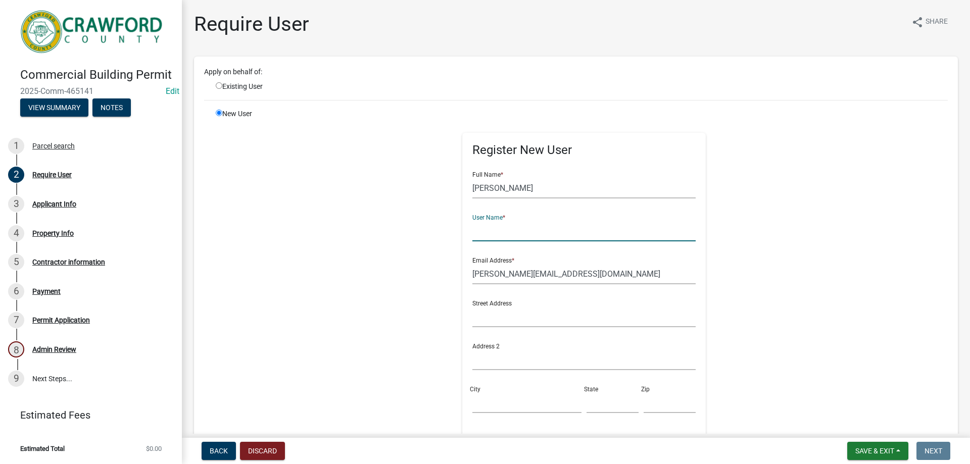
click at [497, 231] on input "text" at bounding box center [584, 231] width 224 height 21
type input "Bhorton"
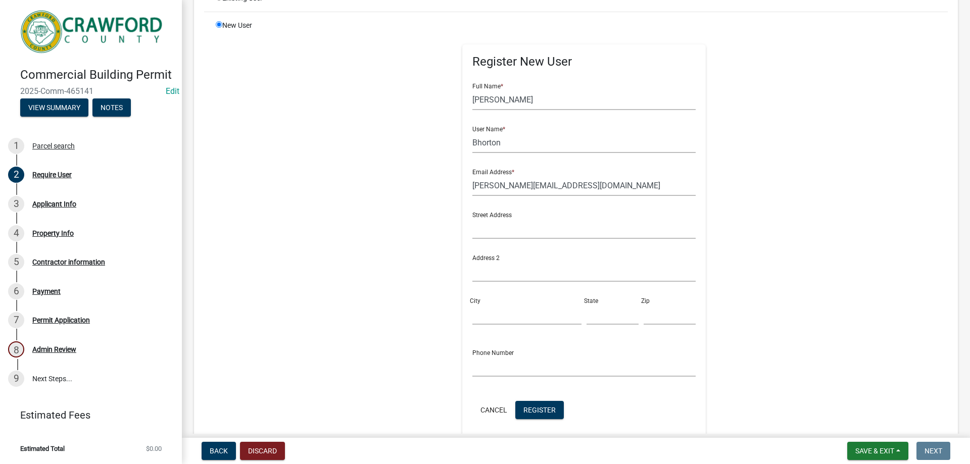
scroll to position [202, 0]
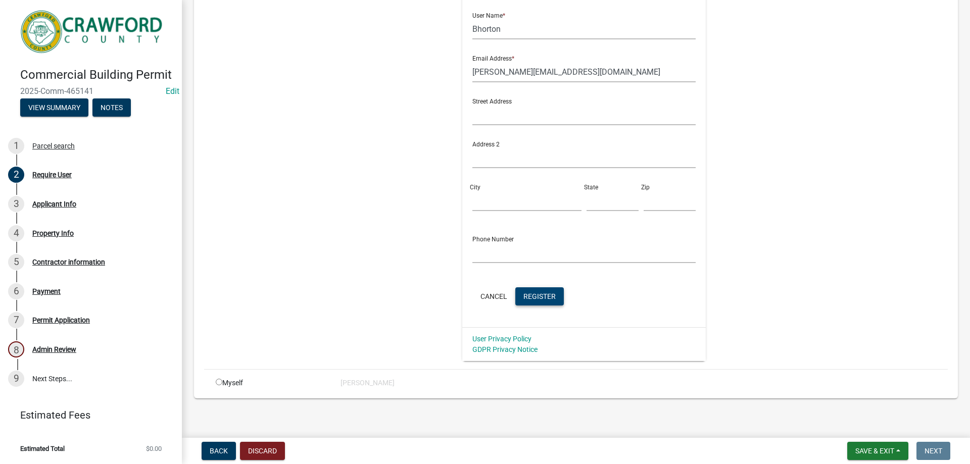
click at [534, 296] on span "Register" at bounding box center [539, 296] width 32 height 8
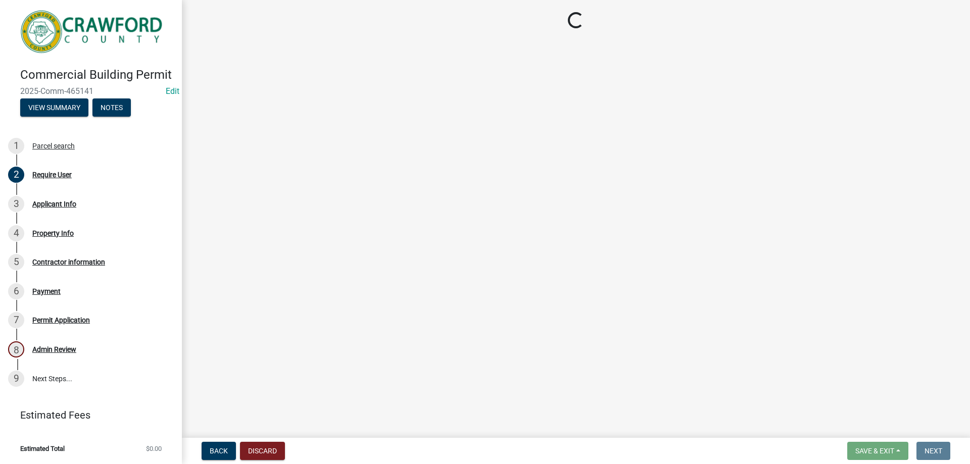
scroll to position [0, 0]
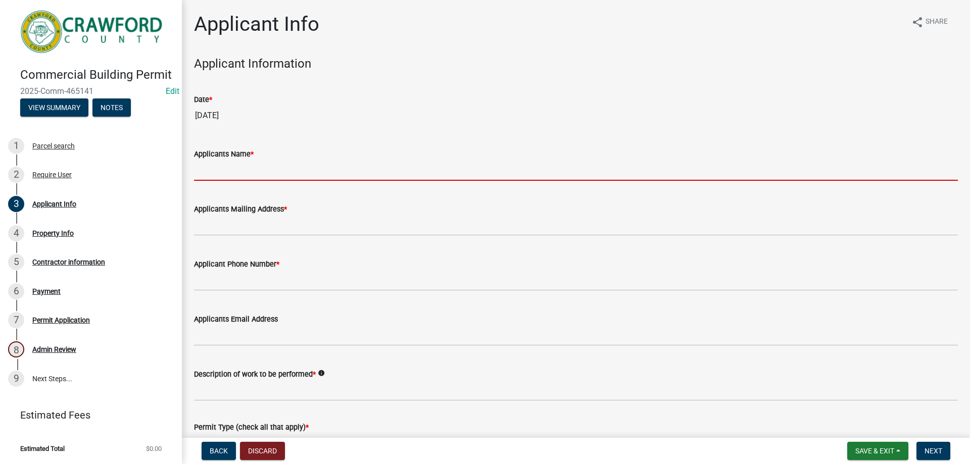
click at [269, 170] on input "Applicants Name *" at bounding box center [576, 170] width 764 height 21
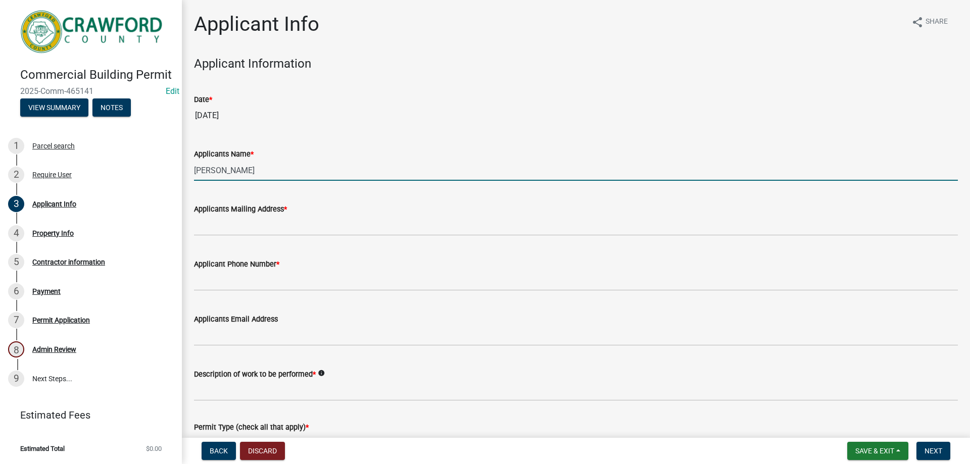
type input "Bruce Hortman"
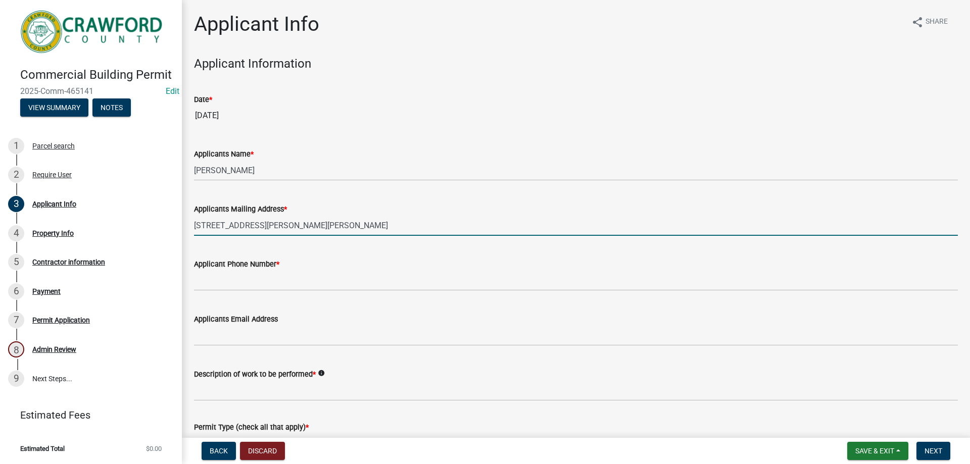
type input "1065 Seagler Rd Roberta GA 31078"
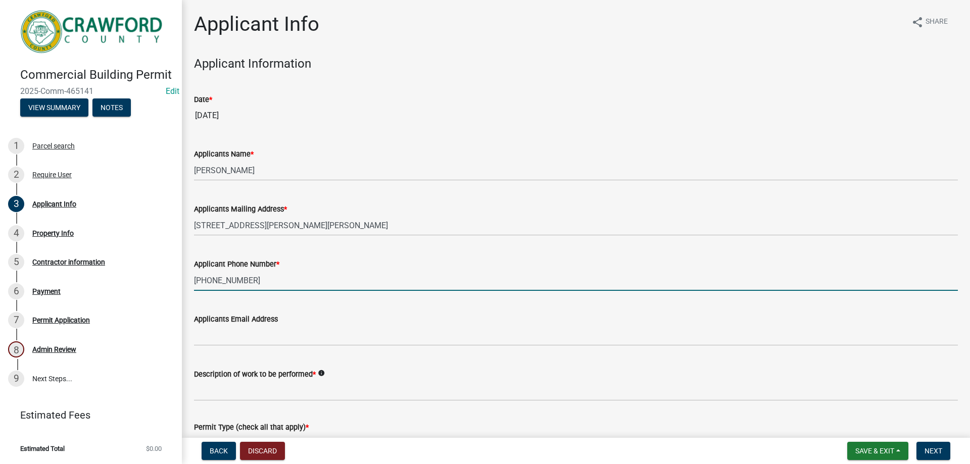
type input "478-952-9450"
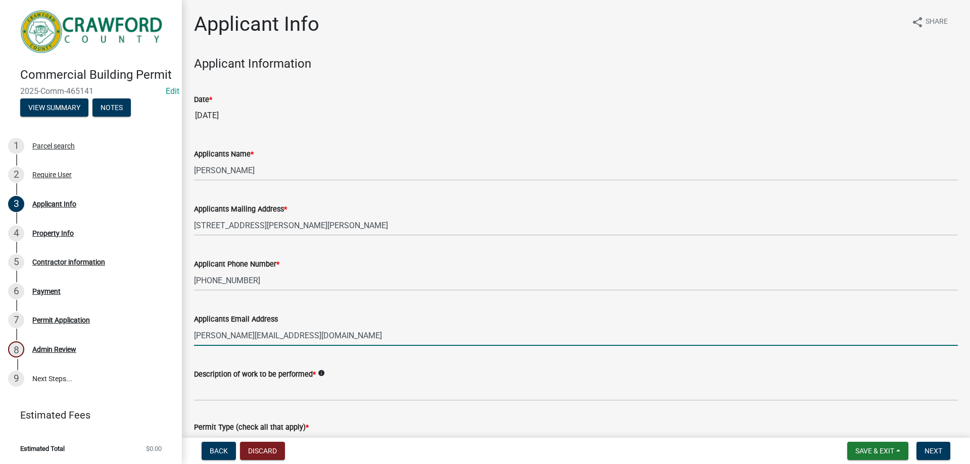
type input "bruce@bmkelectric.com"
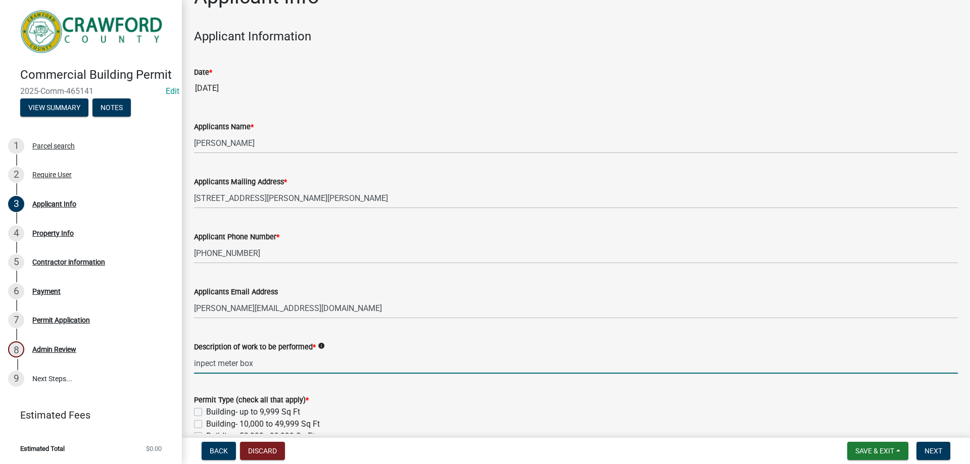
scroll to position [51, 0]
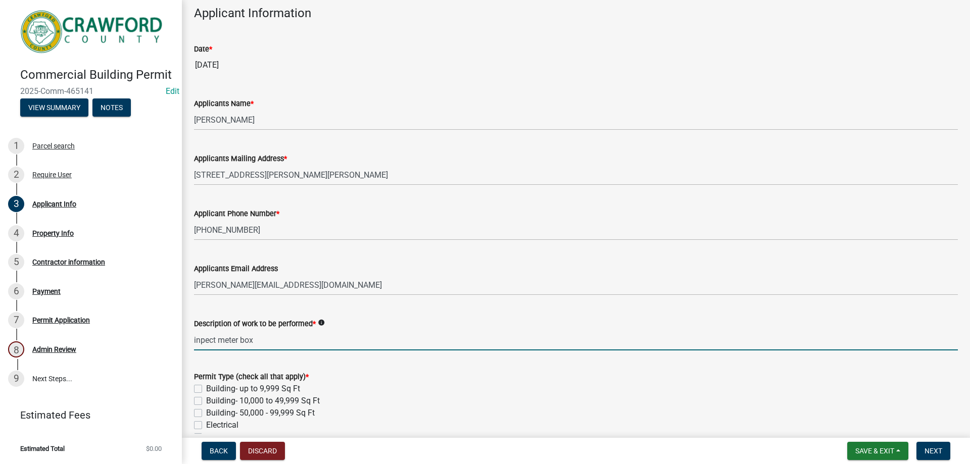
click at [199, 338] on input "inpect meter box" at bounding box center [576, 340] width 764 height 21
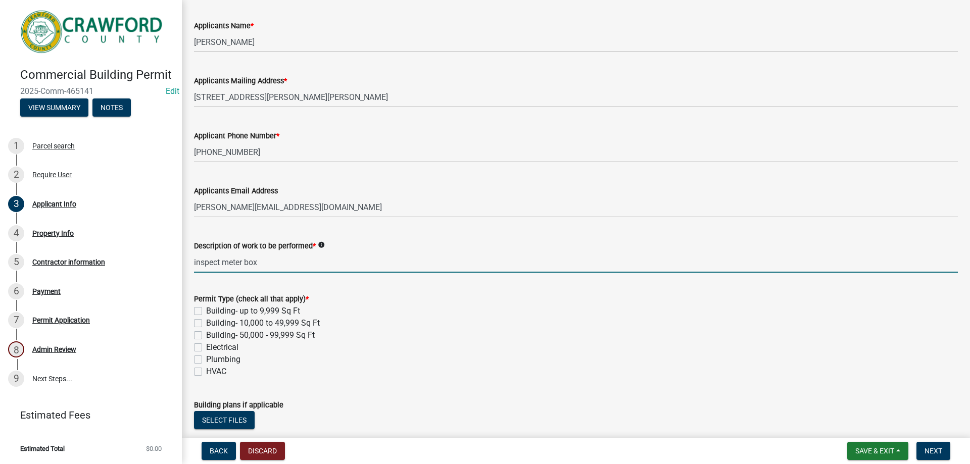
scroll to position [202, 0]
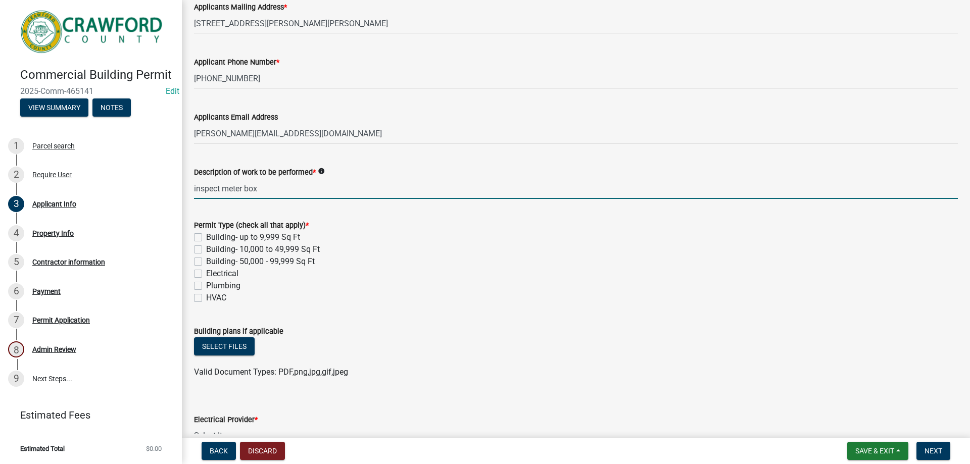
type input "inspect meter box"
click at [206, 238] on label "Building- up to 9,999 Sq Ft" at bounding box center [253, 237] width 94 height 12
click at [206, 238] on input "Building- up to 9,999 Sq Ft" at bounding box center [209, 234] width 7 height 7
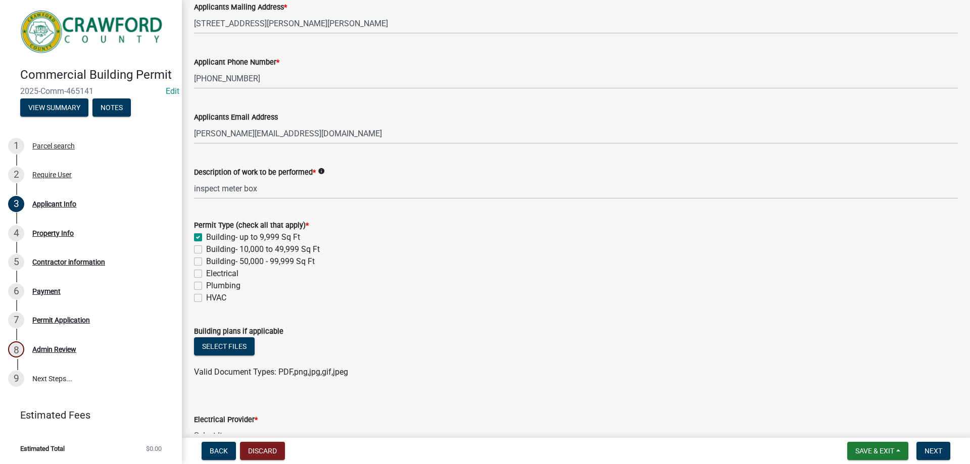
checkbox input "true"
checkbox input "false"
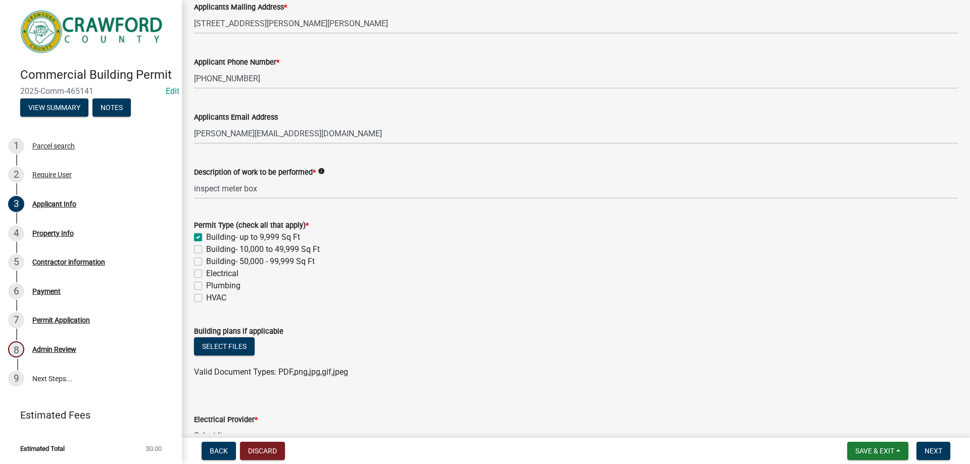
checkbox input "false"
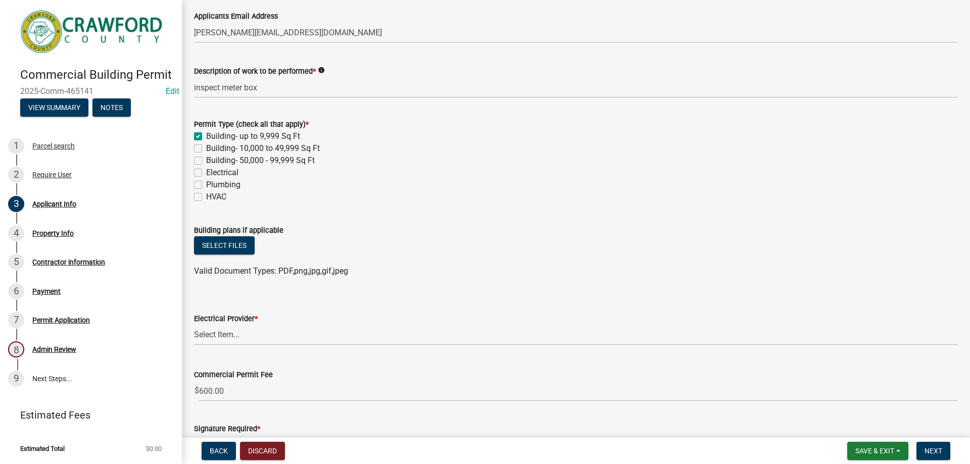
scroll to position [404, 0]
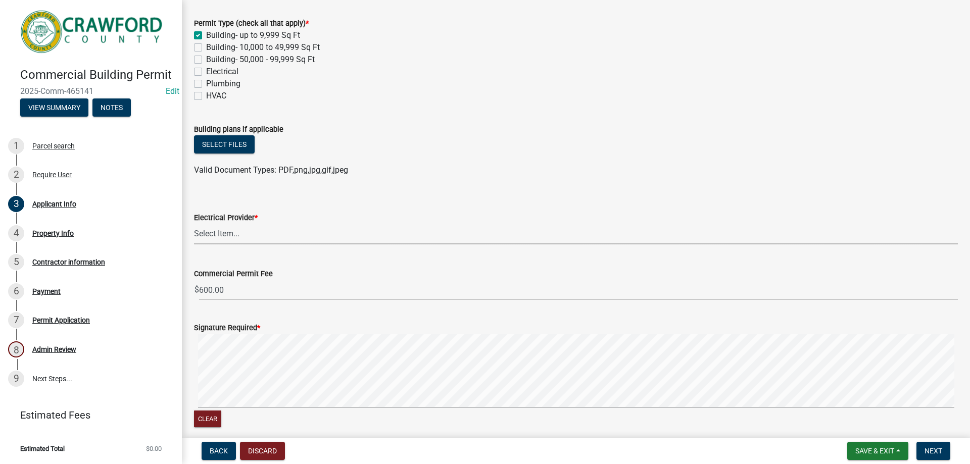
click at [274, 236] on select "Select Item... Flint Energies Georgia Power Southern Rivers Energy Upson EMC Fo…" at bounding box center [576, 234] width 764 height 21
click at [194, 224] on select "Select Item... Flint Energies Georgia Power Southern Rivers Energy Upson EMC Fo…" at bounding box center [576, 234] width 764 height 21
select select "7547654c-6a2b-418c-8f9d-b50998ca6dd7"
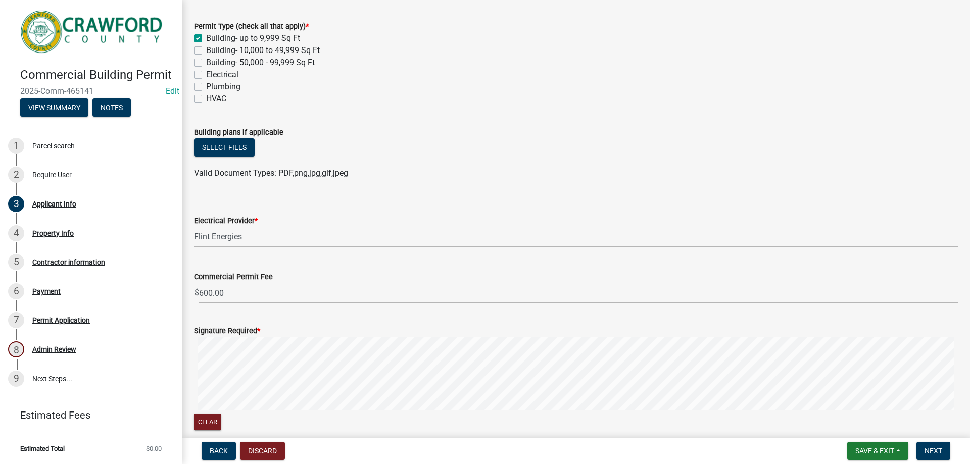
scroll to position [448, 0]
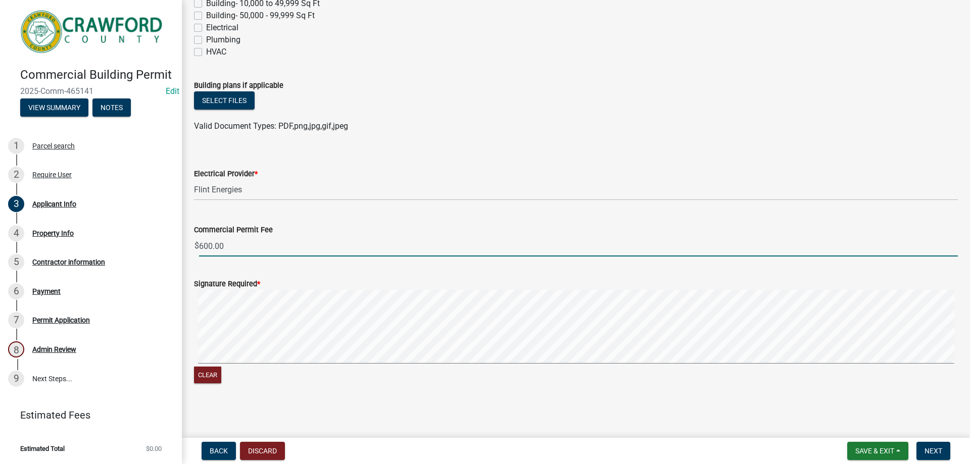
click at [200, 246] on input "600.00" at bounding box center [578, 246] width 759 height 21
click at [201, 246] on input "600.00" at bounding box center [578, 246] width 759 height 21
click at [222, 252] on input "100" at bounding box center [578, 246] width 759 height 21
type input "100.00"
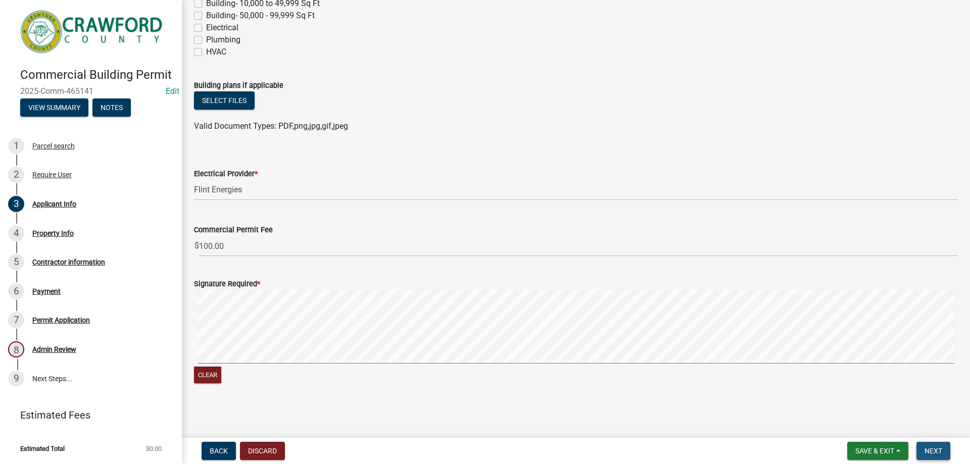
click at [938, 451] on span "Next" at bounding box center [933, 451] width 18 height 8
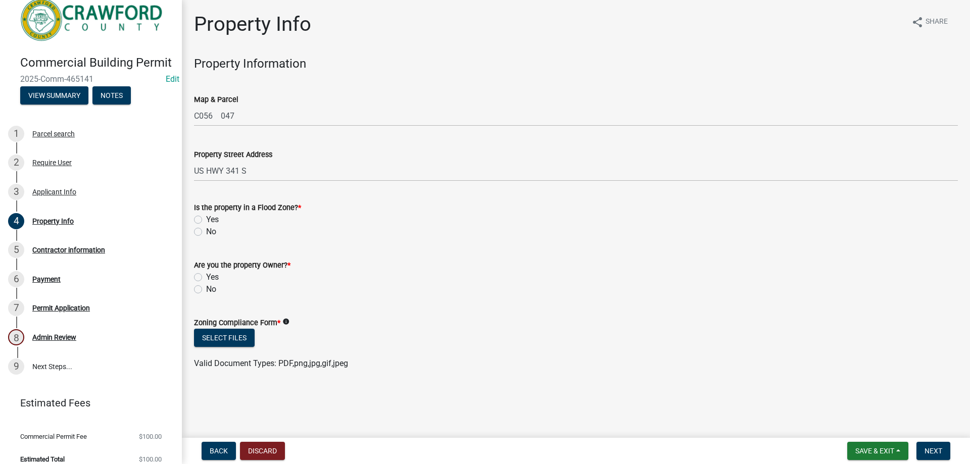
drag, startPoint x: 204, startPoint y: 230, endPoint x: 222, endPoint y: 233, distance: 18.9
click at [205, 230] on div "No" at bounding box center [576, 232] width 764 height 12
click at [206, 230] on label "No" at bounding box center [211, 232] width 10 height 12
click at [206, 230] on input "No" at bounding box center [209, 229] width 7 height 7
radio input "true"
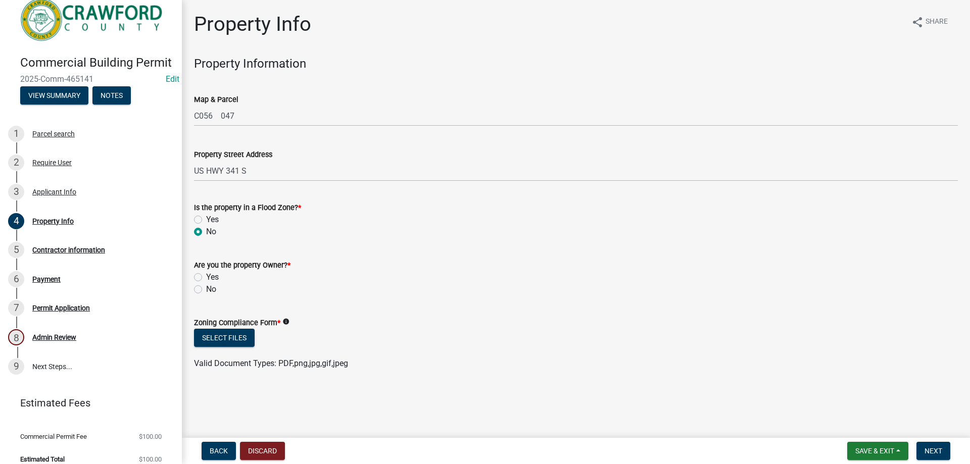
click at [206, 289] on label "No" at bounding box center [211, 289] width 10 height 12
click at [206, 289] on input "No" at bounding box center [209, 286] width 7 height 7
radio input "true"
click at [242, 337] on button "Select files" at bounding box center [224, 338] width 61 height 18
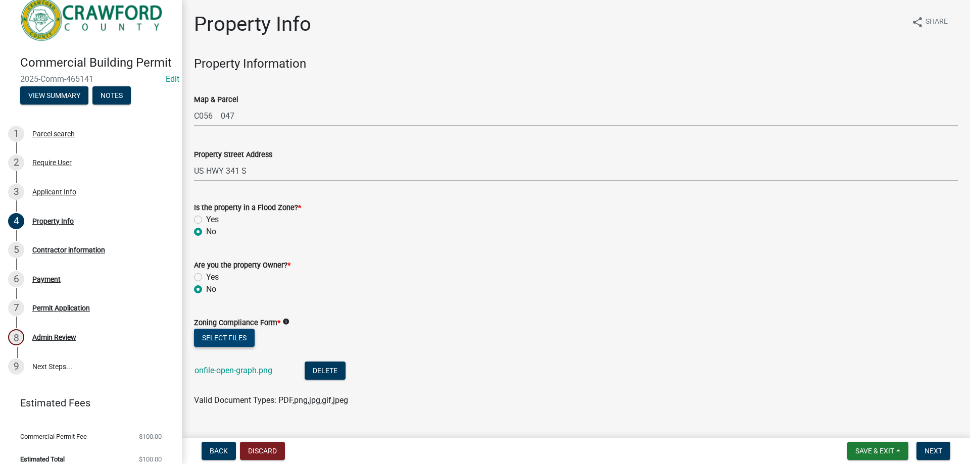
scroll to position [21, 0]
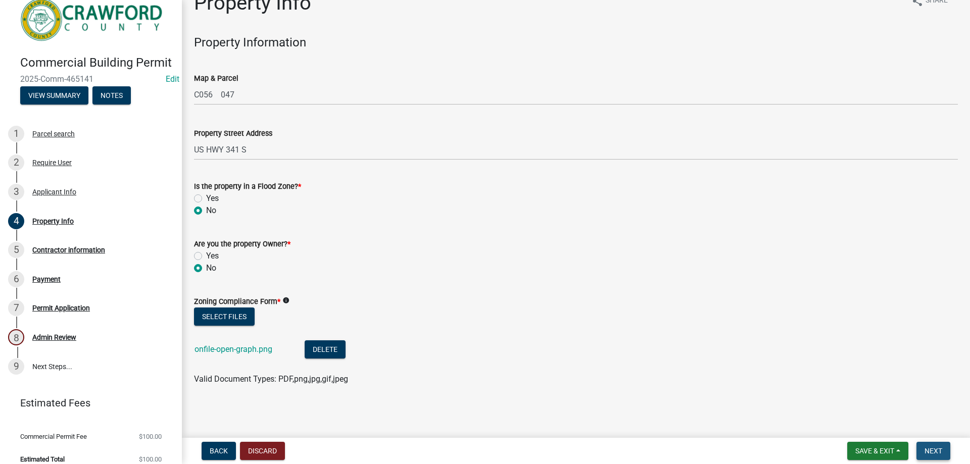
click at [925, 447] on span "Next" at bounding box center [933, 451] width 18 height 8
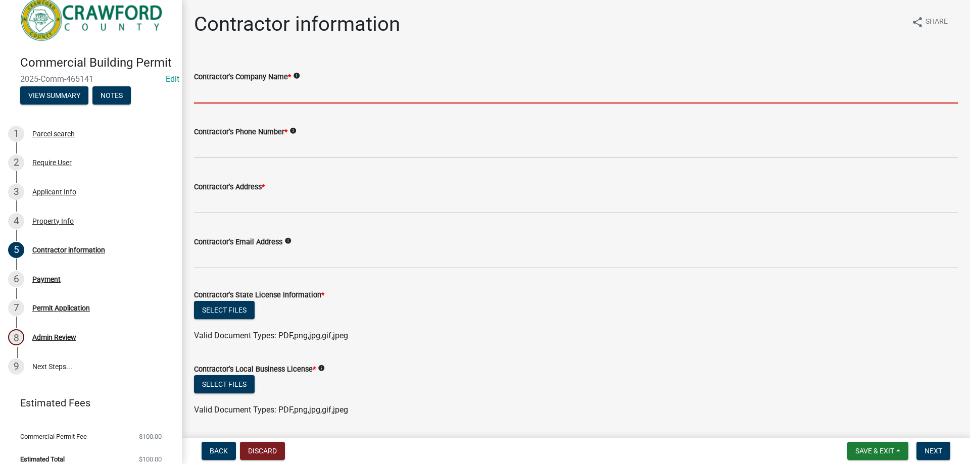
click at [225, 95] on input "Contractor's Company Name *" at bounding box center [576, 93] width 764 height 21
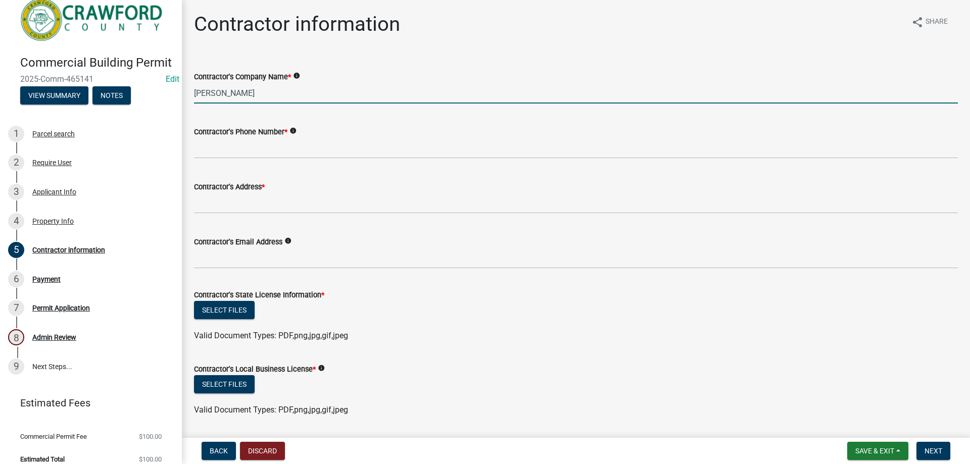
type input "Julian Hortman"
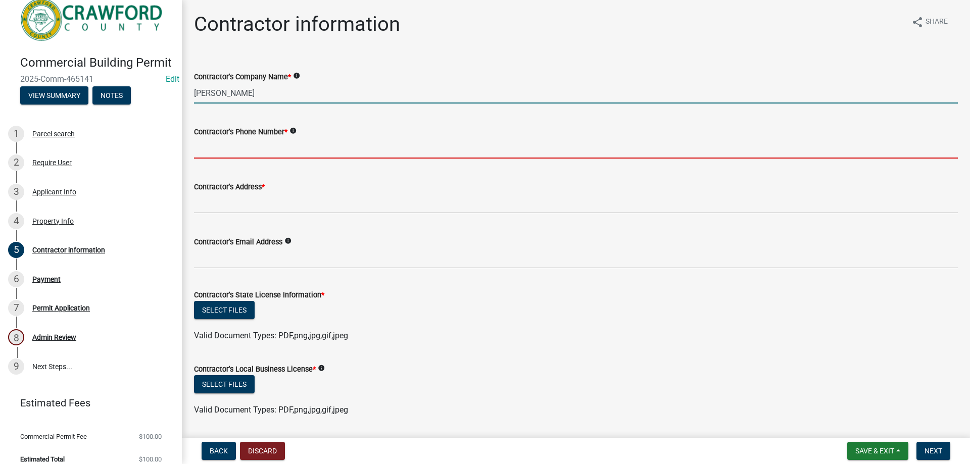
click at [224, 145] on input "Contractor's Phone Number *" at bounding box center [576, 148] width 764 height 21
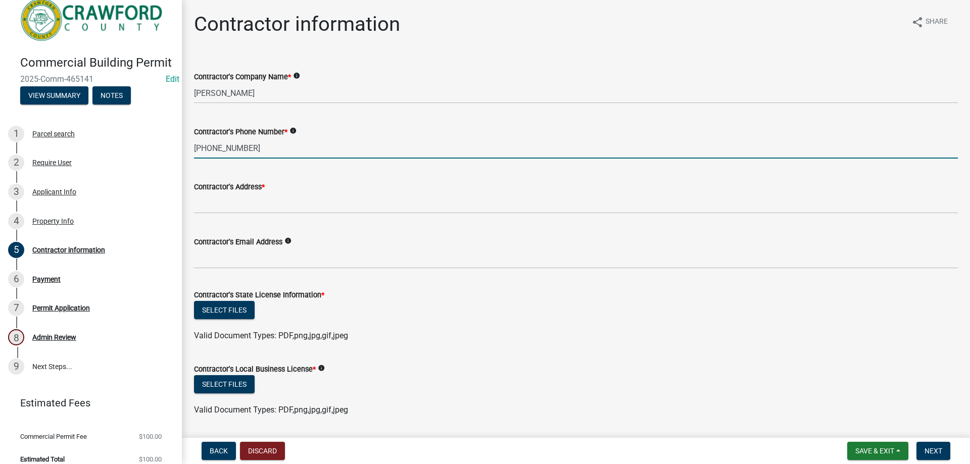
type input "478-952-9450"
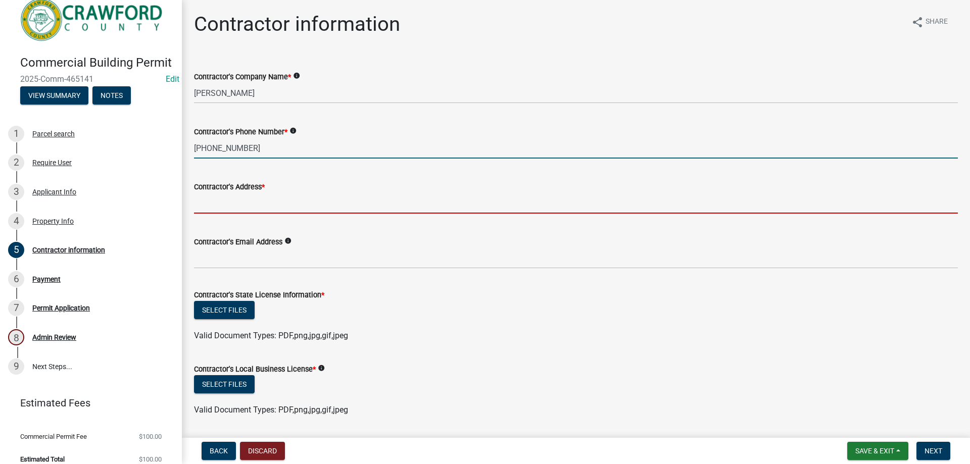
click at [287, 206] on input "Contractor's Address *" at bounding box center [576, 203] width 764 height 21
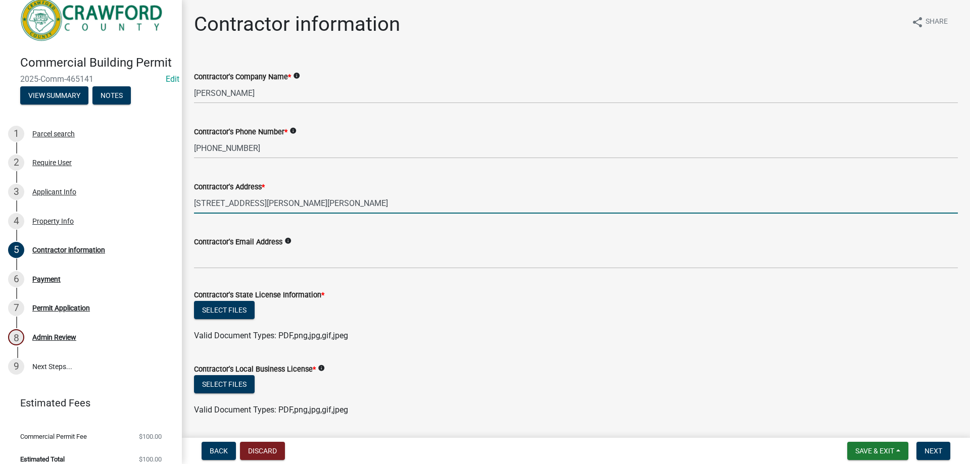
type input "1065 Seagler Rd Roberta GA 31078"
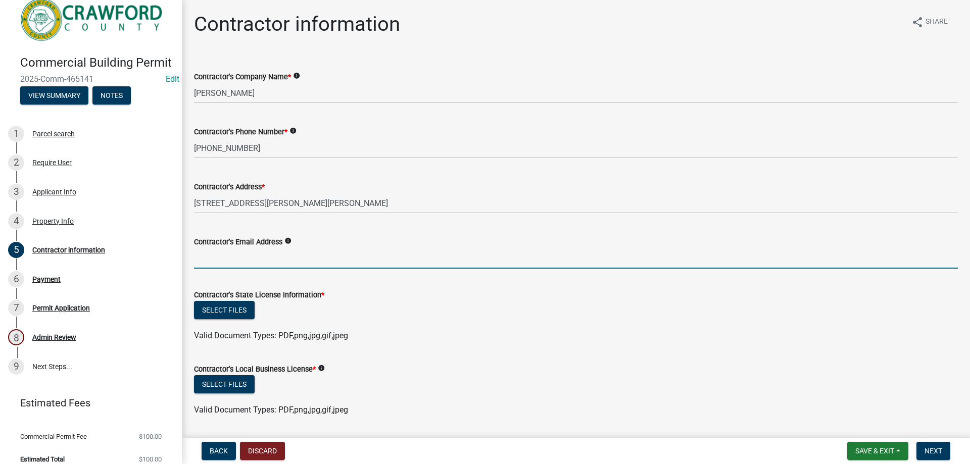
click at [266, 260] on input "Contractor's Email Address" at bounding box center [576, 258] width 764 height 21
click at [243, 260] on input "bruce@bmkelcetric.com" at bounding box center [576, 258] width 764 height 21
drag, startPoint x: 244, startPoint y: 259, endPoint x: 319, endPoint y: 263, distance: 75.3
click at [319, 263] on input "bruce@bmkelcetric.com" at bounding box center [576, 258] width 764 height 21
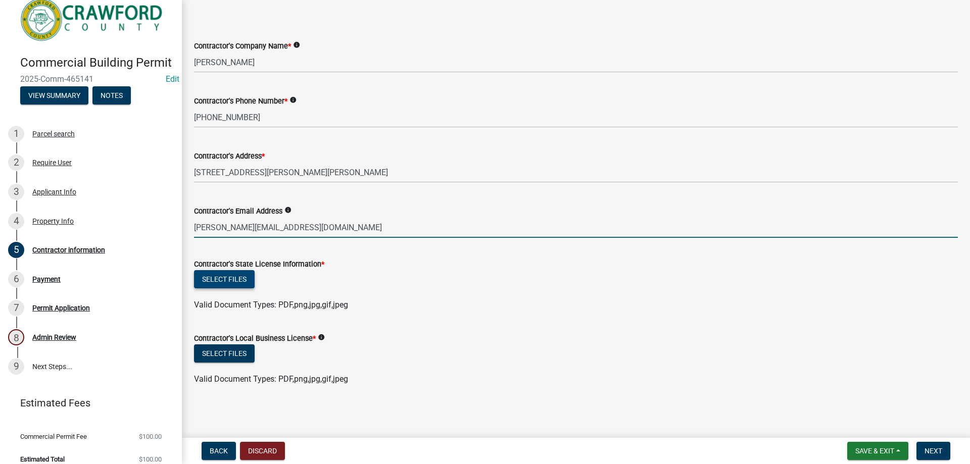
type input "bruce@bmkelectric.com"
click at [238, 280] on button "Select files" at bounding box center [224, 279] width 61 height 18
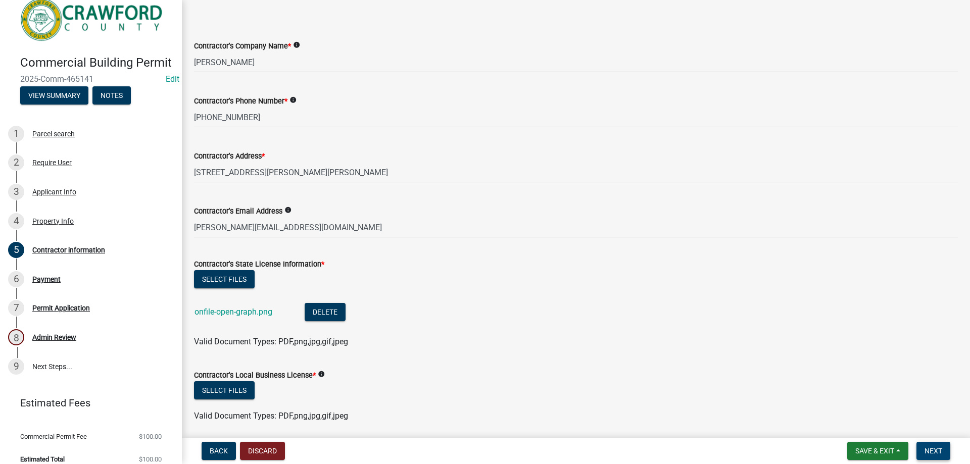
click at [940, 447] on span "Next" at bounding box center [933, 451] width 18 height 8
click at [927, 448] on span "Next" at bounding box center [933, 451] width 18 height 8
click at [229, 390] on button "Select files" at bounding box center [224, 390] width 61 height 18
click at [934, 449] on span "Next" at bounding box center [933, 451] width 18 height 8
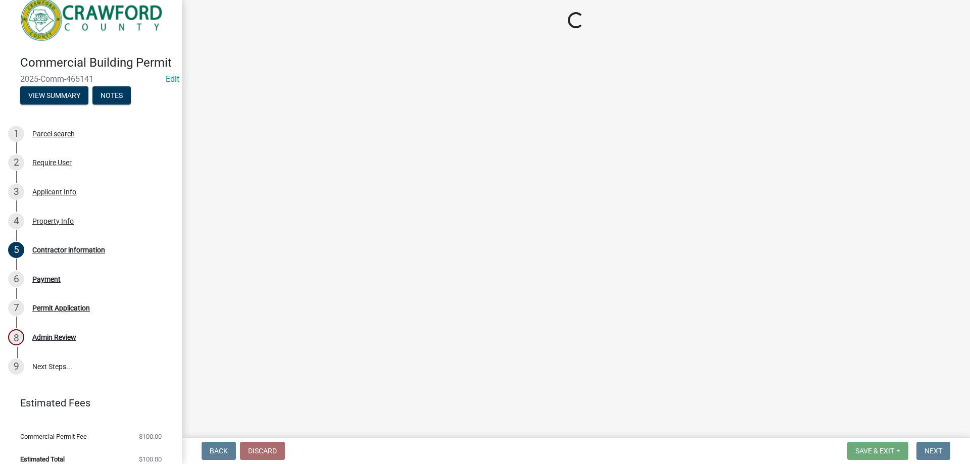
select select "3: 3"
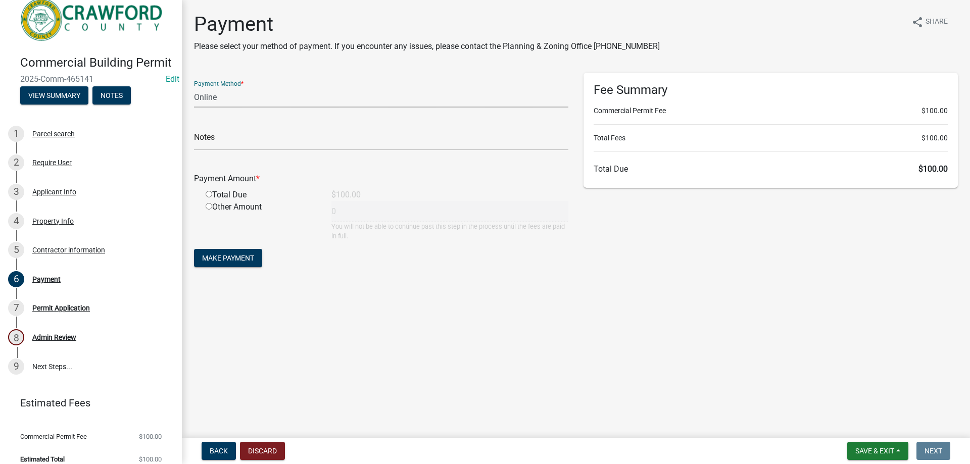
click at [240, 100] on select "Credit Card POS Check Cash Online" at bounding box center [381, 97] width 374 height 21
click at [194, 87] on select "Credit Card POS Check Cash Online" at bounding box center [381, 97] width 374 height 21
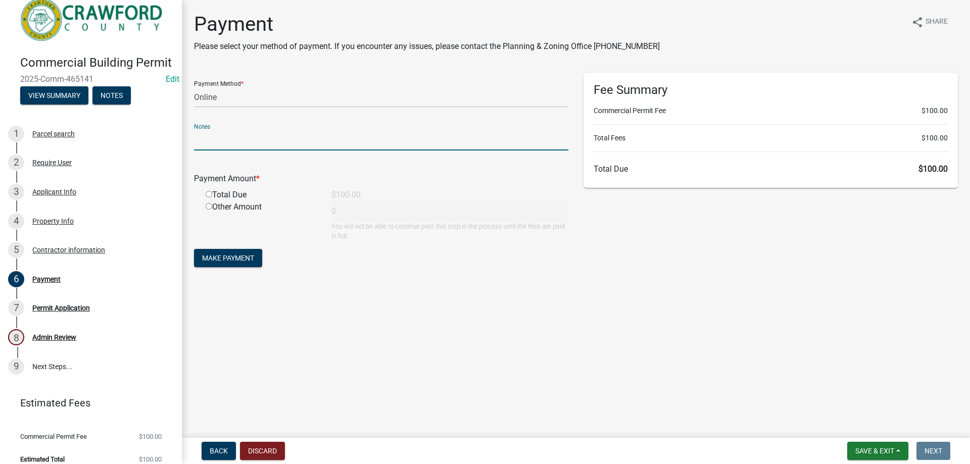
click at [224, 144] on input "text" at bounding box center [381, 140] width 374 height 21
click at [220, 166] on div "Payment Amount * Total Due $100.00 Other Amount 0 You will not be able to conti…" at bounding box center [381, 200] width 374 height 82
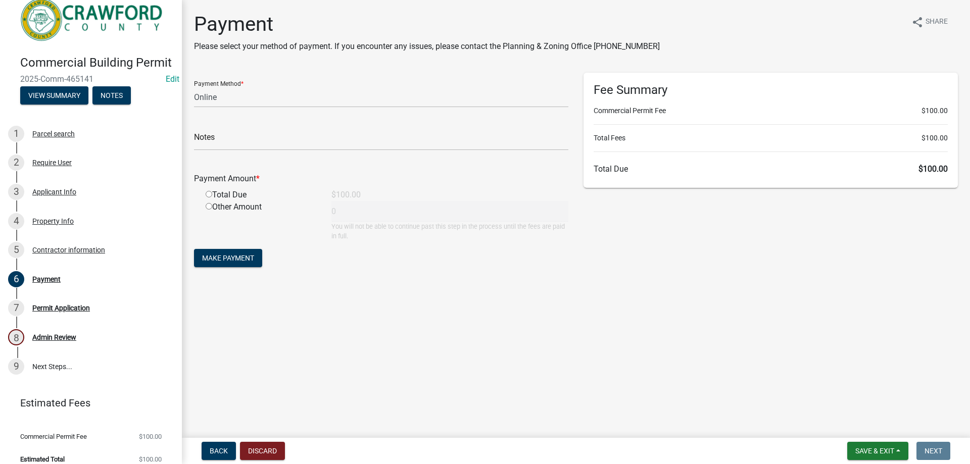
click at [208, 194] on input "radio" at bounding box center [209, 194] width 7 height 7
radio input "true"
type input "100"
click at [230, 256] on span "Make Payment" at bounding box center [228, 258] width 52 height 8
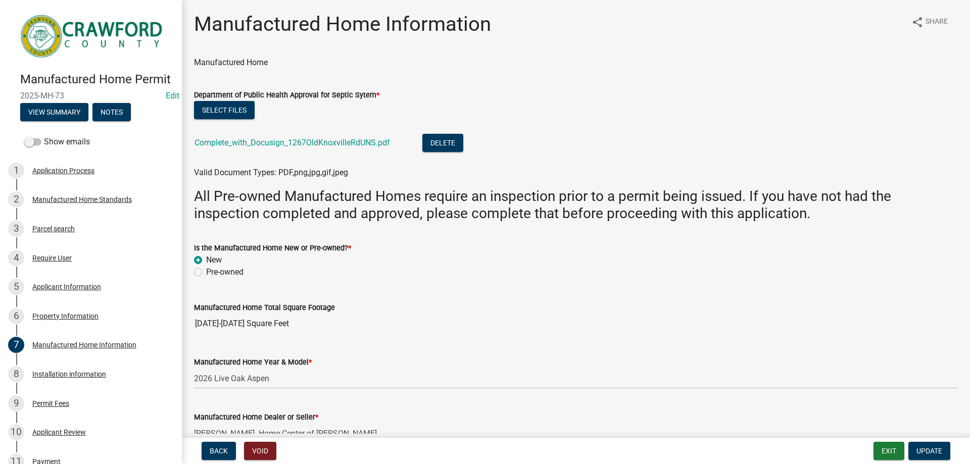
scroll to position [501, 0]
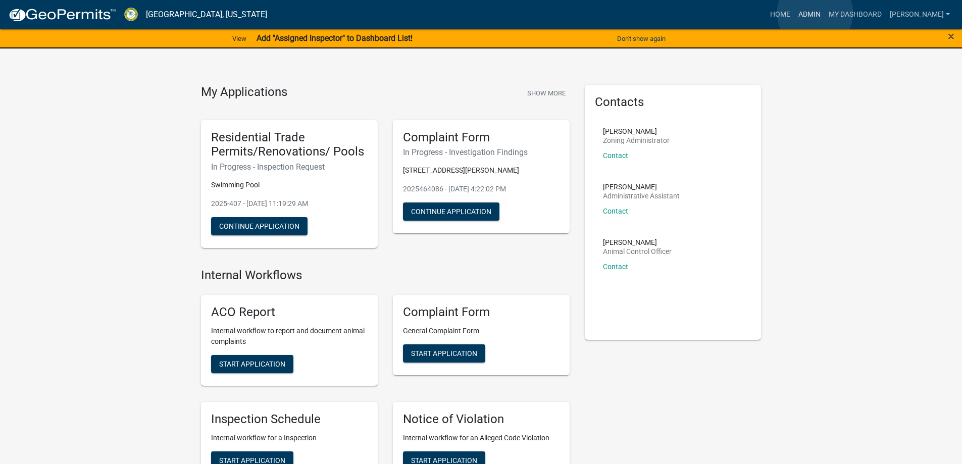
click at [815, 13] on link "Admin" at bounding box center [809, 14] width 30 height 19
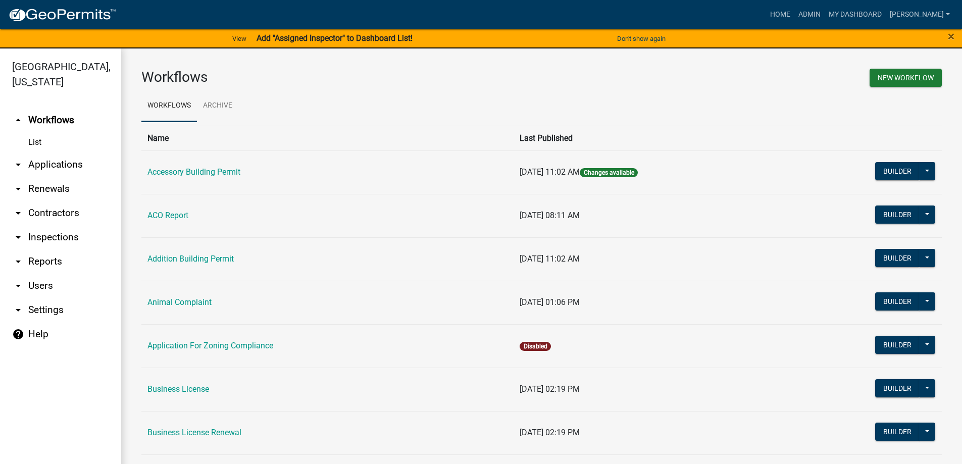
click at [36, 284] on link "arrow_drop_down Users" at bounding box center [60, 286] width 121 height 24
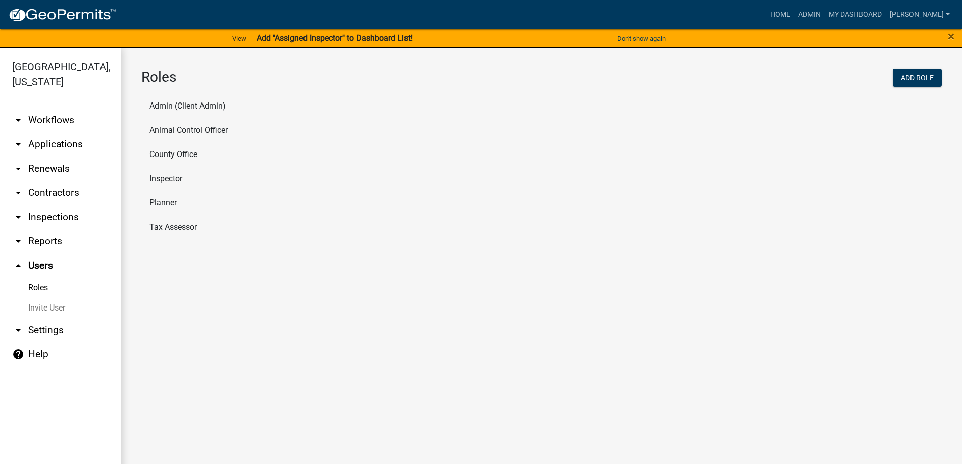
click at [177, 173] on li "Inspector" at bounding box center [541, 179] width 800 height 24
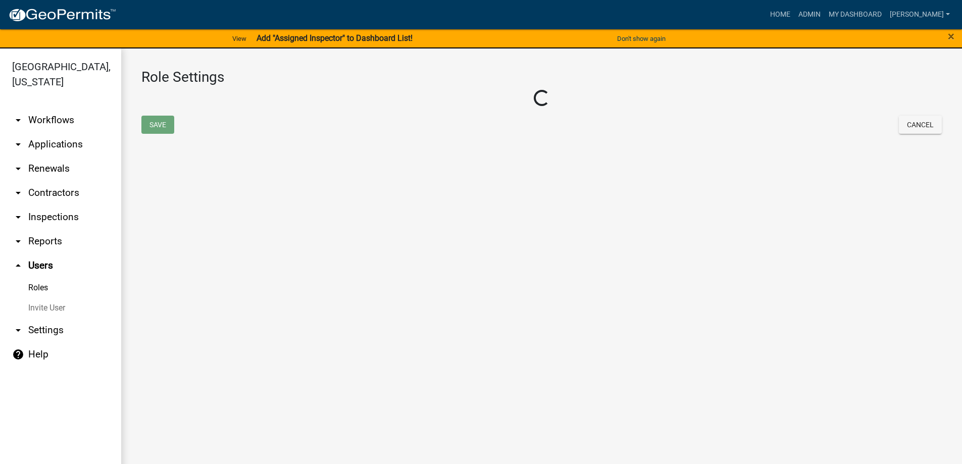
select select "2: yellow"
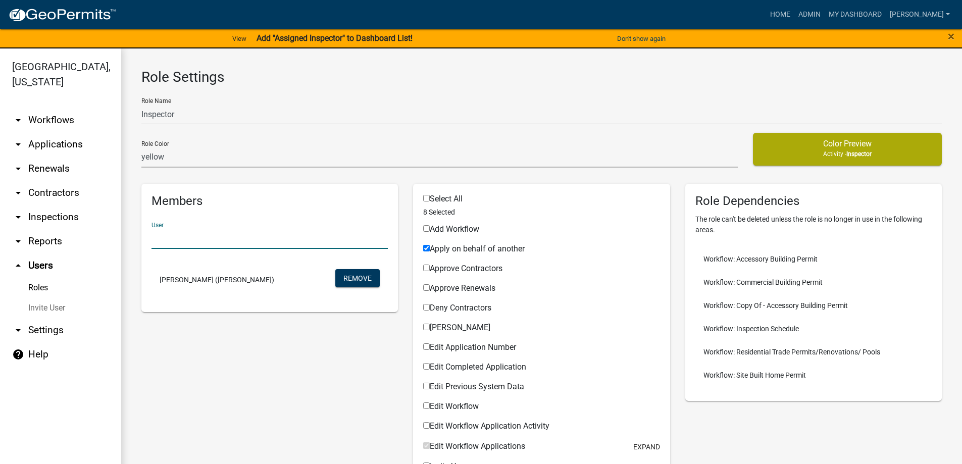
click at [236, 237] on input "text" at bounding box center [270, 238] width 236 height 21
type input "j"
drag, startPoint x: 168, startPoint y: 239, endPoint x: 148, endPoint y: 237, distance: 19.3
click at [148, 237] on div "User j" at bounding box center [270, 235] width 252 height 43
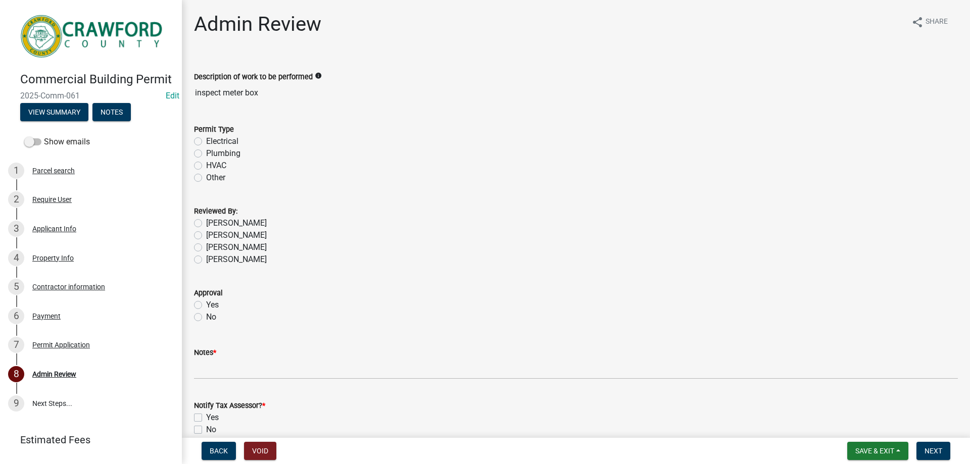
drag, startPoint x: 228, startPoint y: 141, endPoint x: 233, endPoint y: 139, distance: 5.4
click at [229, 140] on label "Electrical" at bounding box center [222, 141] width 32 height 12
click at [213, 140] on input "Electrical" at bounding box center [209, 138] width 7 height 7
radio input "true"
click at [245, 224] on label "[PERSON_NAME]" at bounding box center [236, 223] width 61 height 12
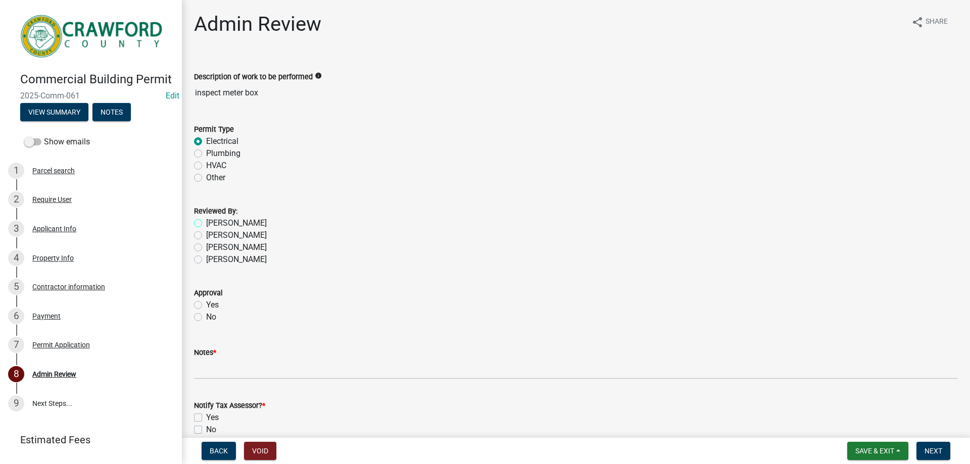
click at [213, 224] on input "[PERSON_NAME]" at bounding box center [209, 220] width 7 height 7
radio input "true"
click at [214, 303] on label "Yes" at bounding box center [212, 305] width 13 height 12
click at [213, 303] on input "Yes" at bounding box center [209, 302] width 7 height 7
radio input "true"
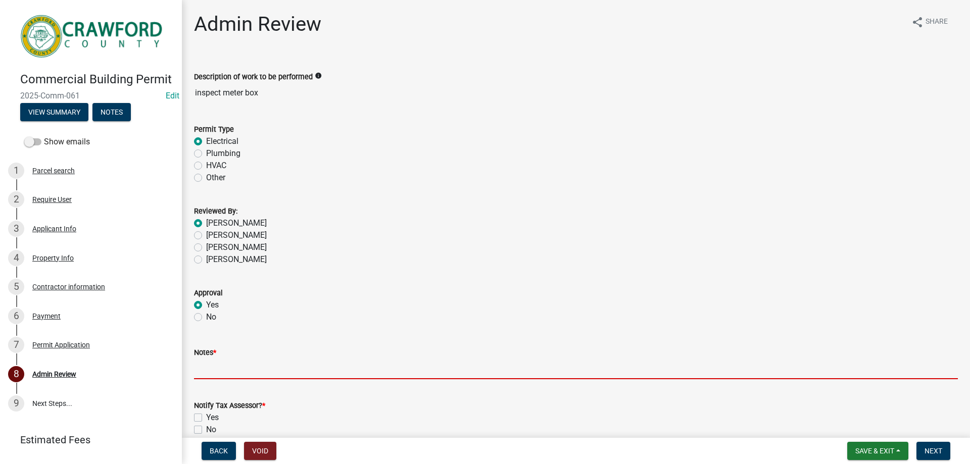
drag, startPoint x: 229, startPoint y: 372, endPoint x: 239, endPoint y: 370, distance: 10.3
click at [229, 372] on input "Notes *" at bounding box center [576, 369] width 764 height 21
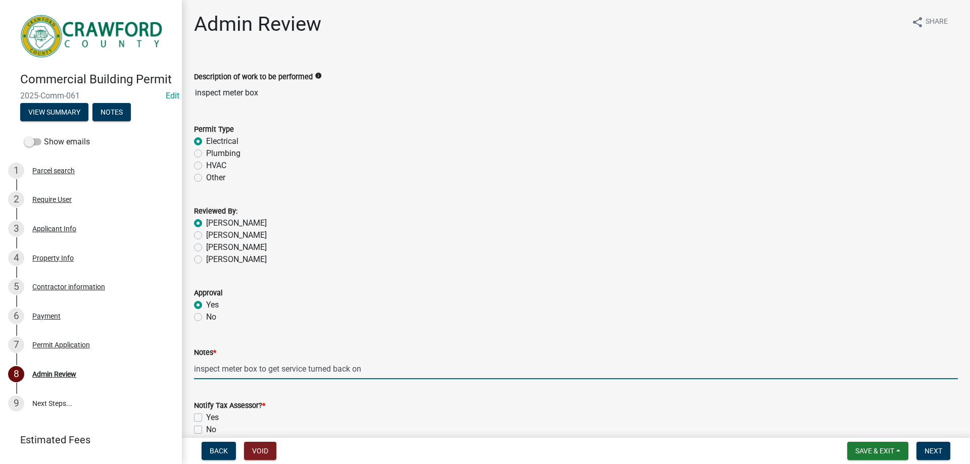
scroll to position [51, 0]
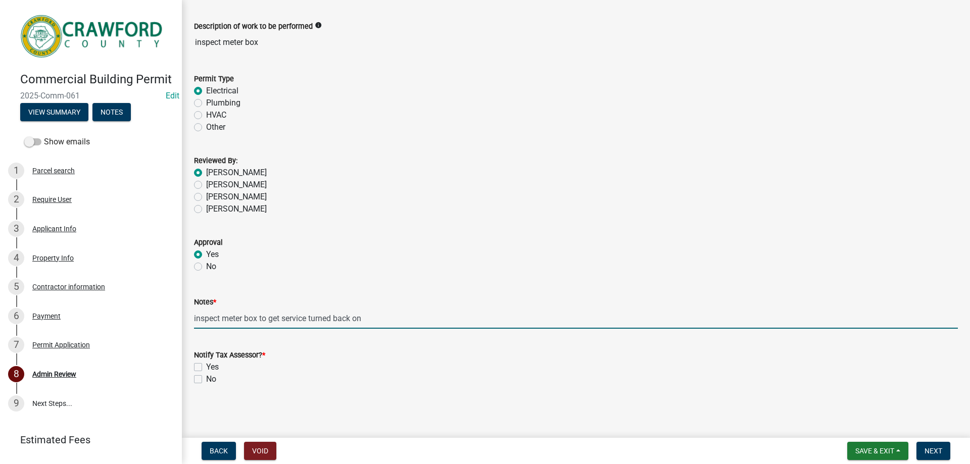
type input "inspect meter box to get service turned back on"
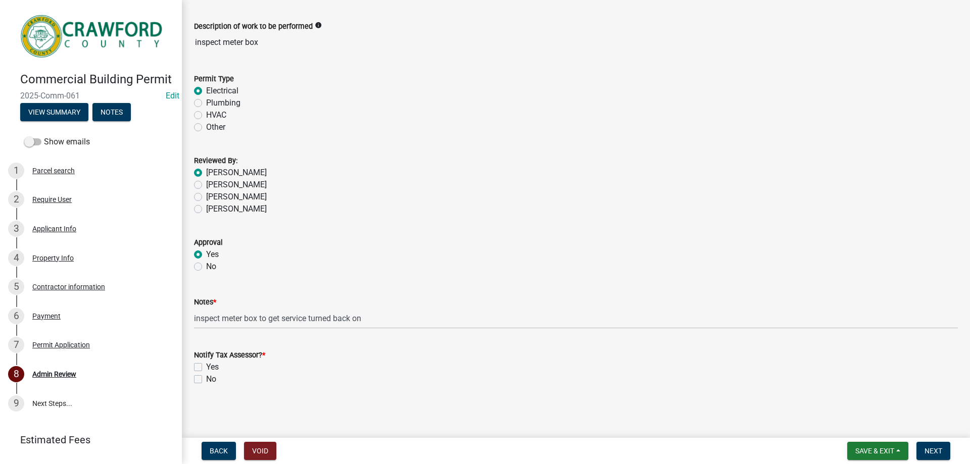
drag, startPoint x: 197, startPoint y: 379, endPoint x: 236, endPoint y: 371, distance: 40.1
click at [206, 379] on label "No" at bounding box center [211, 379] width 10 height 12
click at [206, 379] on input "No" at bounding box center [209, 376] width 7 height 7
checkbox input "true"
checkbox input "false"
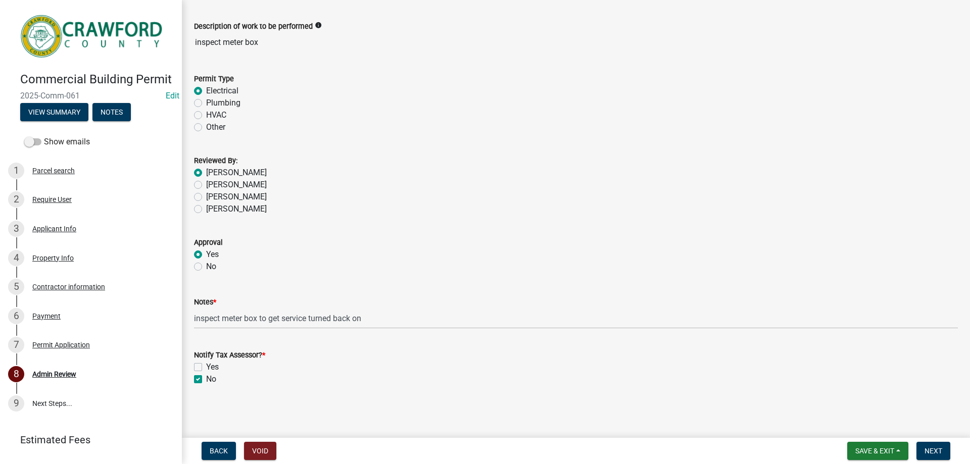
checkbox input "true"
click at [942, 452] on span "Next" at bounding box center [933, 451] width 18 height 8
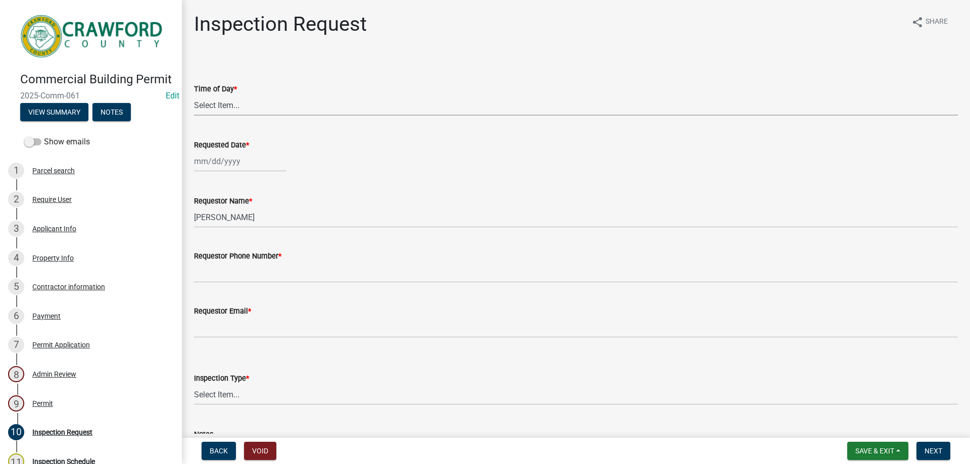
click at [280, 104] on select "Select Item... AM PM" at bounding box center [576, 105] width 764 height 21
click at [194, 95] on select "Select Item... AM PM" at bounding box center [576, 105] width 764 height 21
select select "248dbef9-1550-4cdc-b097-b01856ab8240"
select select "8"
select select "2025"
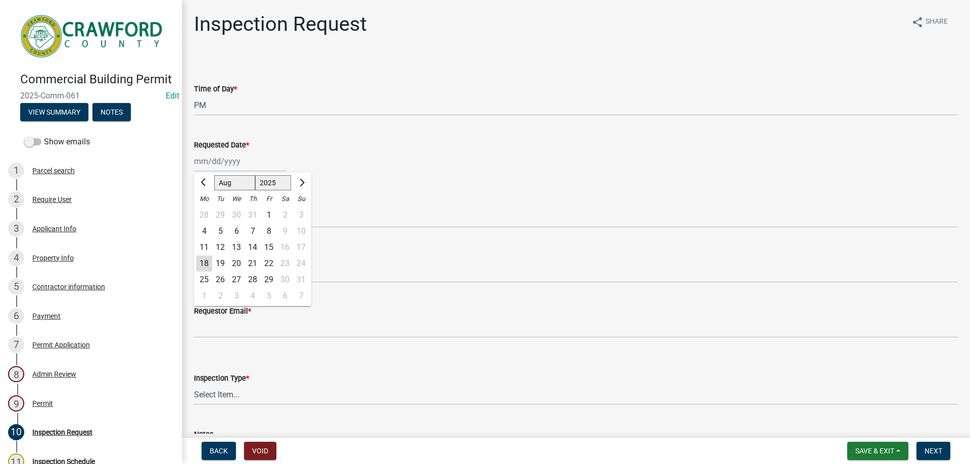
click at [248, 169] on div "[PERSON_NAME] Feb Mar Apr [PERSON_NAME][DATE] Oct Nov [DATE] 1526 1527 1528 152…" at bounding box center [240, 161] width 92 height 21
click at [209, 260] on div "18" at bounding box center [204, 264] width 16 height 16
type input "[DATE]"
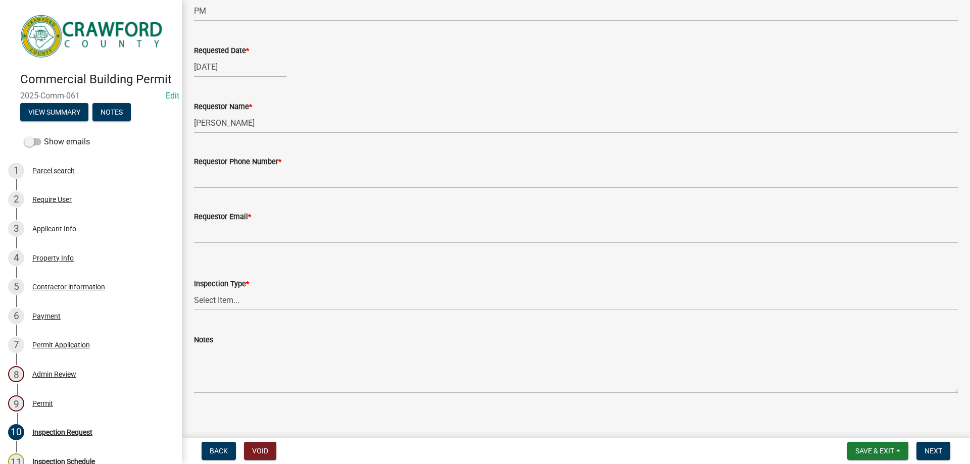
scroll to position [102, 0]
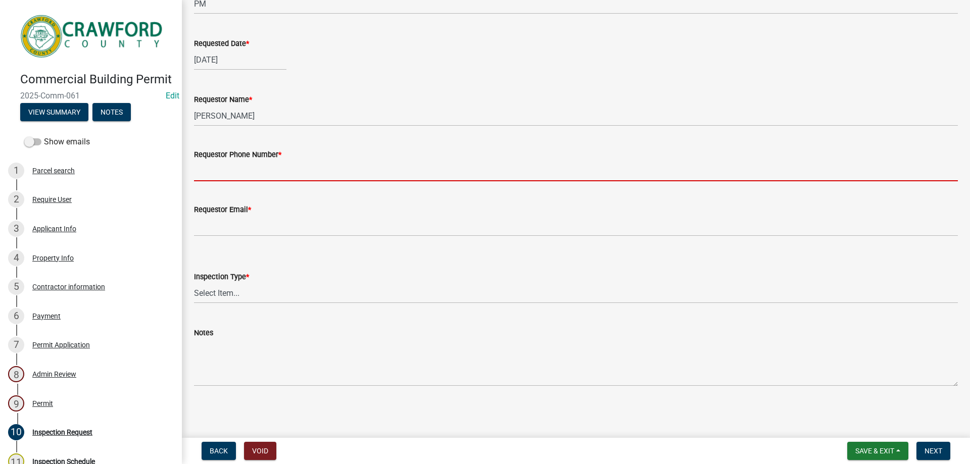
click at [250, 174] on input "Requestor Phone Number *" at bounding box center [576, 171] width 764 height 21
type input "[PHONE_NUMBER]"
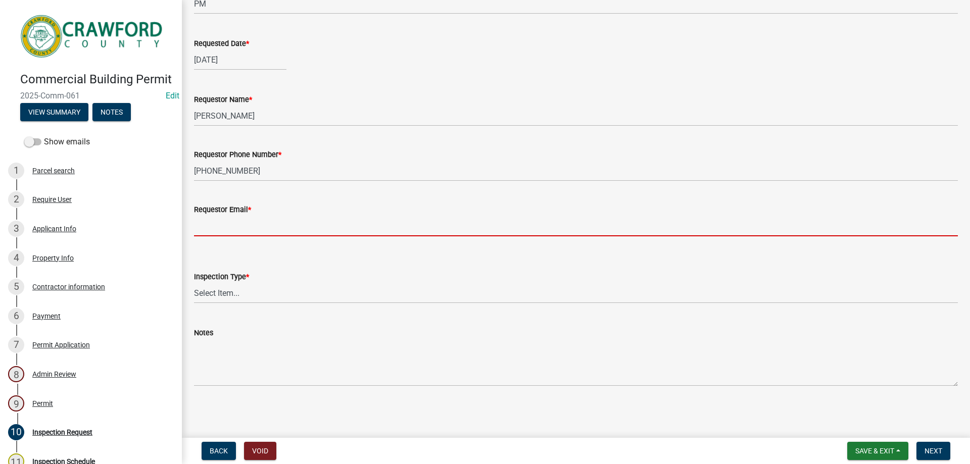
click at [246, 224] on input "Requestor Email *" at bounding box center [576, 226] width 764 height 21
type input "[PERSON_NAME][EMAIL_ADDRESS][DOMAIN_NAME]"
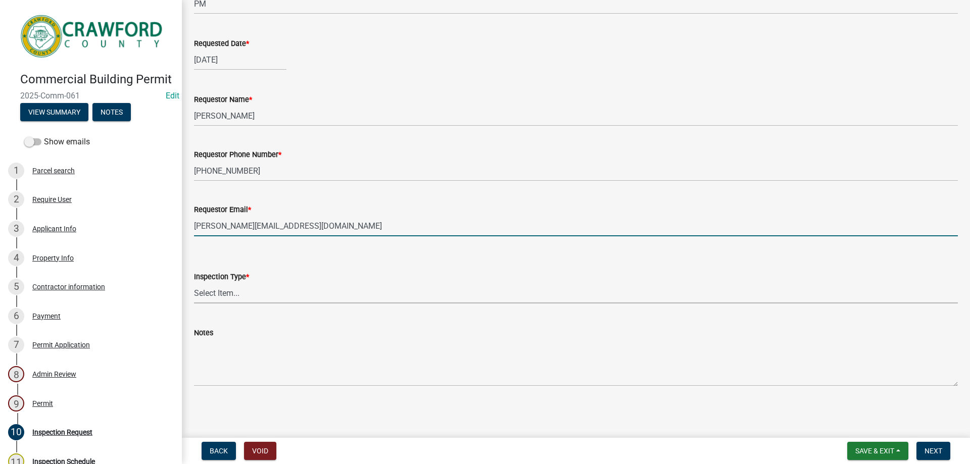
click at [239, 292] on select "Select Item... Temporary Pole Panel Swap Out Rough-In Final" at bounding box center [576, 293] width 764 height 21
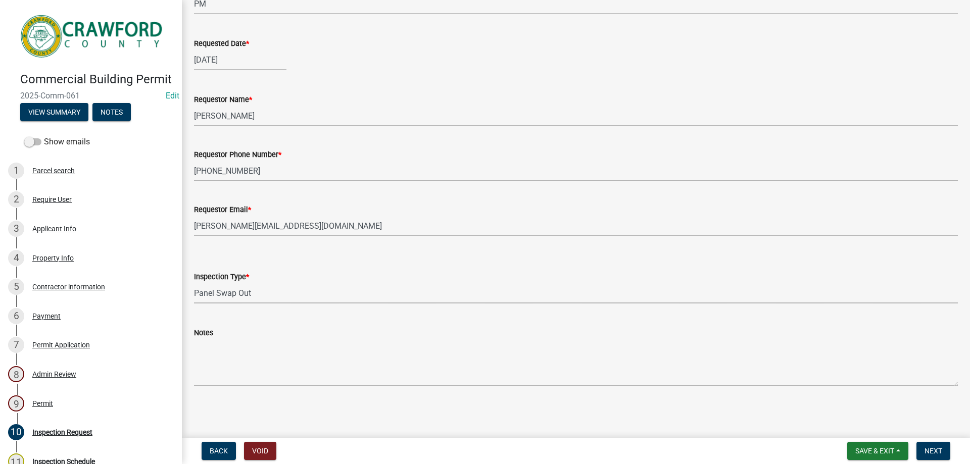
click at [194, 283] on select "Select Item... Temporary Pole Panel Swap Out Rough-In Final" at bounding box center [576, 293] width 764 height 21
select select "f0d40881-7de4-4db3-b8de-3e229d310656"
click at [932, 449] on span "Next" at bounding box center [933, 451] width 18 height 8
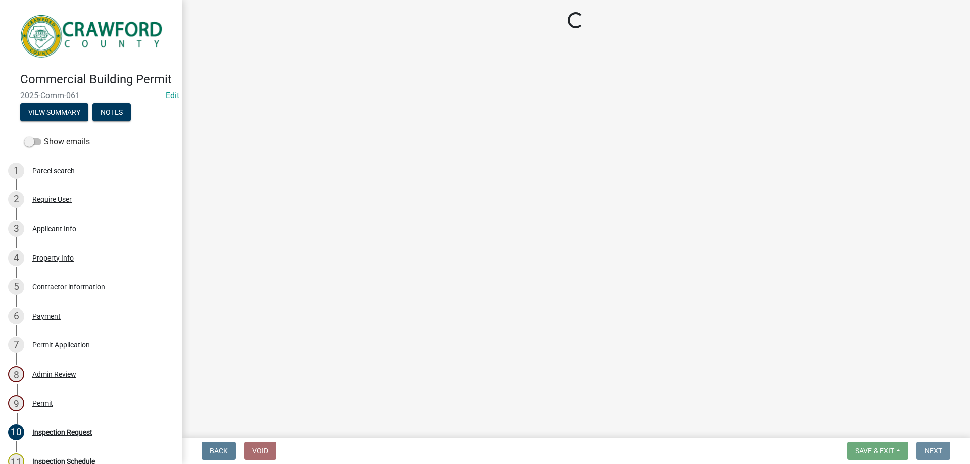
scroll to position [0, 0]
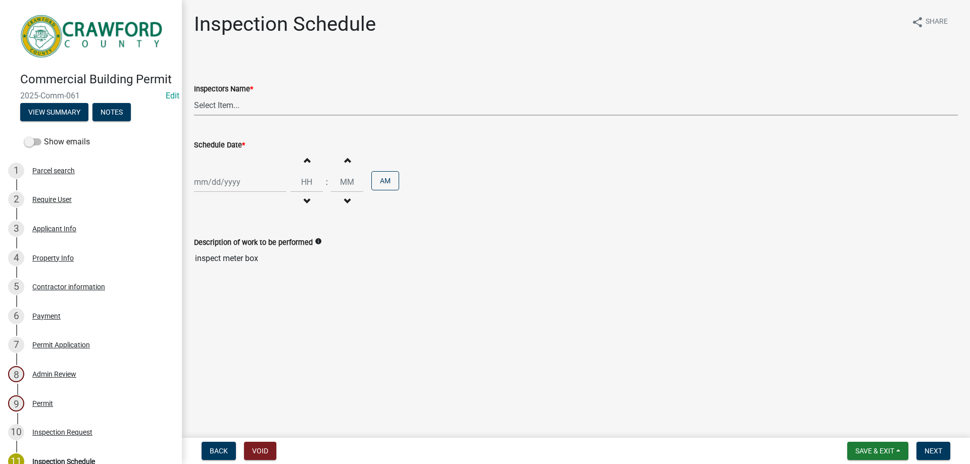
click at [225, 105] on select "Select Item... [PERSON_NAME] ([PERSON_NAME])" at bounding box center [576, 105] width 764 height 21
click at [267, 97] on select "Select Item... [PERSON_NAME] ([PERSON_NAME])" at bounding box center [576, 105] width 764 height 21
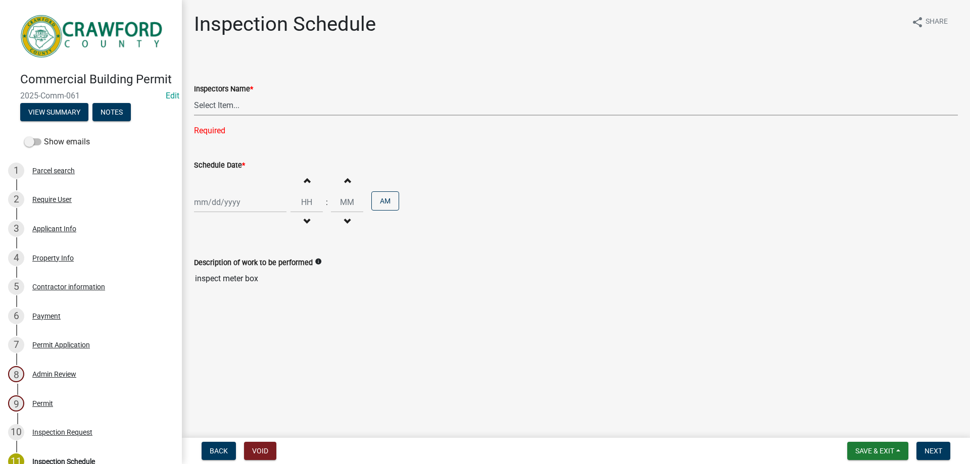
click at [254, 105] on select "Select Item... [PERSON_NAME] ([PERSON_NAME])" at bounding box center [576, 105] width 764 height 21
click at [493, 275] on input "inspect meter box" at bounding box center [576, 279] width 764 height 20
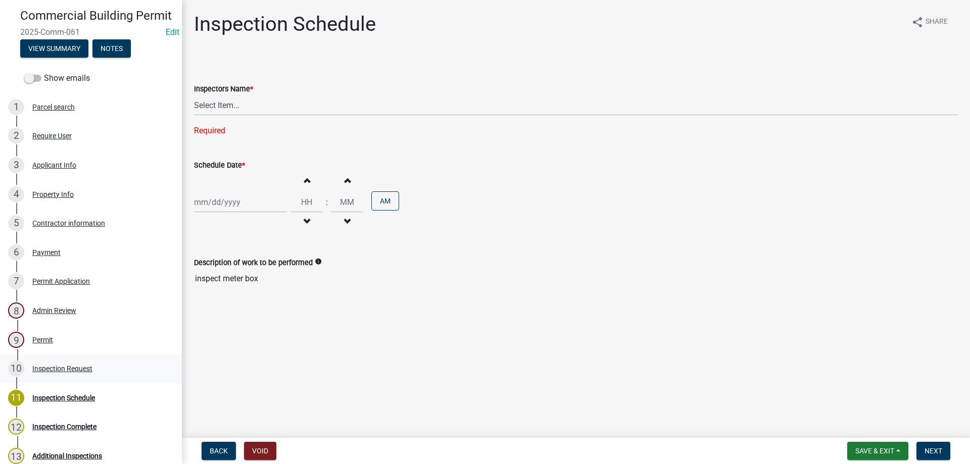
scroll to position [101, 0]
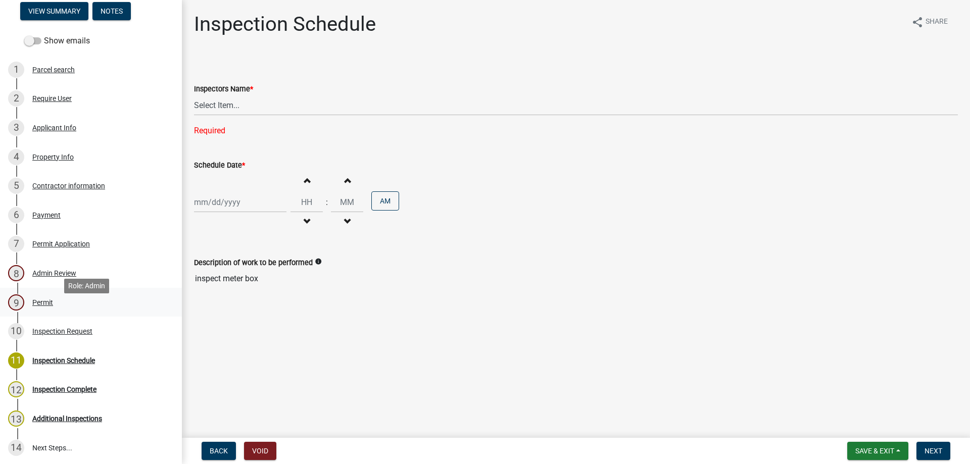
click at [40, 306] on div "Permit" at bounding box center [42, 302] width 21 height 7
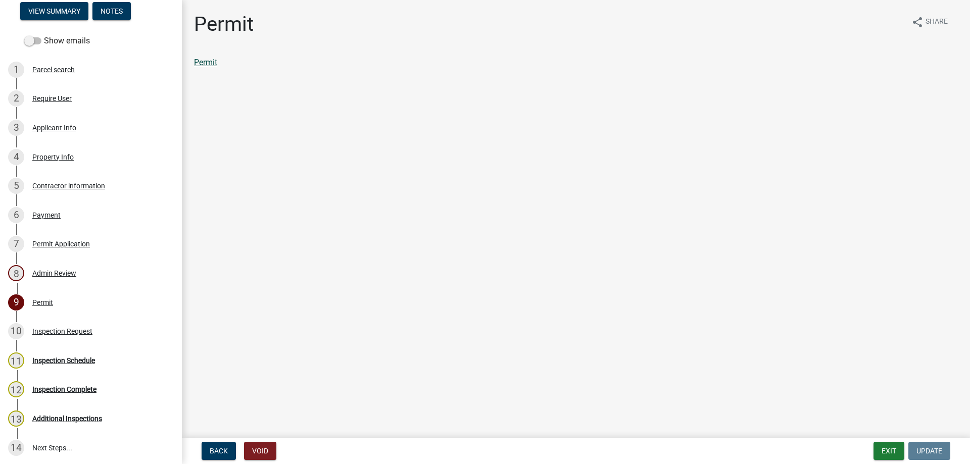
click at [205, 62] on link "Permit" at bounding box center [205, 63] width 23 height 10
click at [48, 219] on div "Payment" at bounding box center [46, 215] width 28 height 7
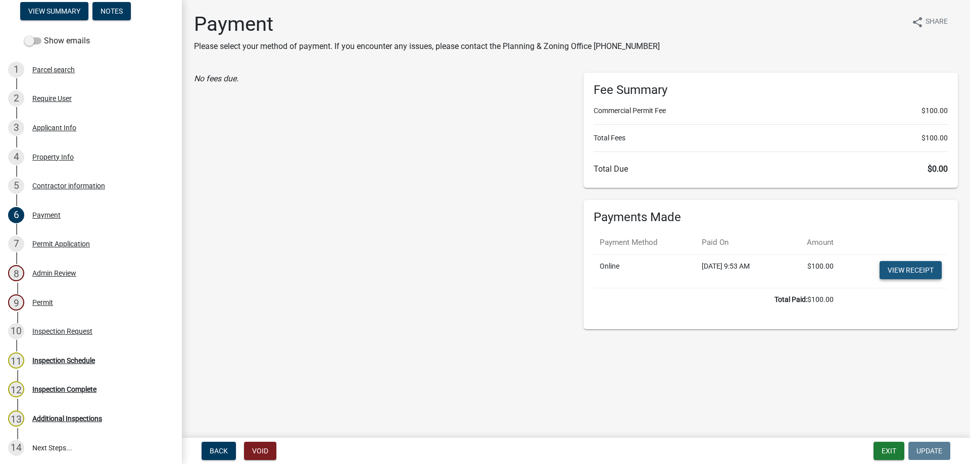
click at [908, 264] on link "View receipt" at bounding box center [910, 270] width 62 height 18
